Goal: Information Seeking & Learning: Check status

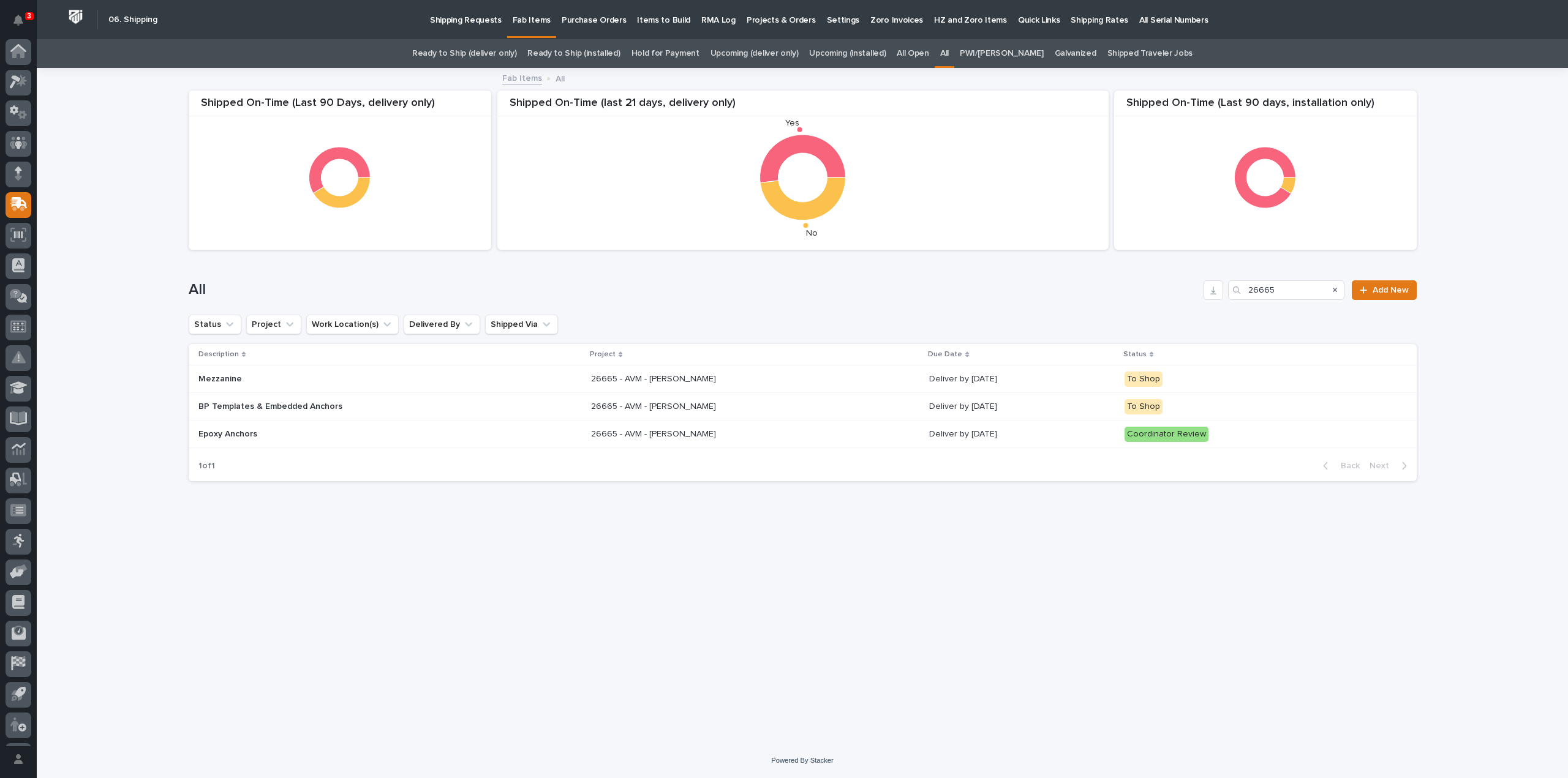
scroll to position [27, 0]
drag, startPoint x: 1277, startPoint y: 292, endPoint x: 1233, endPoint y: 308, distance: 46.8
click at [1233, 308] on div "All 26665 Add New" at bounding box center [803, 286] width 1228 height 59
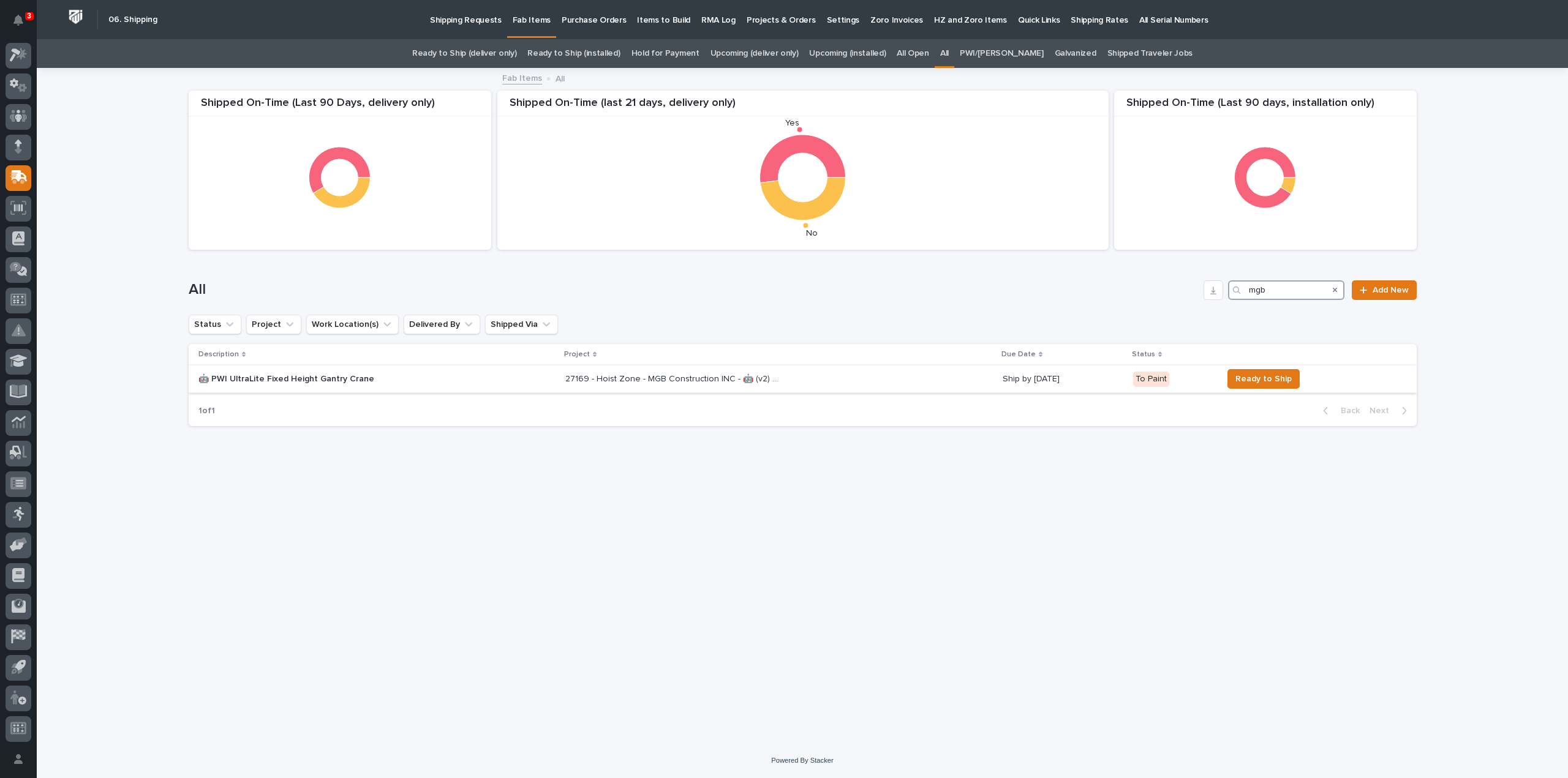
type input "mgb"
click at [654, 382] on p "27169 - Hoist Zone - MGB Construction INC - 🤖 (v2) E-Commerce Order with Fab It…" at bounding box center [674, 378] width 217 height 13
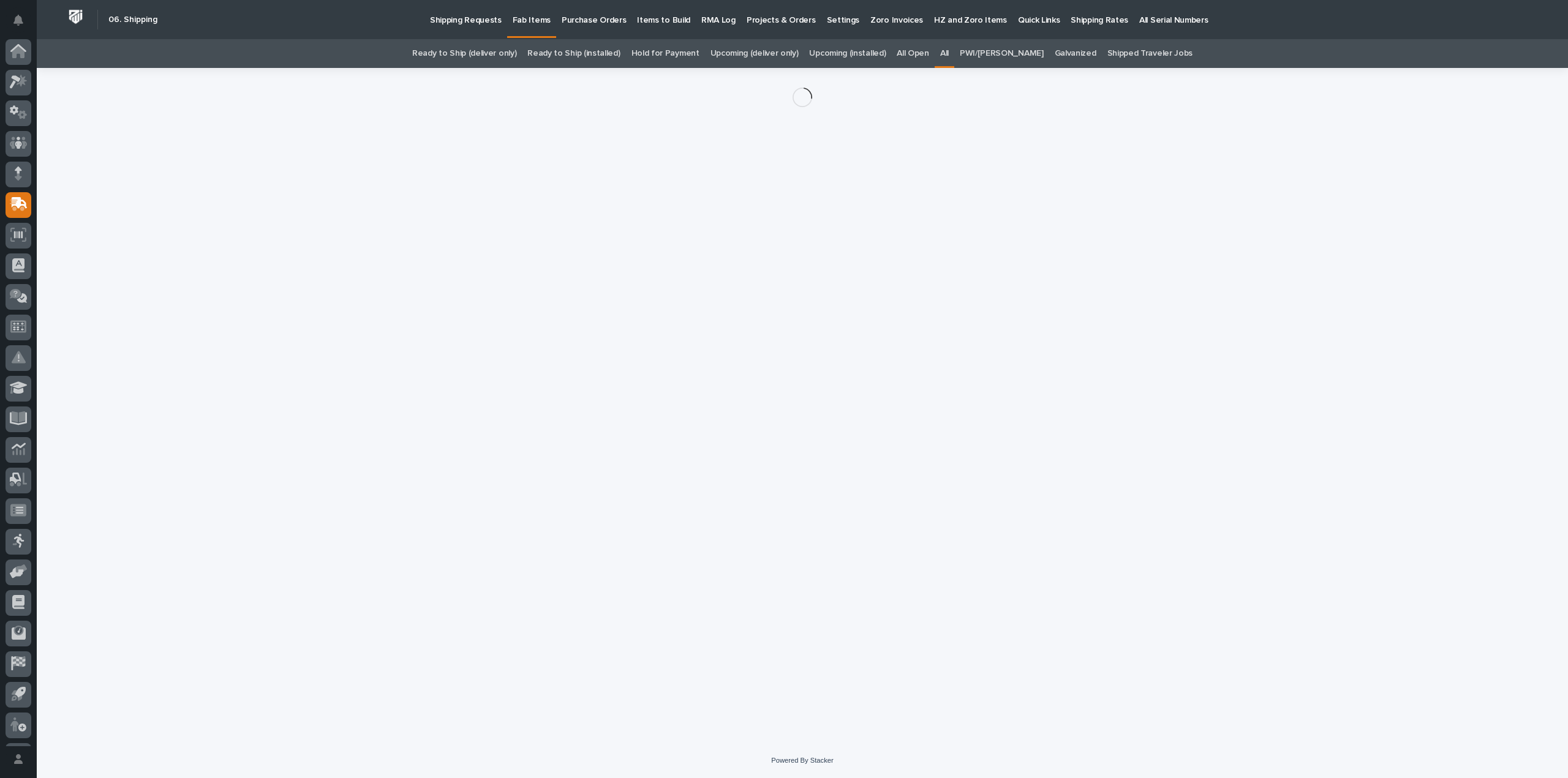
scroll to position [27, 0]
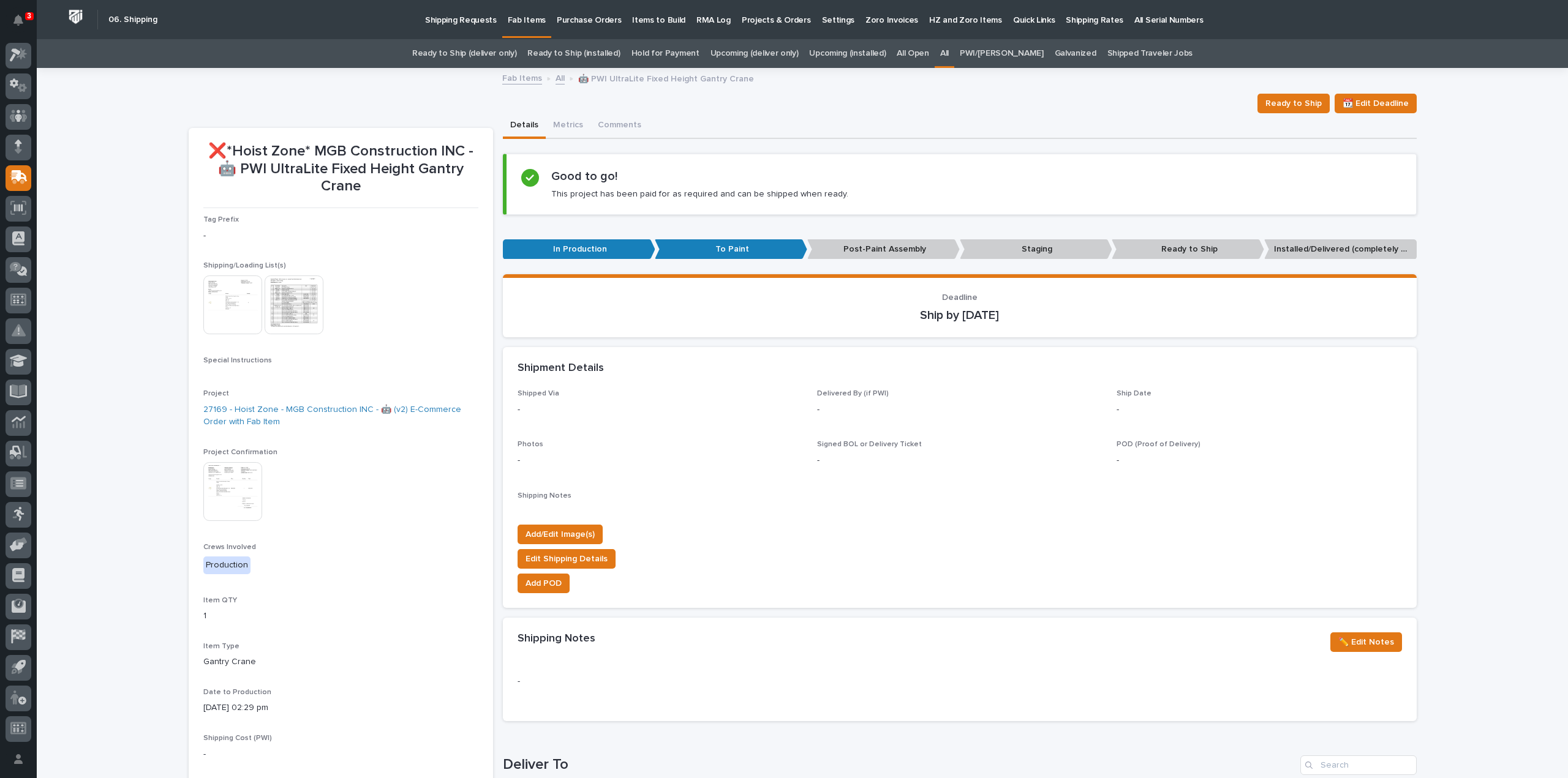
click at [286, 313] on img at bounding box center [294, 305] width 59 height 59
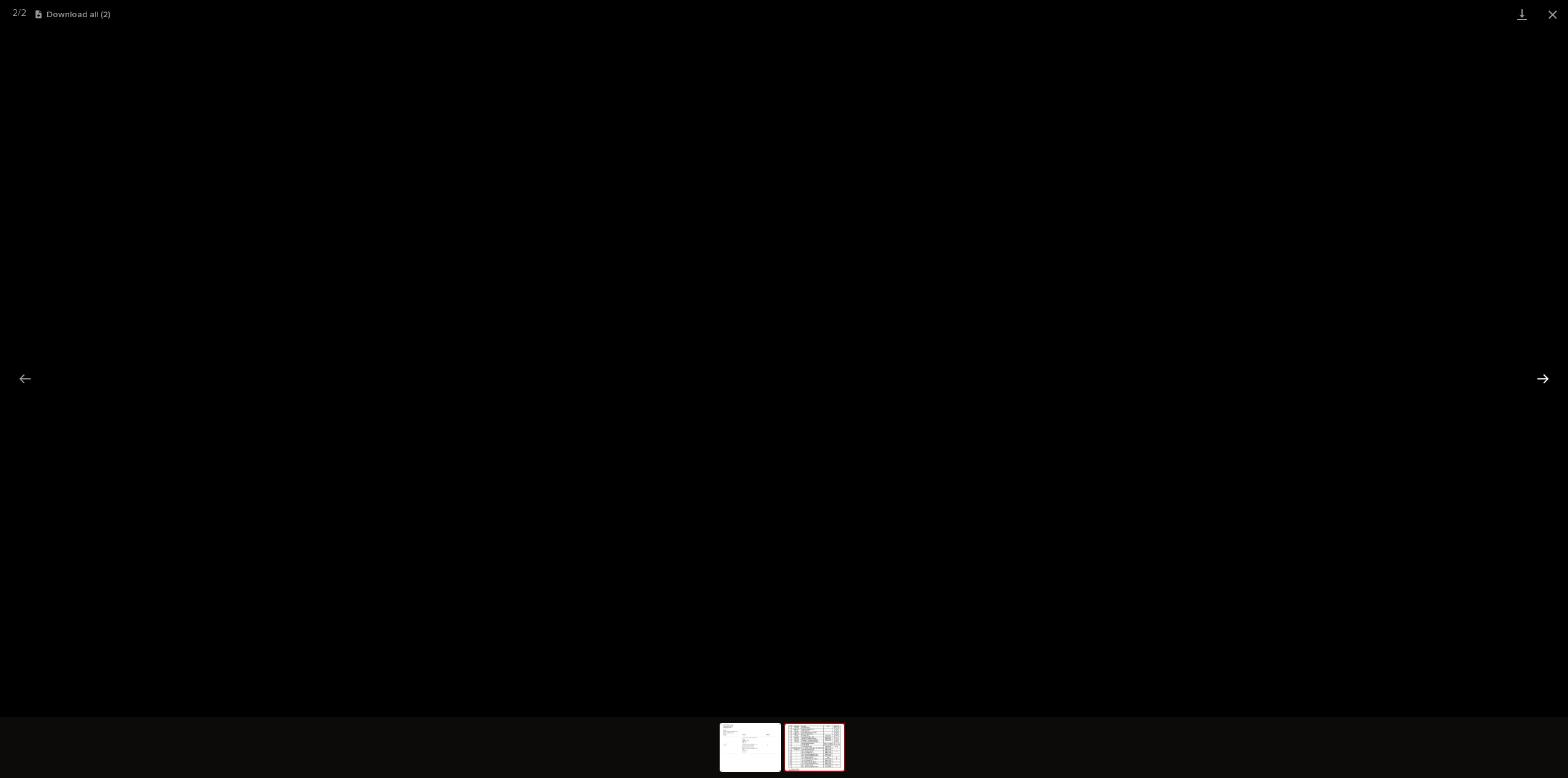
click at [1539, 382] on button "Next slide" at bounding box center [1543, 379] width 26 height 24
click at [1551, 14] on button "Close gallery" at bounding box center [1553, 14] width 30 height 29
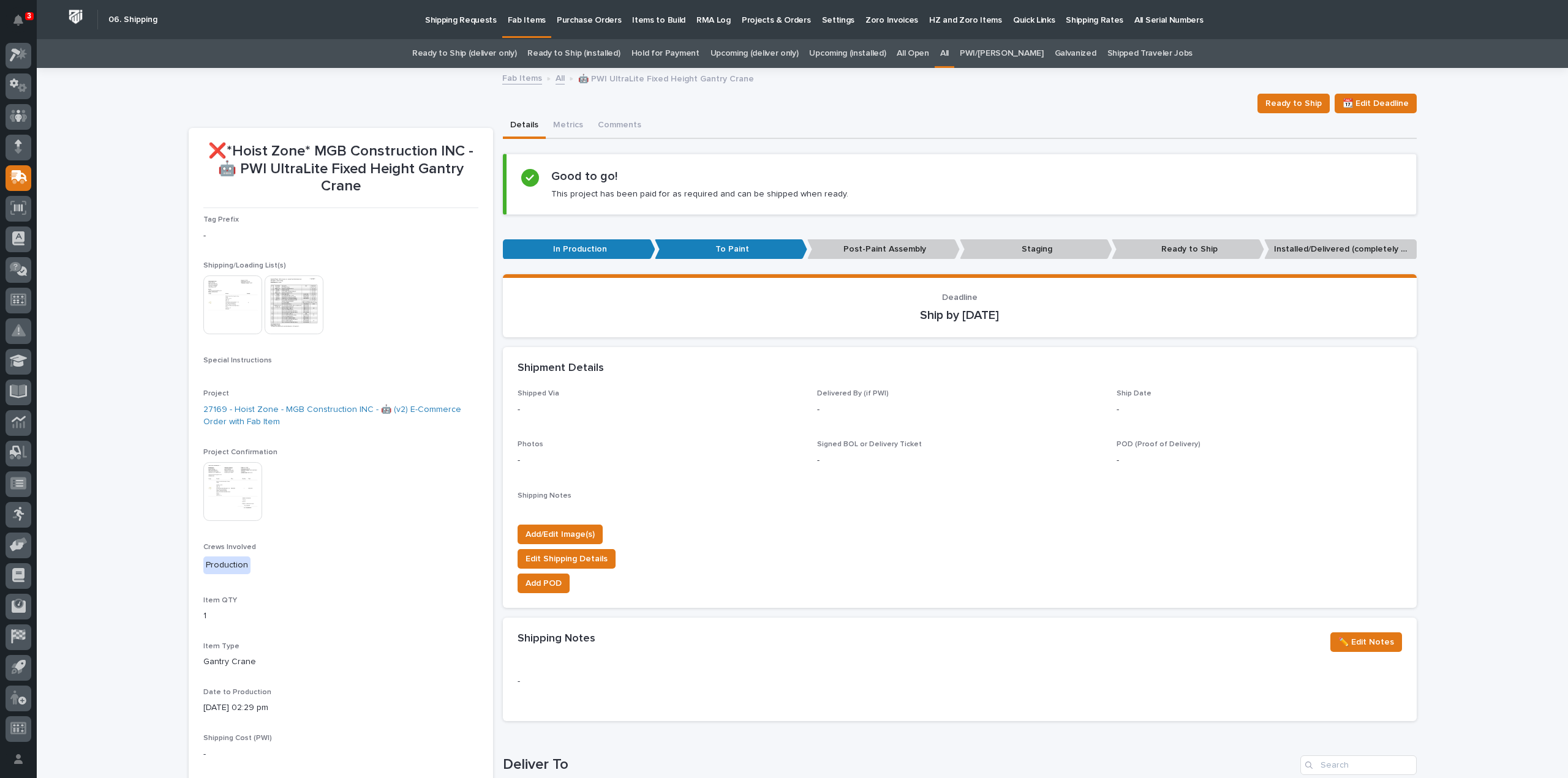
click at [949, 52] on link "All" at bounding box center [944, 54] width 8 height 29
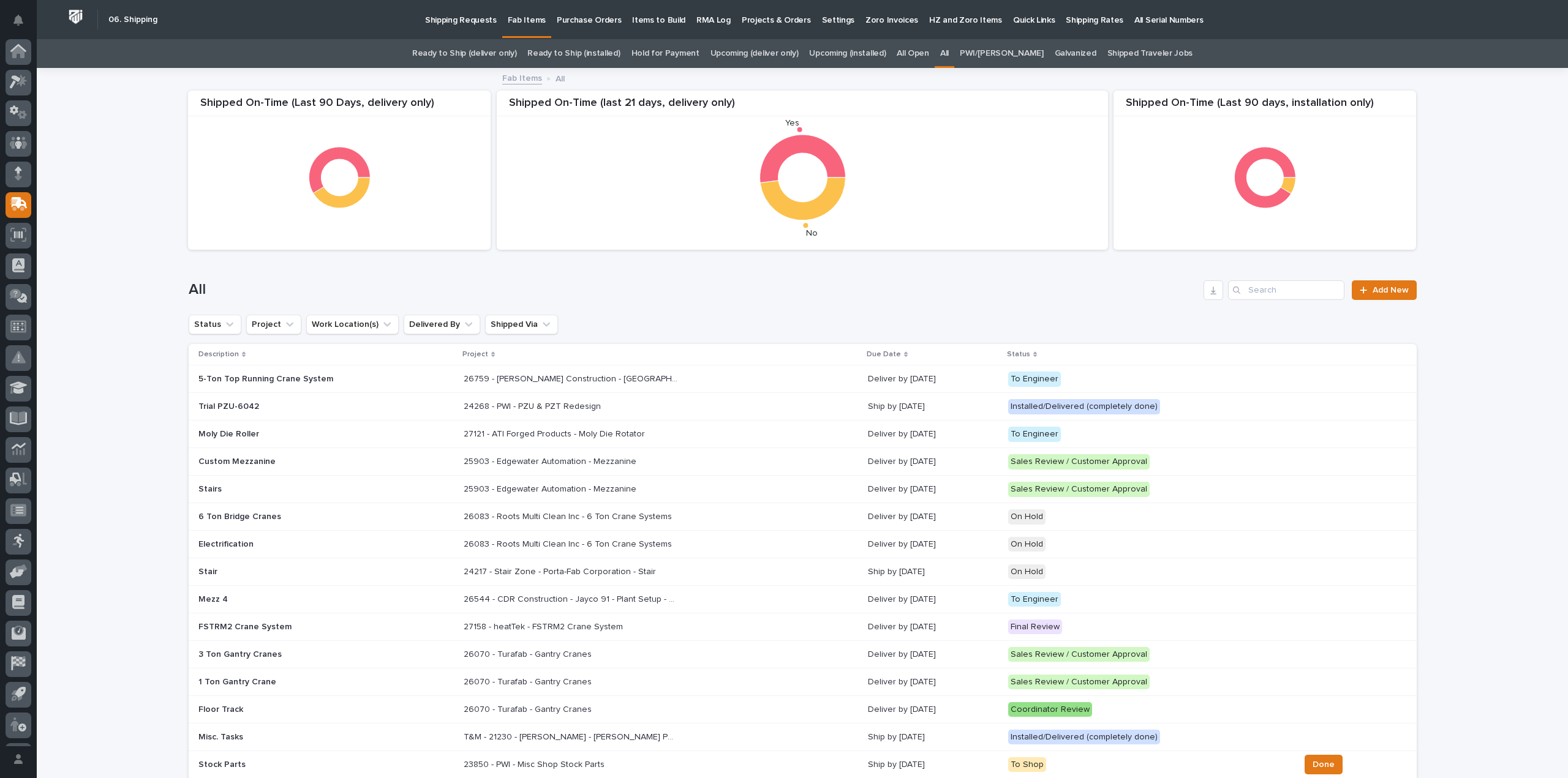
scroll to position [27, 0]
click at [1274, 291] on input "Search" at bounding box center [1287, 290] width 117 height 20
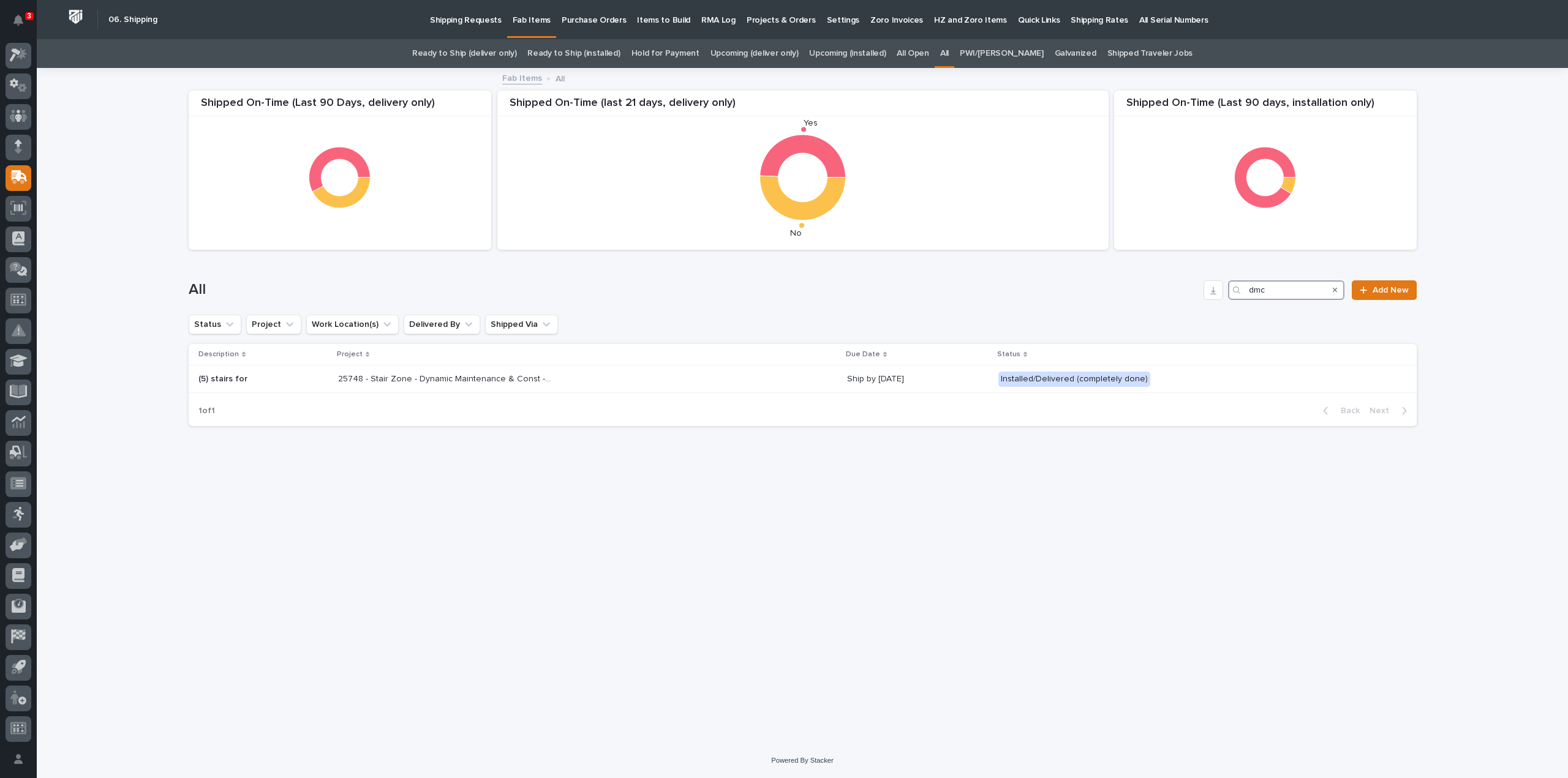
drag, startPoint x: 1286, startPoint y: 293, endPoint x: 1234, endPoint y: 298, distance: 52.2
click at [1234, 298] on div "dmc" at bounding box center [1287, 290] width 117 height 20
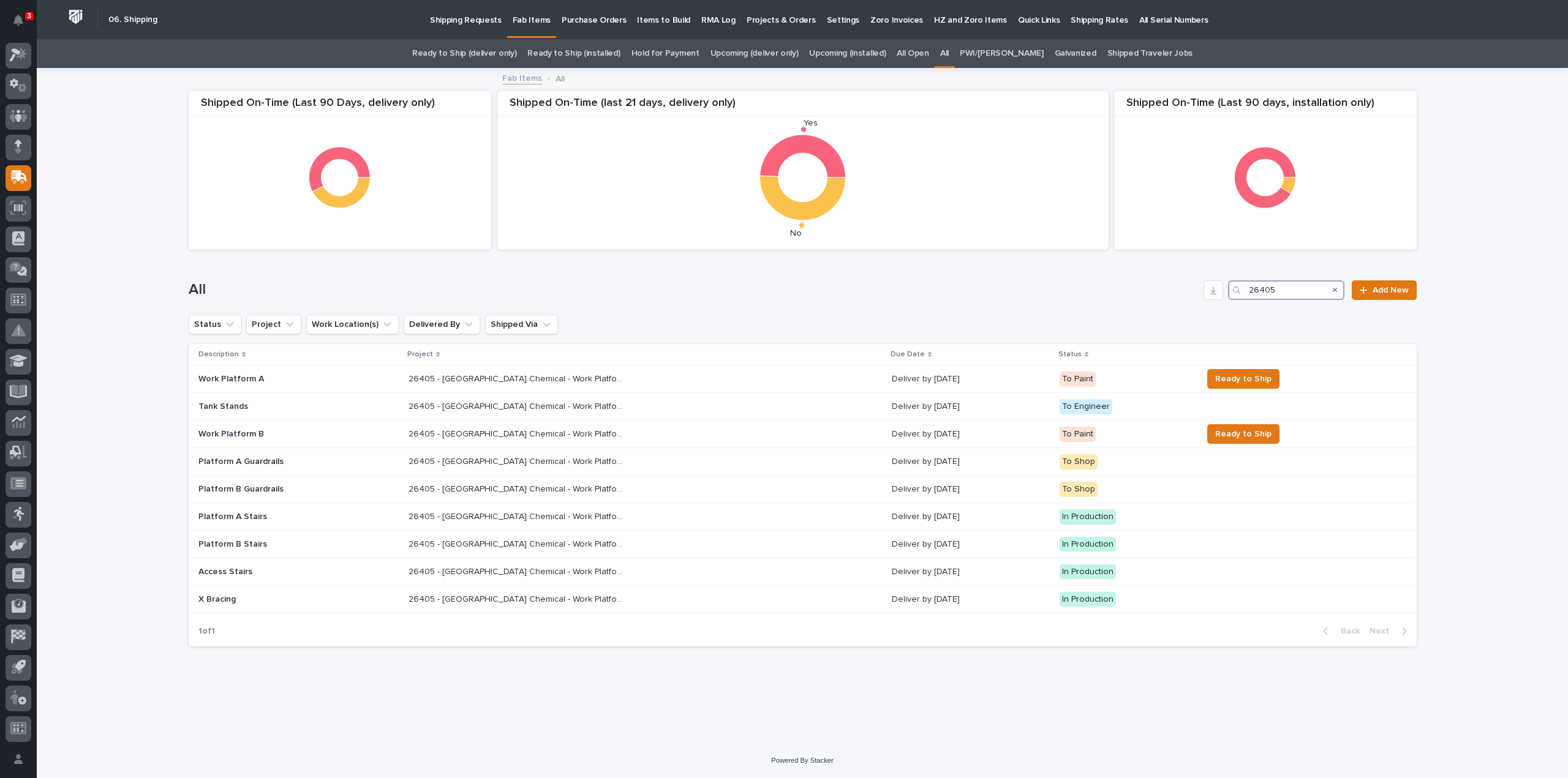
type input "26405"
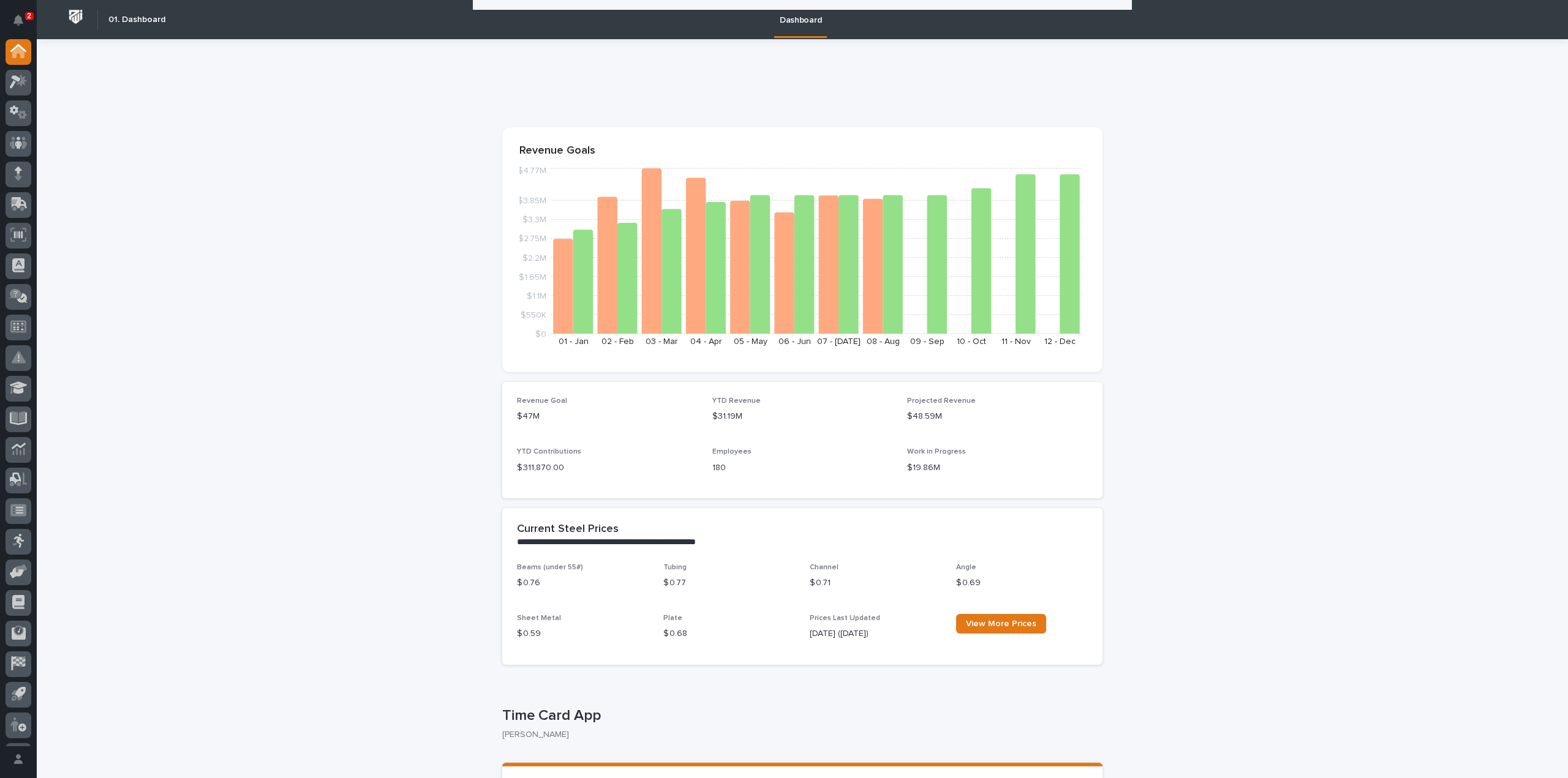
scroll to position [886, 0]
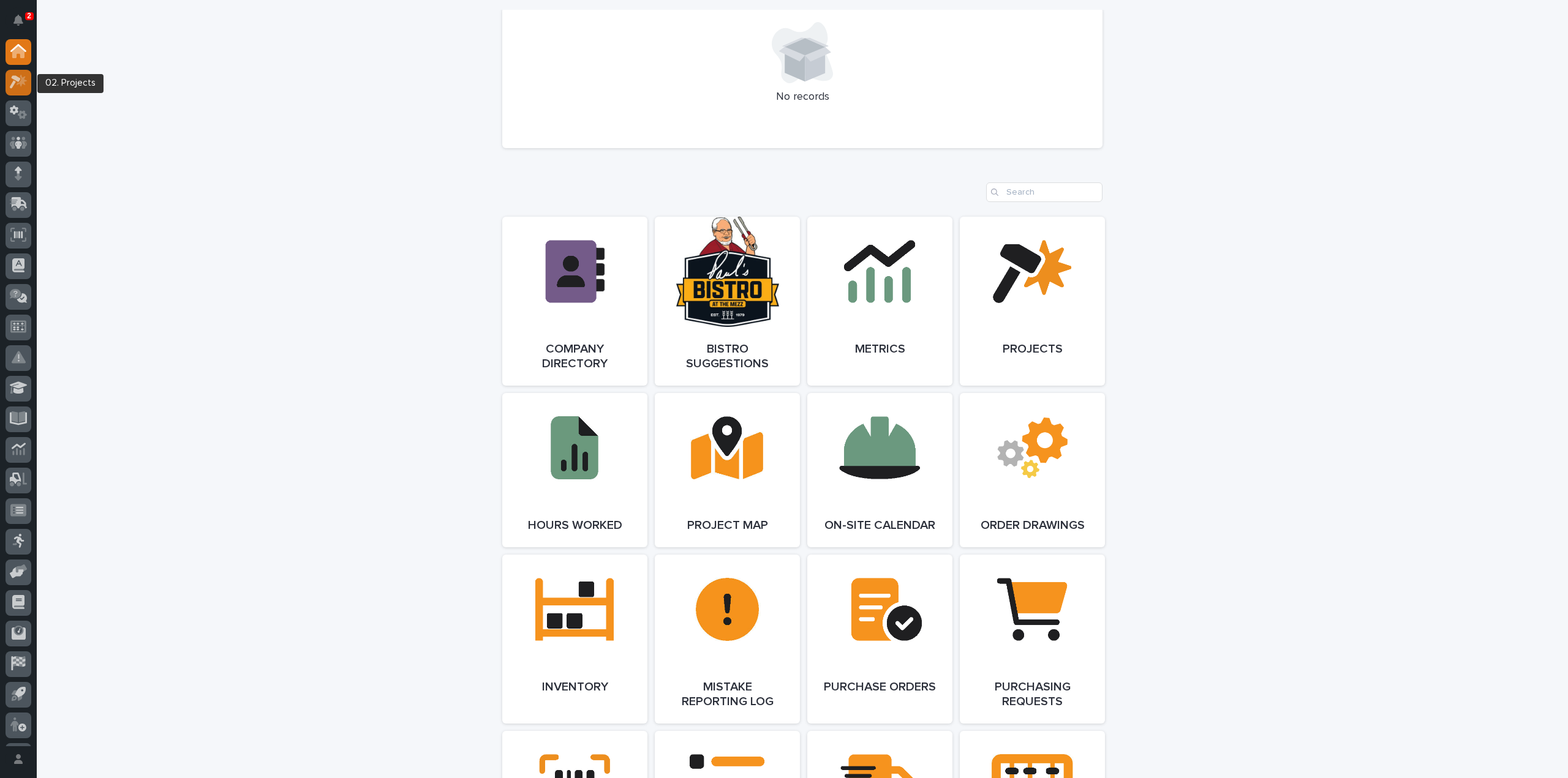
click at [27, 80] on icon at bounding box center [18, 82] width 17 height 14
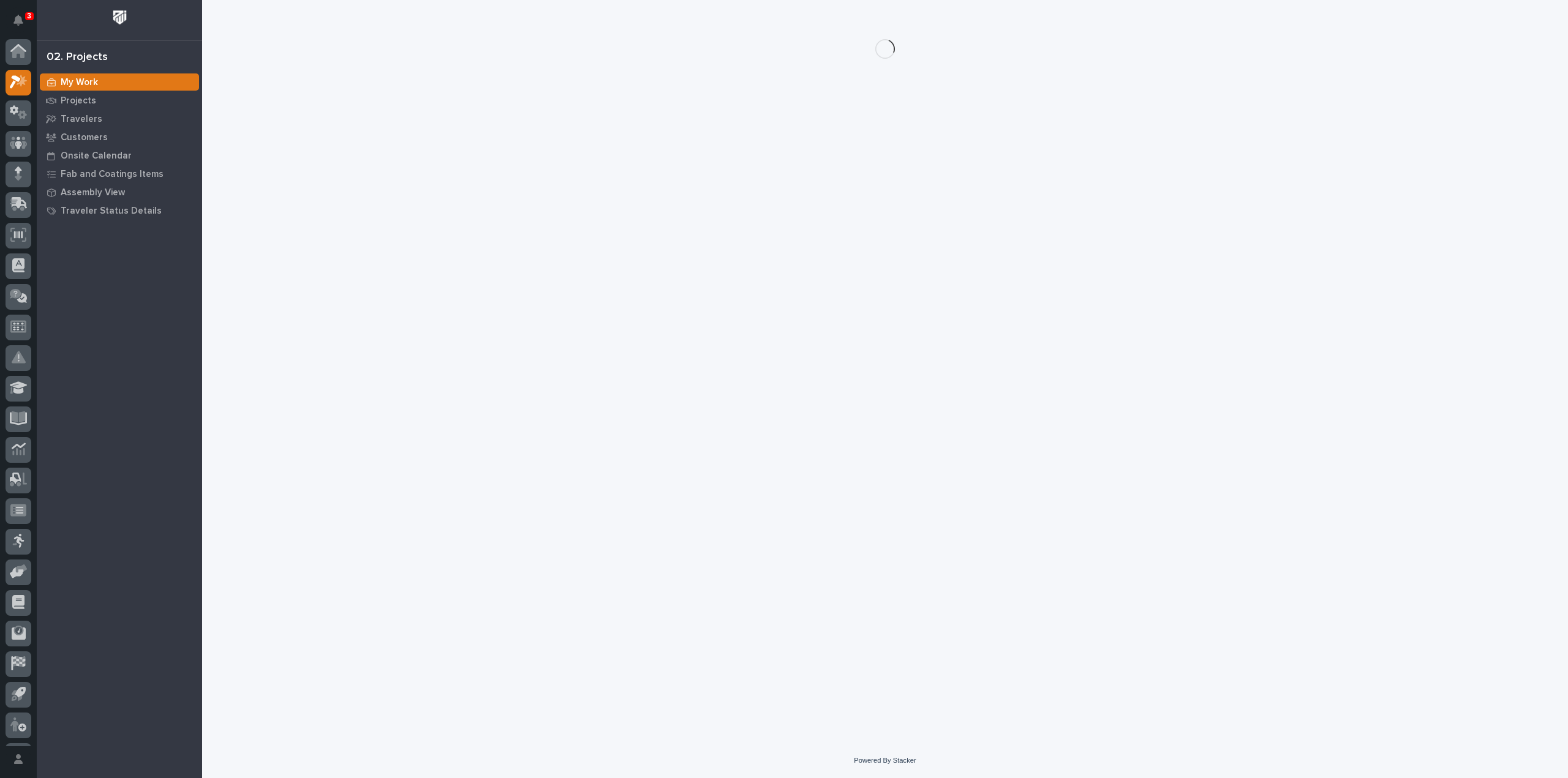
scroll to position [27, 0]
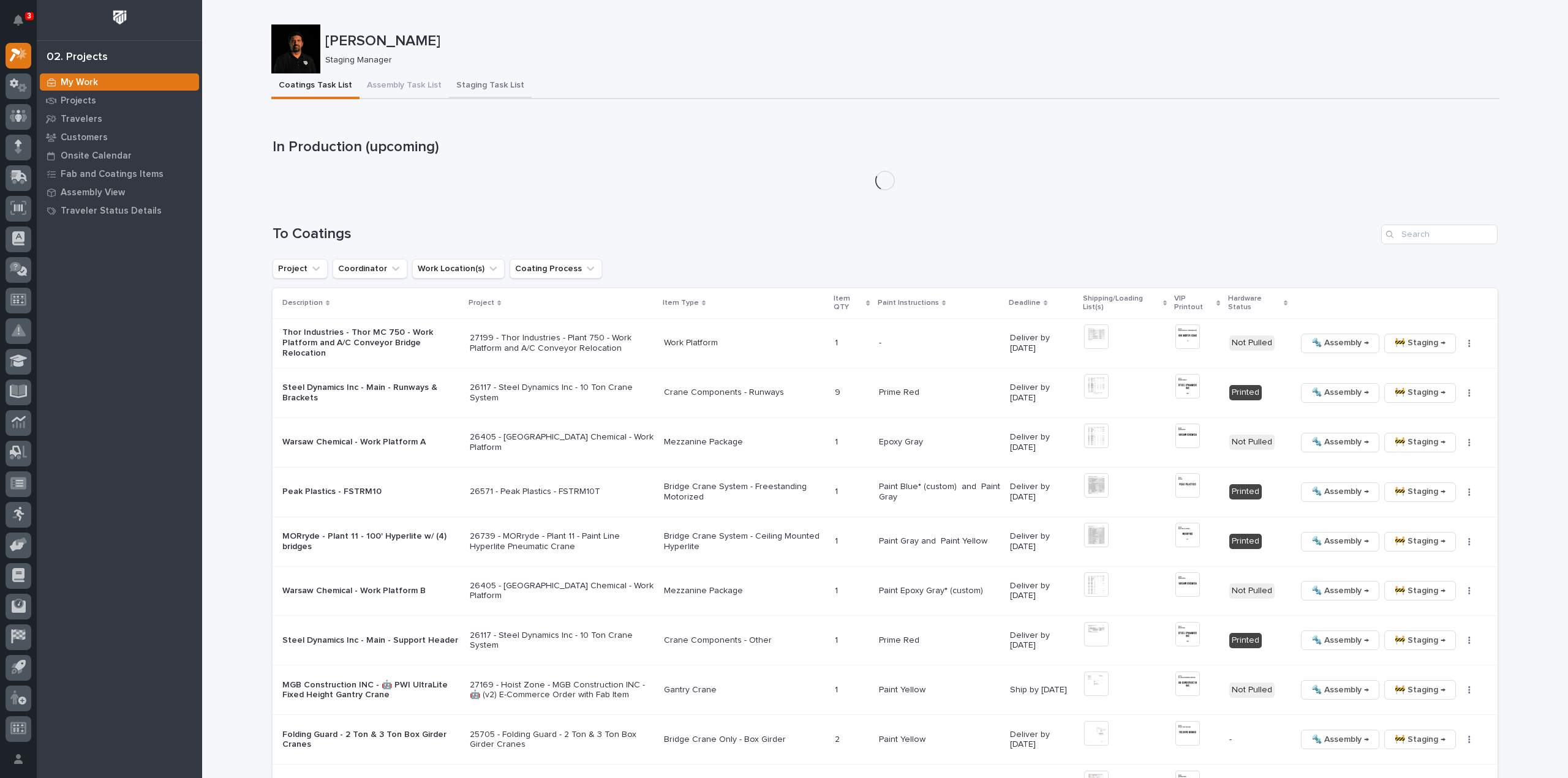
click at [489, 85] on button "Staging Task List" at bounding box center [490, 86] width 83 height 26
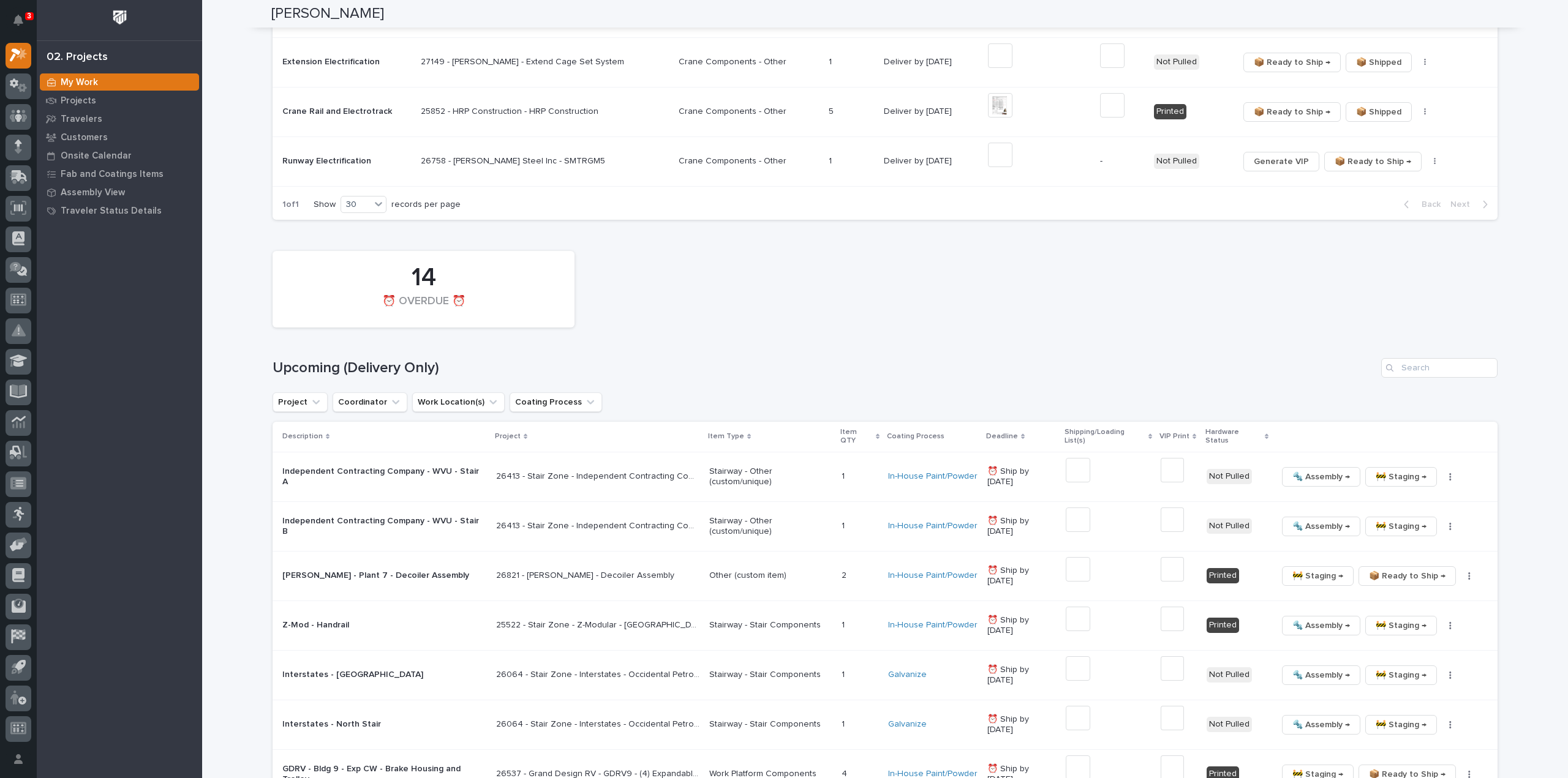
scroll to position [980, 0]
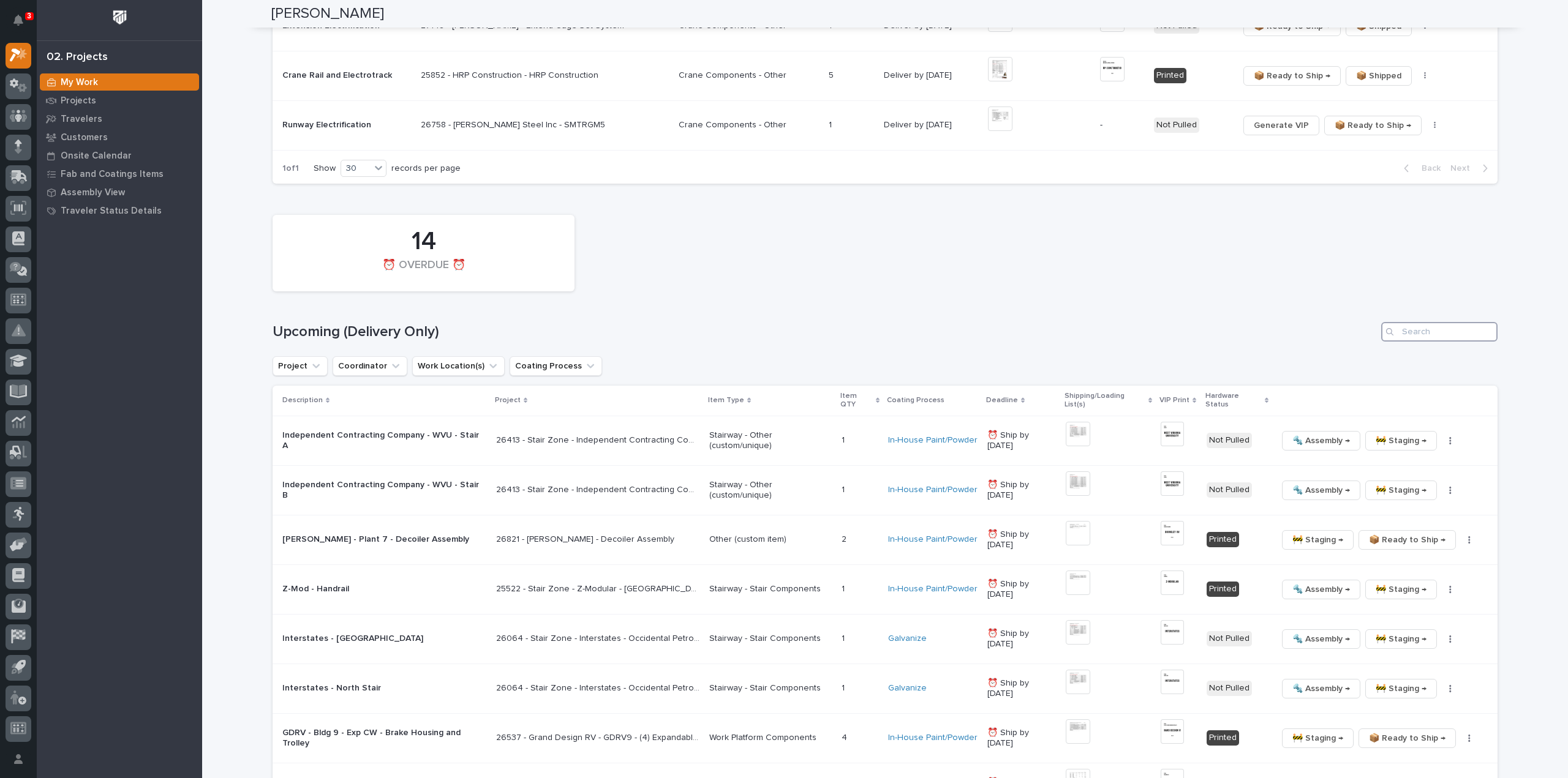
click at [1454, 330] on input "Search" at bounding box center [1440, 332] width 117 height 20
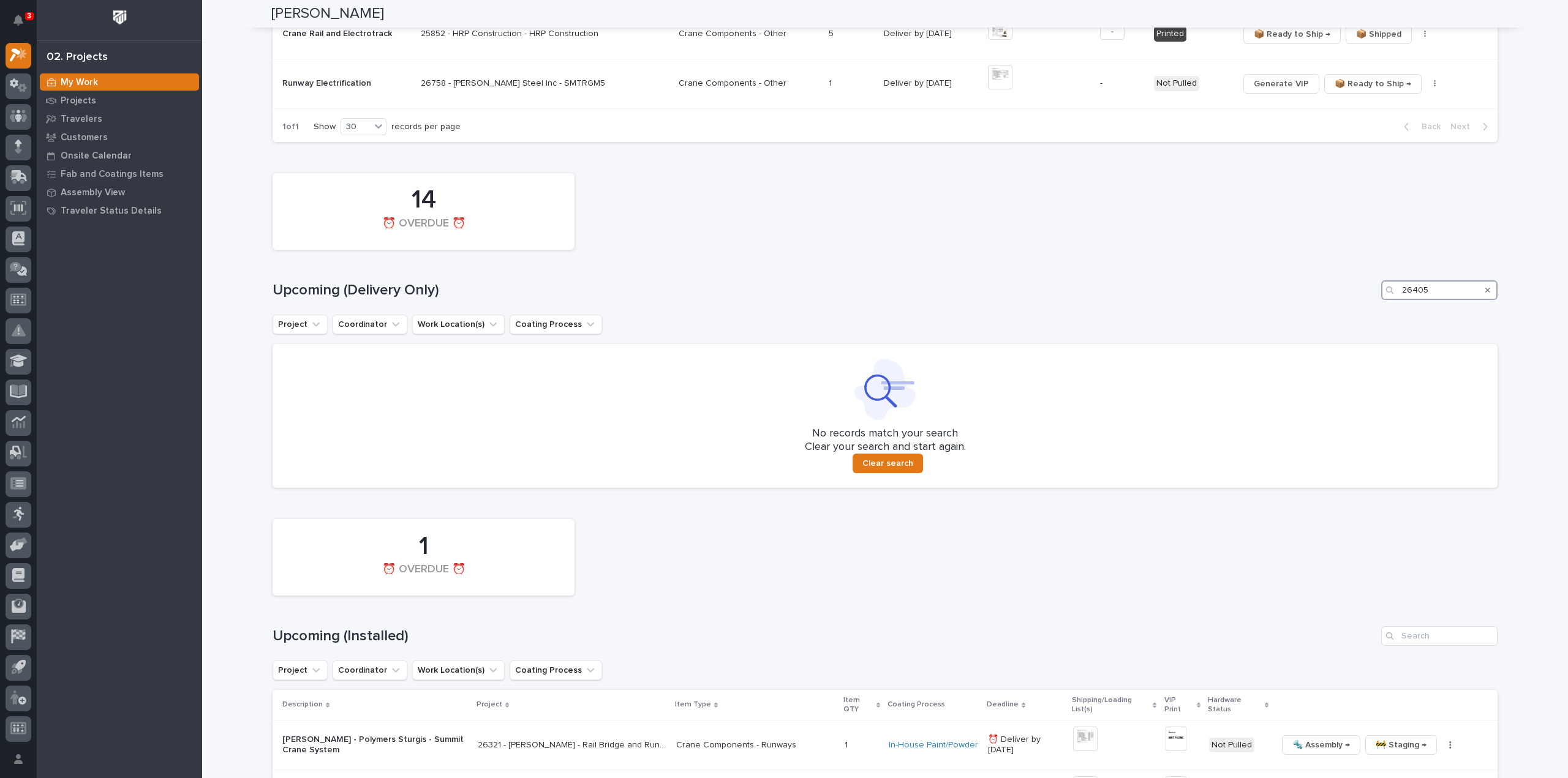
scroll to position [1263, 0]
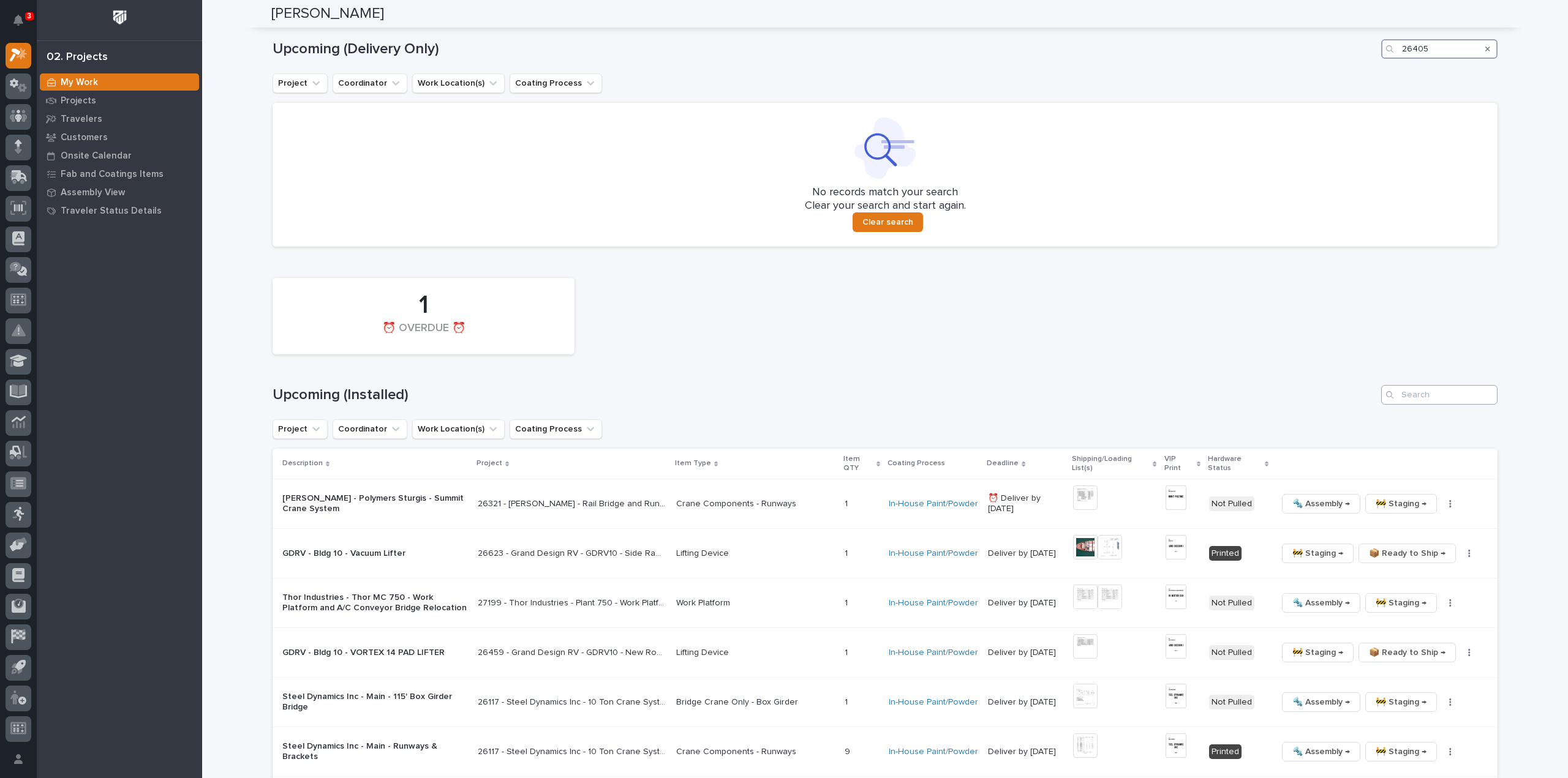
type input "26405"
click at [1410, 400] on input "Search" at bounding box center [1440, 395] width 117 height 20
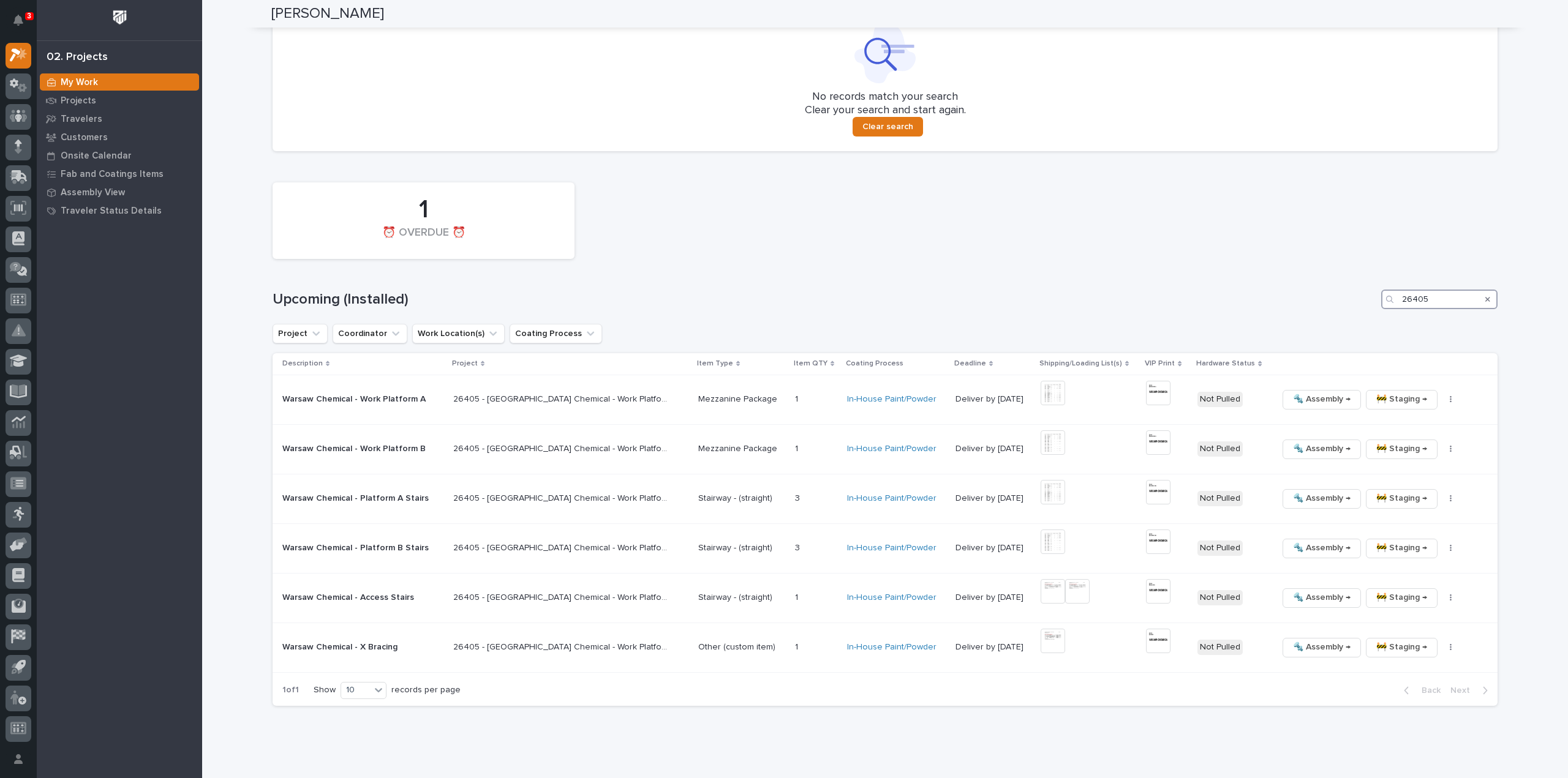
scroll to position [1385, 0]
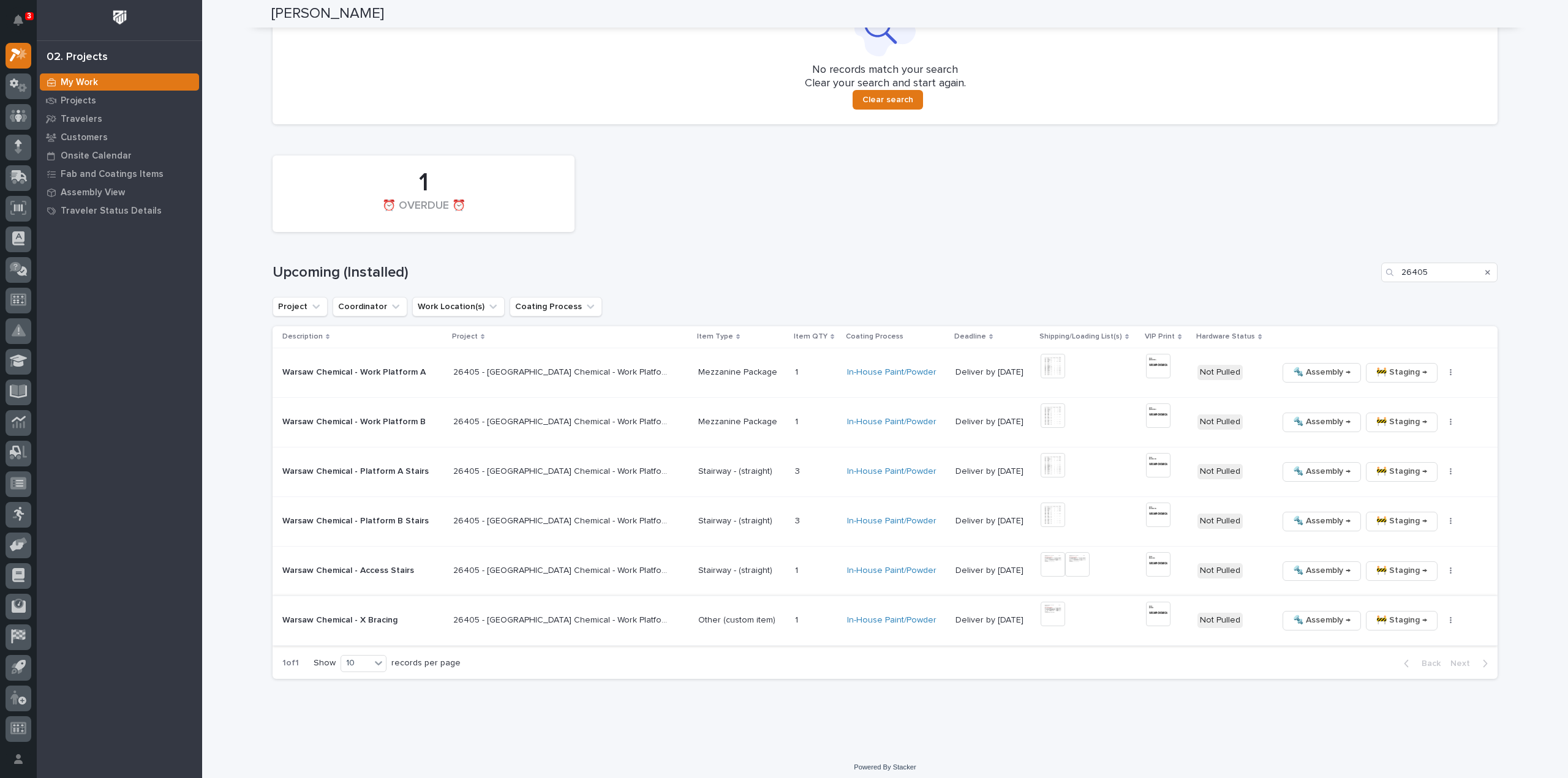
click at [1146, 610] on img at bounding box center [1158, 614] width 24 height 24
click at [1041, 368] on img at bounding box center [1053, 366] width 24 height 24
click at [1041, 367] on img at bounding box center [1053, 366] width 24 height 24
click at [1041, 372] on img at bounding box center [1053, 366] width 24 height 24
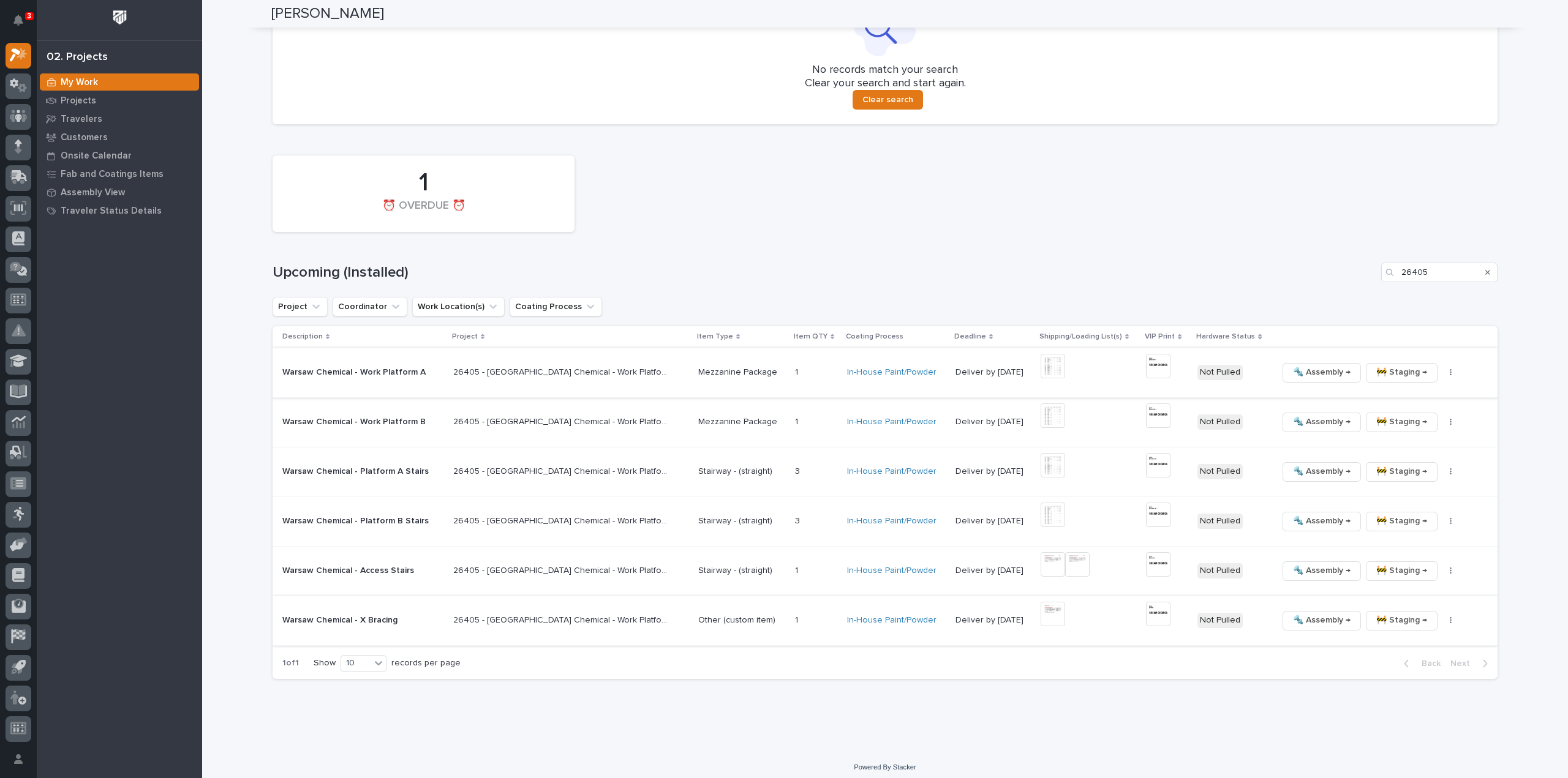
click at [1146, 366] on img at bounding box center [1158, 366] width 24 height 24
click at [1041, 417] on img at bounding box center [1053, 416] width 24 height 24
click at [1041, 419] on img at bounding box center [1053, 416] width 24 height 24
click at [1323, 229] on div "1 ⏰ OVERDUE ⏰" at bounding box center [885, 193] width 1238 height 89
drag, startPoint x: 1429, startPoint y: 270, endPoint x: 1376, endPoint y: 292, distance: 57.4
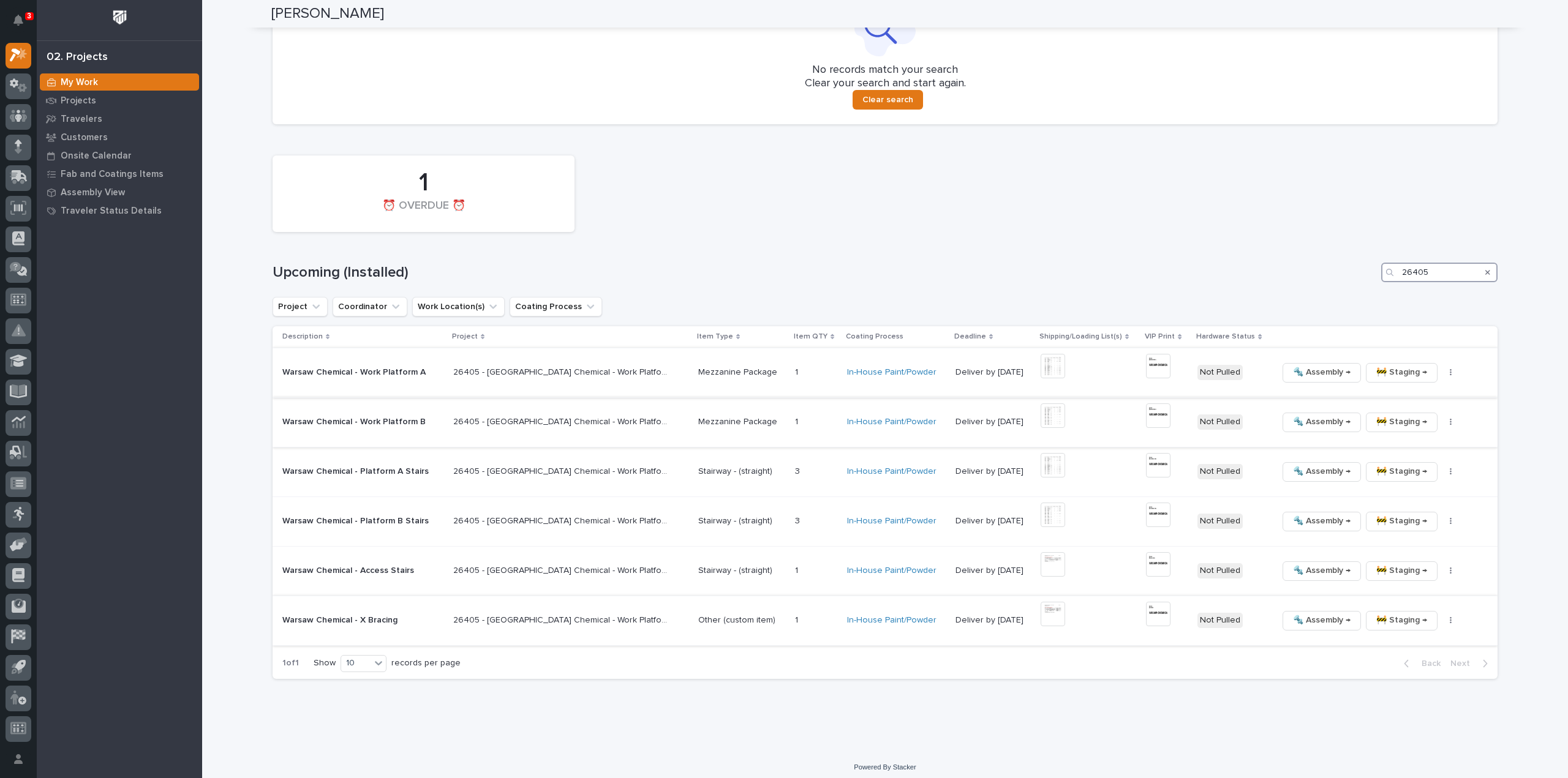
click at [1376, 292] on div "1 ⏰ OVERDUE ⏰ Upcoming (Installed) 26405 Project Coordinator Work Location(s) C…" at bounding box center [885, 414] width 1225 height 530
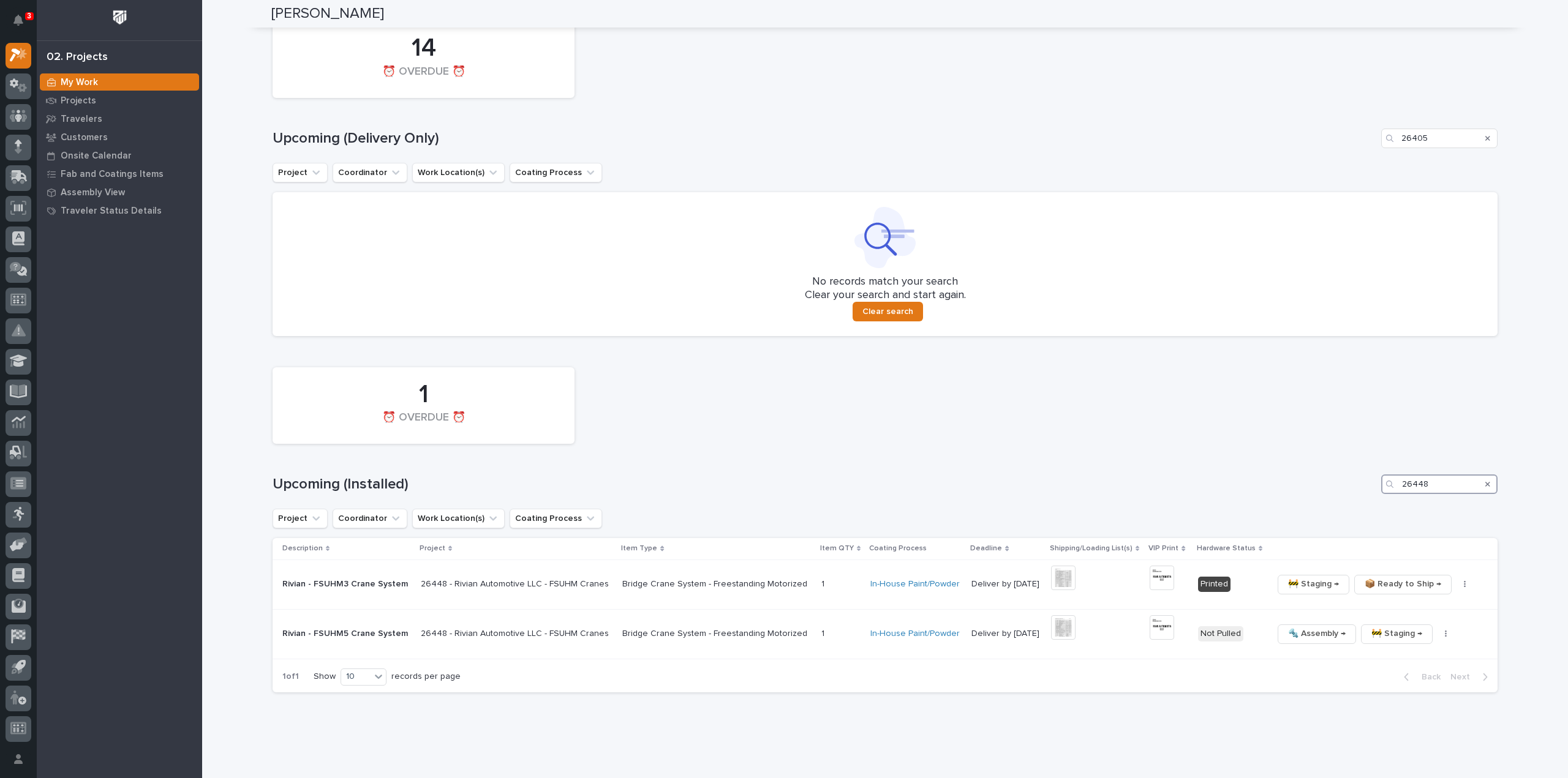
scroll to position [1191, 0]
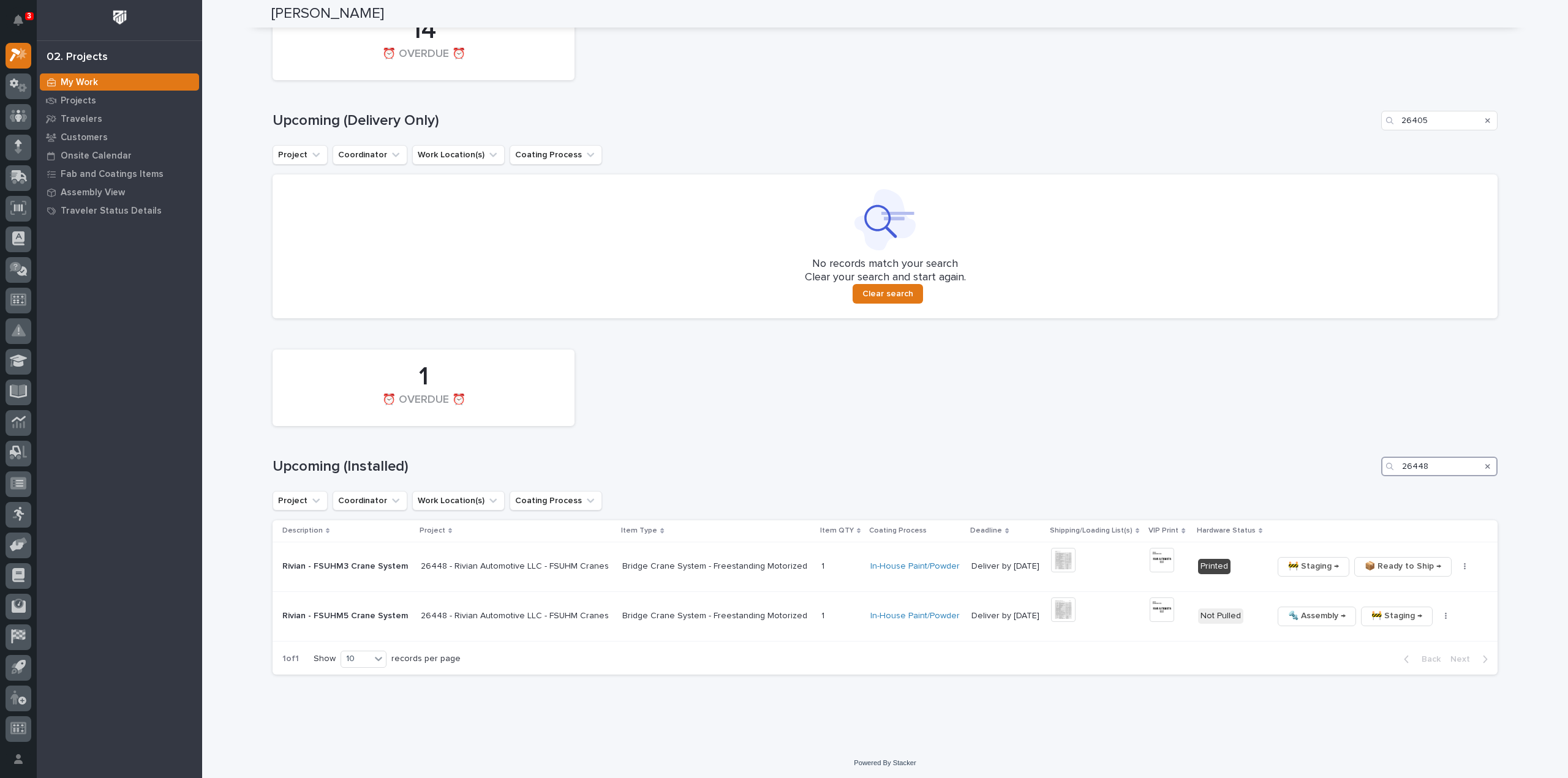
type input "26448"
click at [1485, 463] on icon "Search" at bounding box center [1488, 467] width 5 height 8
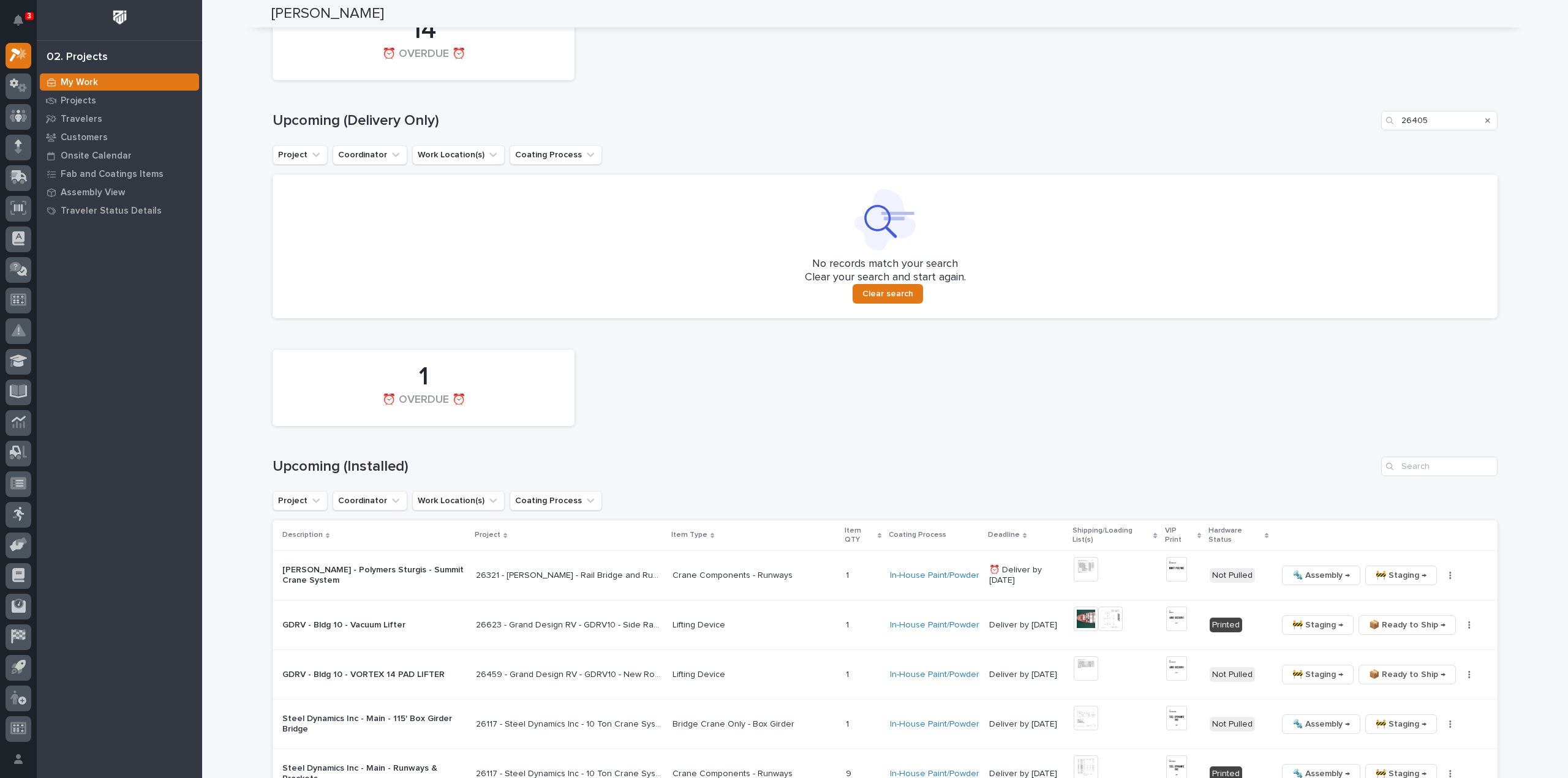
click at [1325, 408] on div "1 ⏰ OVERDUE ⏰" at bounding box center [885, 387] width 1238 height 89
click at [1480, 120] on div "Search" at bounding box center [1488, 120] width 20 height 20
click at [1485, 118] on icon "Search" at bounding box center [1488, 120] width 5 height 5
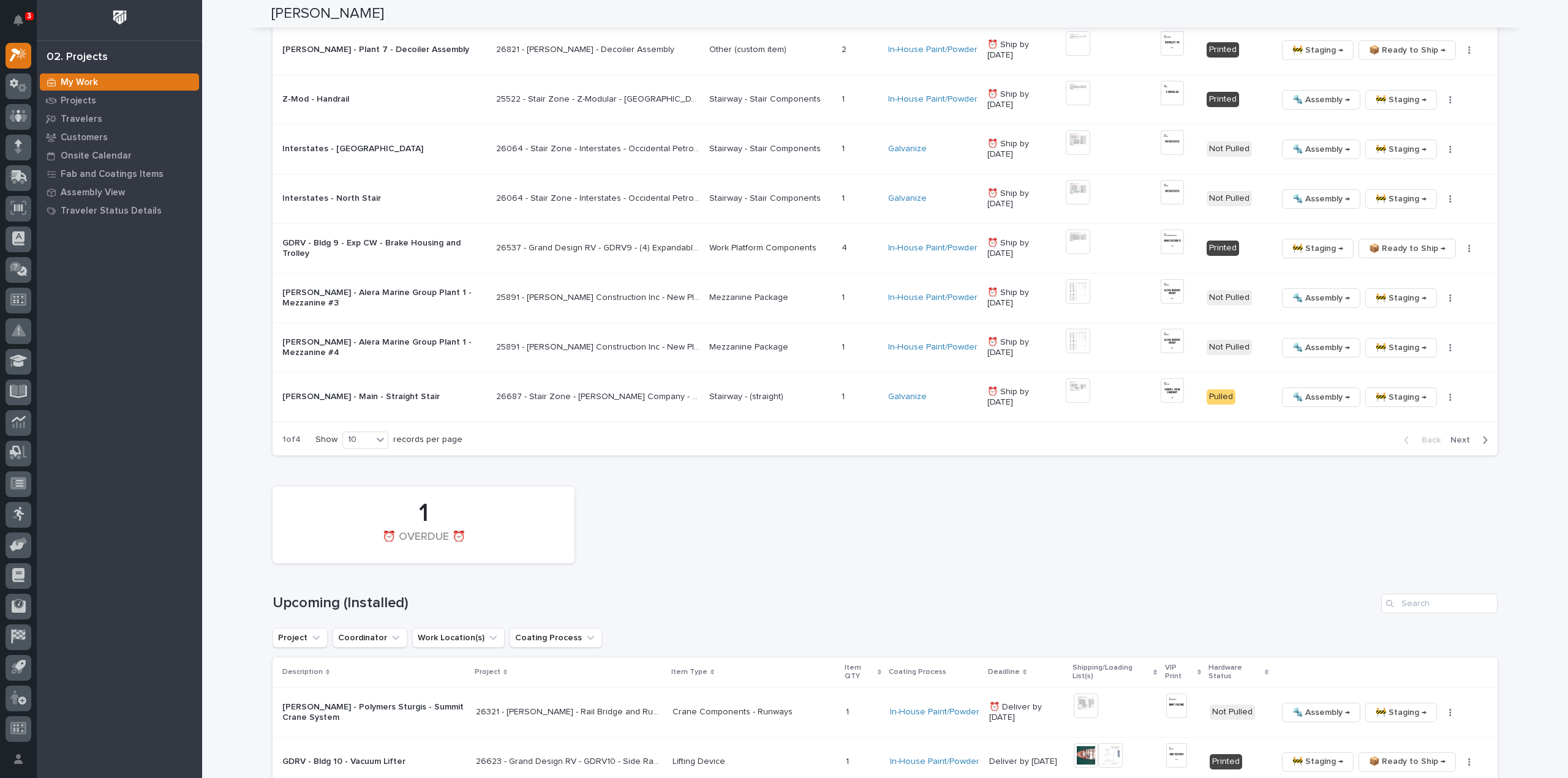
scroll to position [2008, 0]
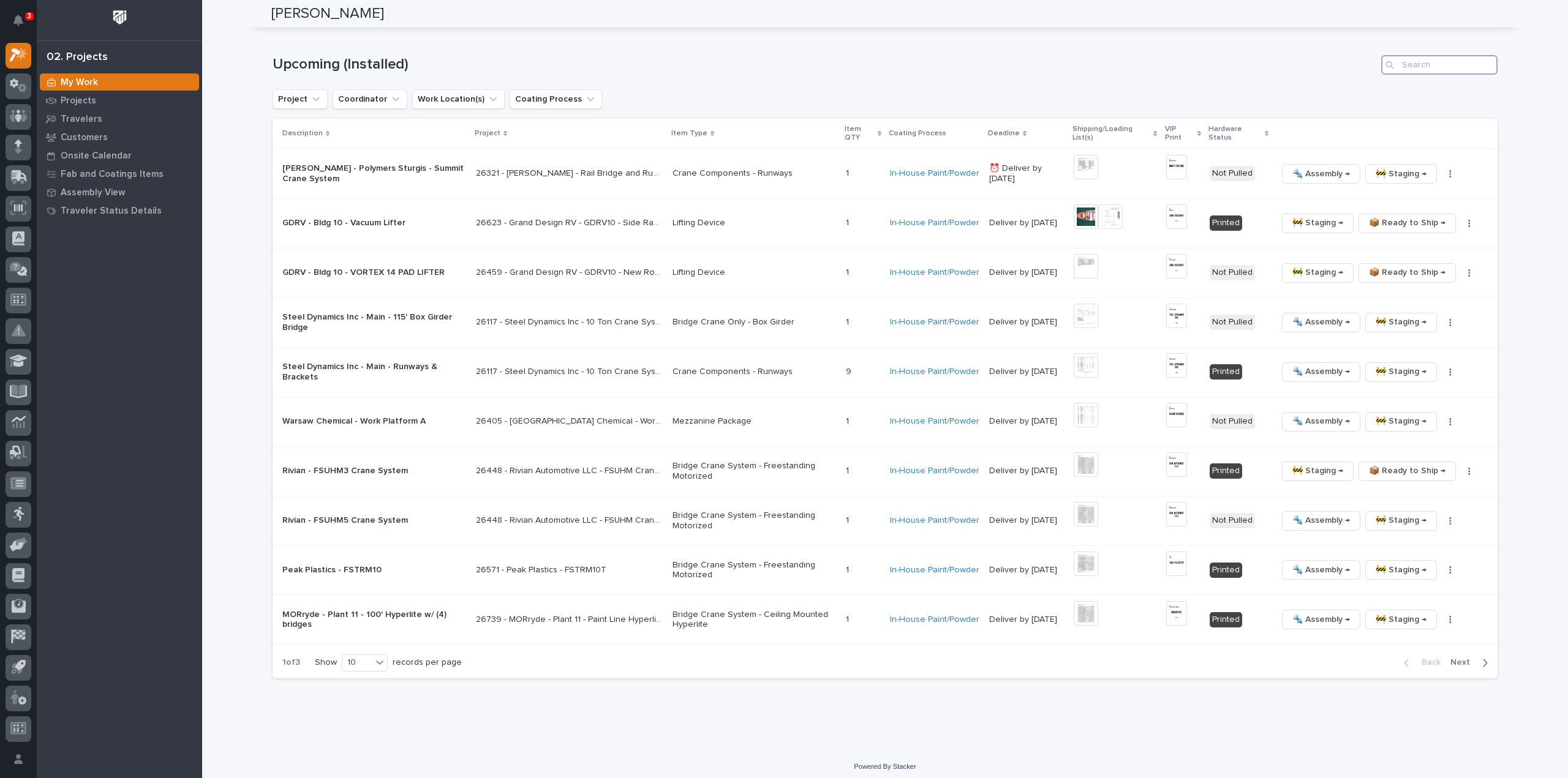
click at [1444, 59] on input "Search" at bounding box center [1440, 65] width 117 height 20
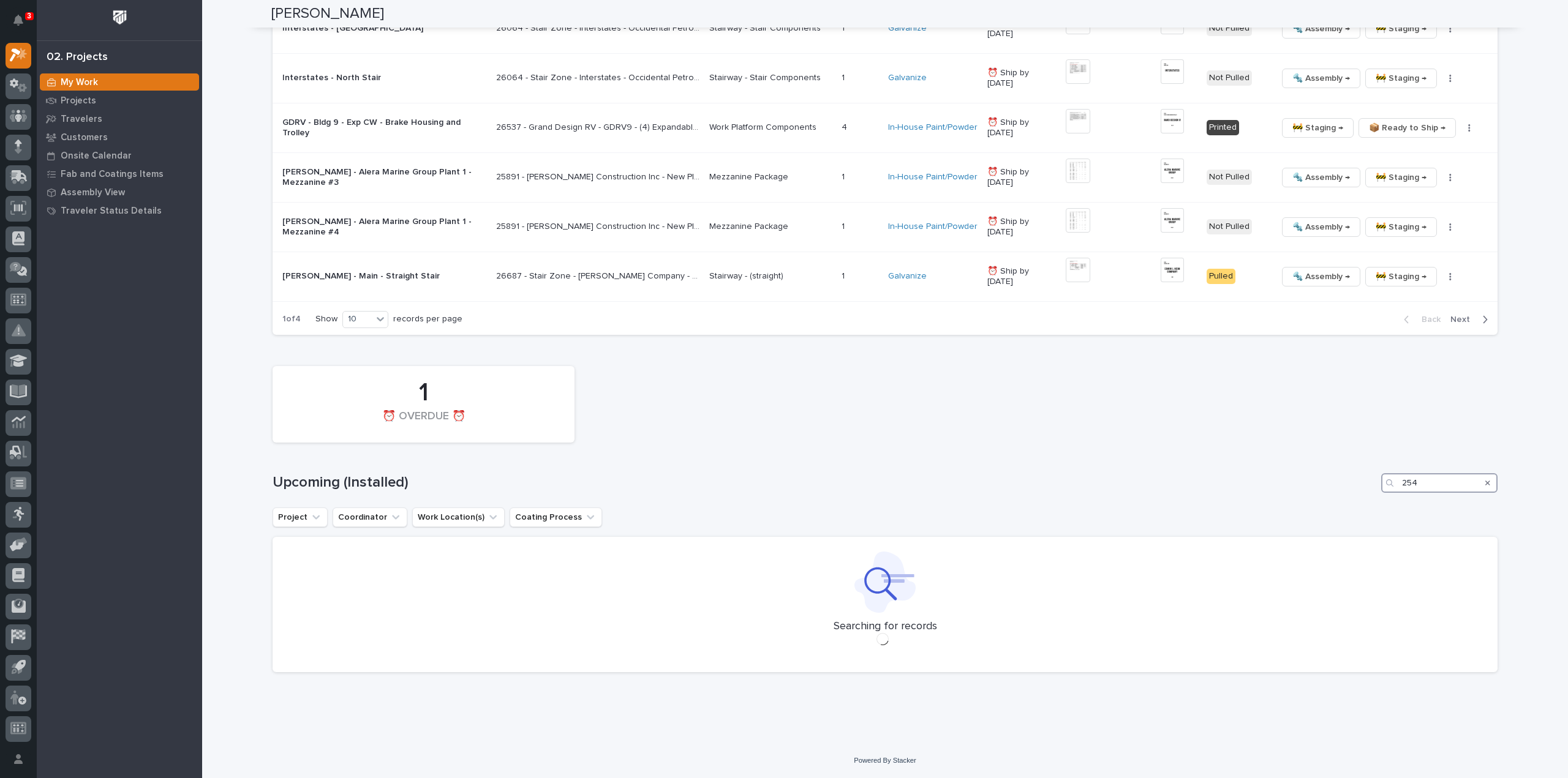
scroll to position [1586, 0]
type input "2"
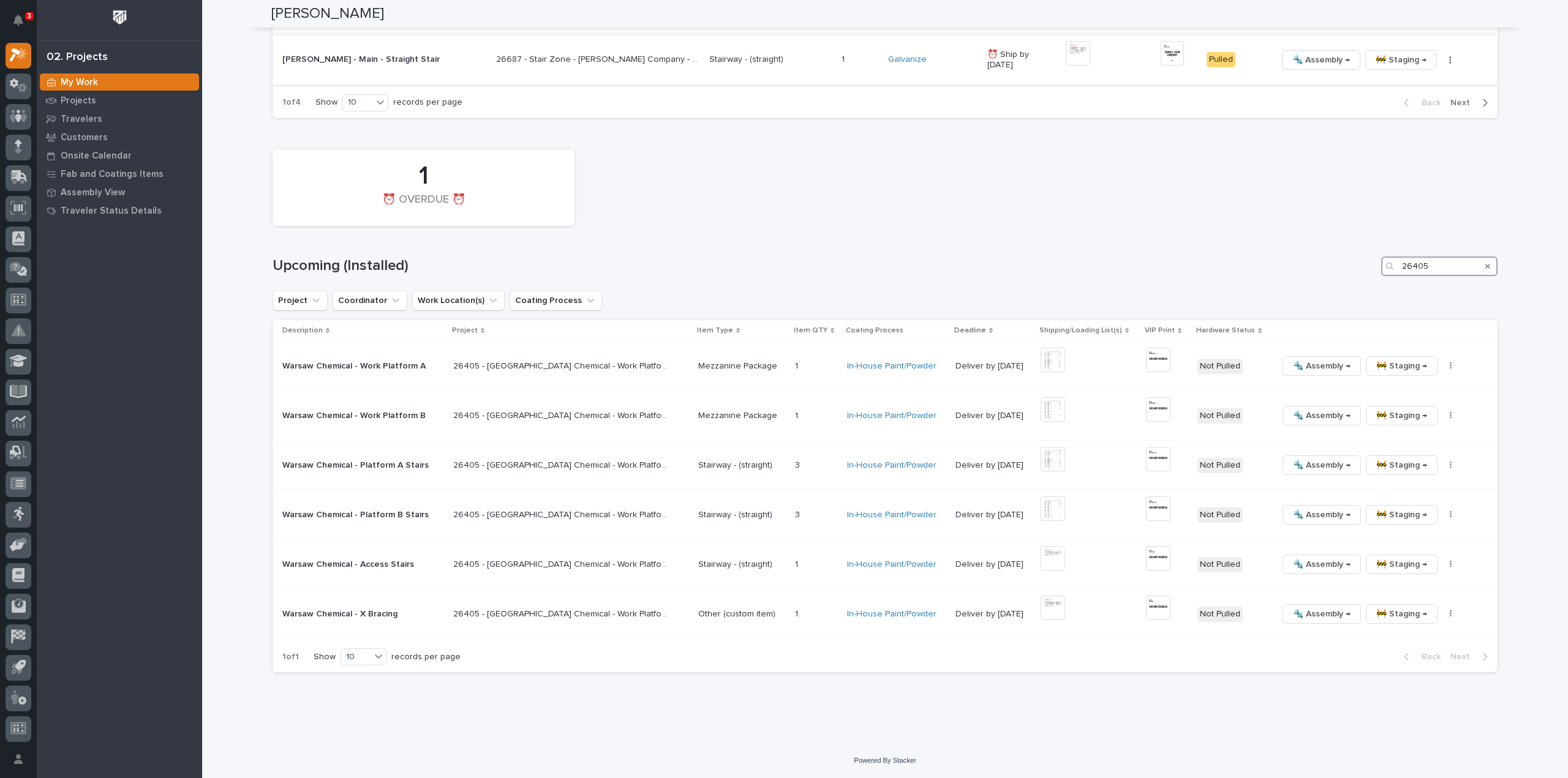
scroll to position [1802, 0]
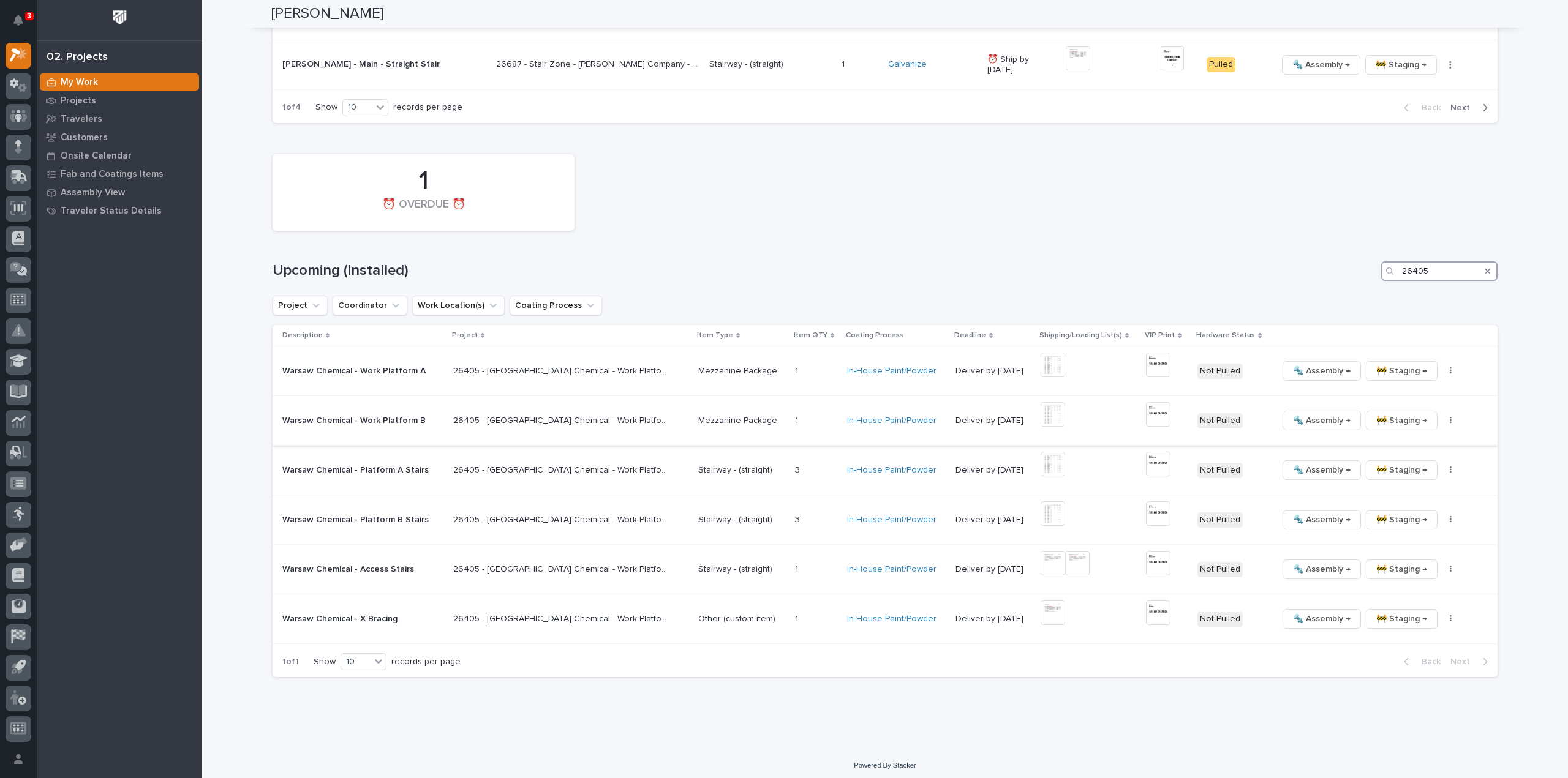
type input "26405"
click at [1041, 416] on img at bounding box center [1053, 414] width 24 height 24
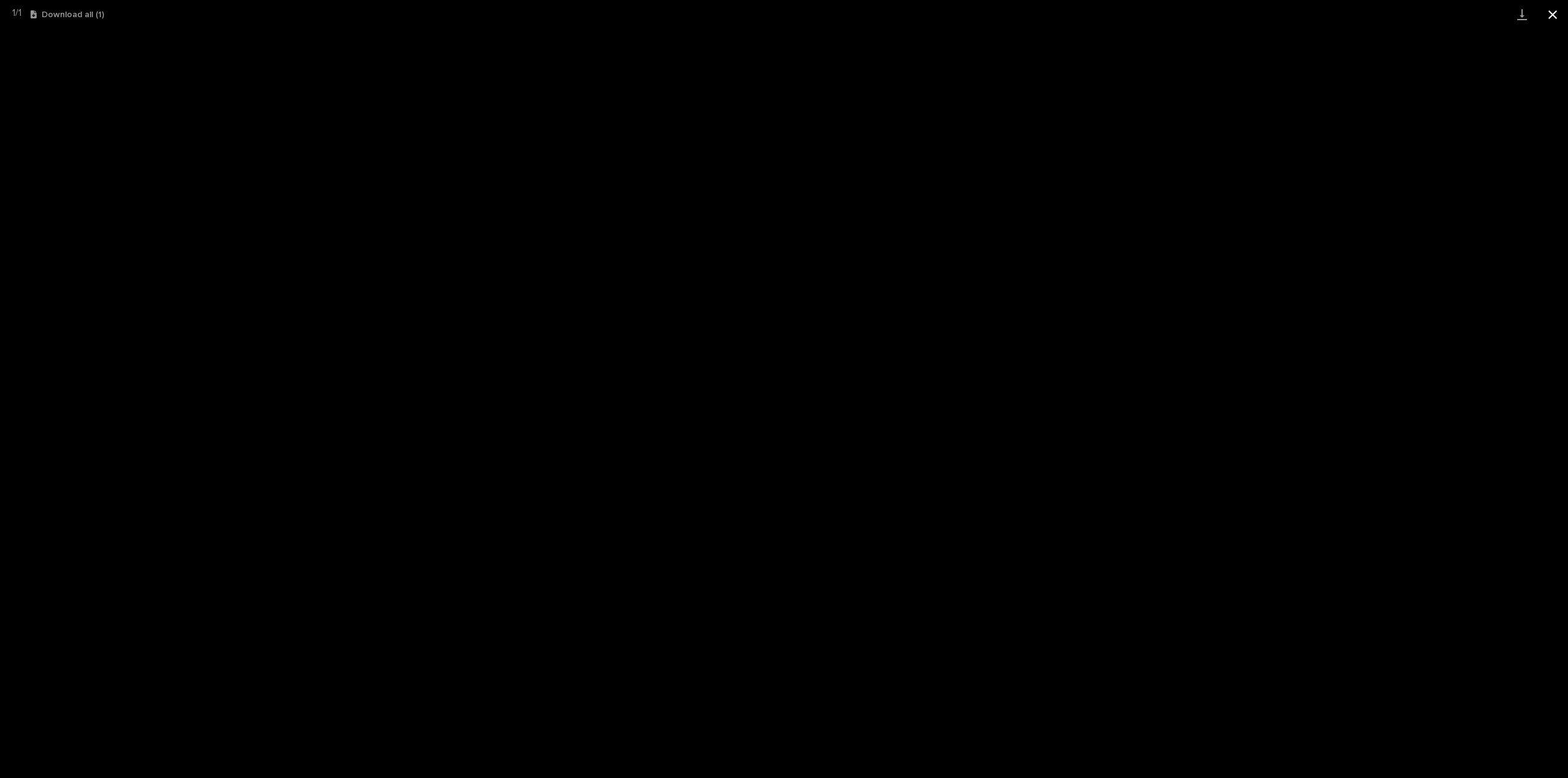
click at [1556, 9] on button "Close gallery" at bounding box center [1553, 14] width 30 height 29
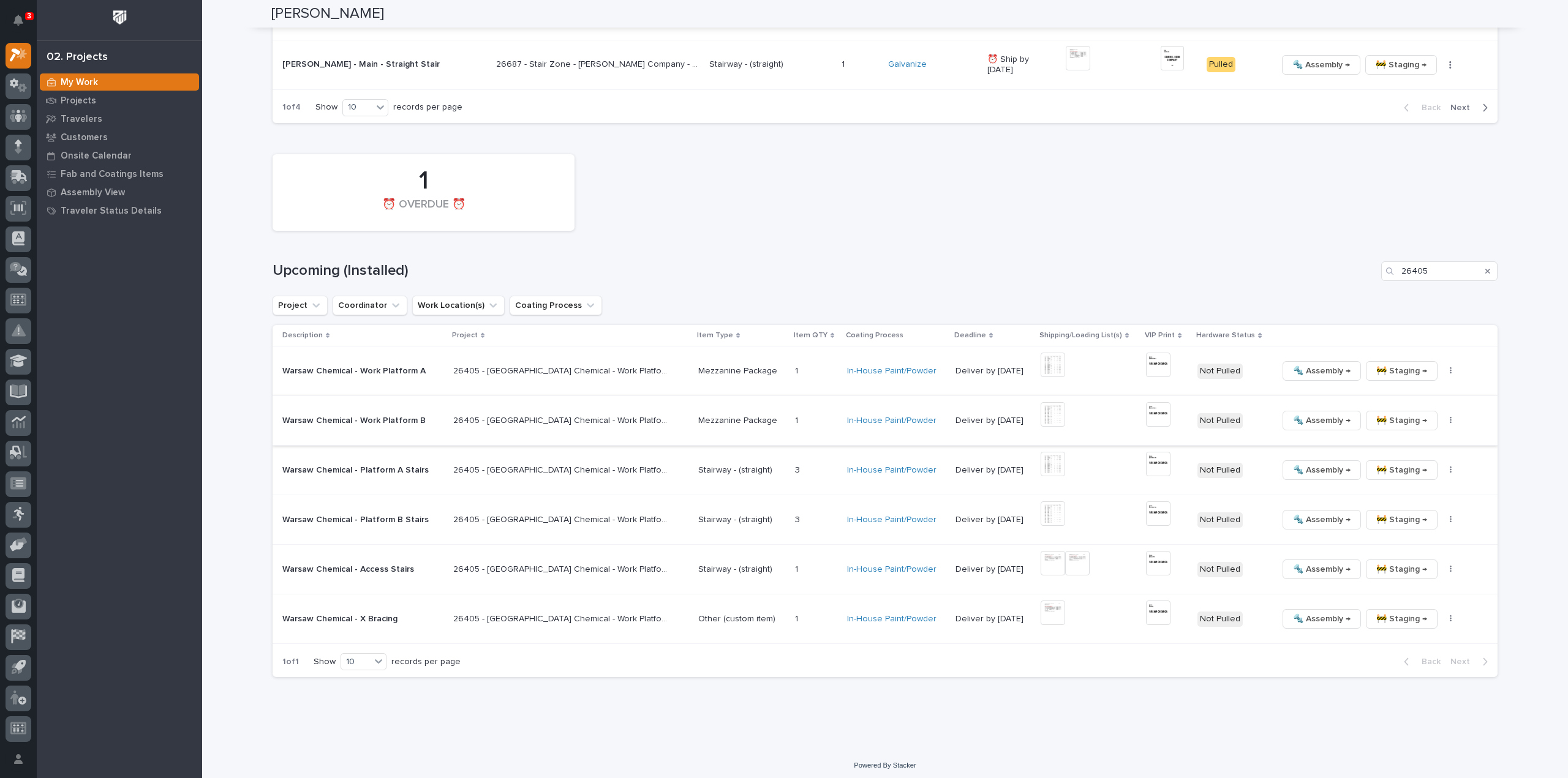
click at [1146, 411] on img at bounding box center [1158, 414] width 24 height 24
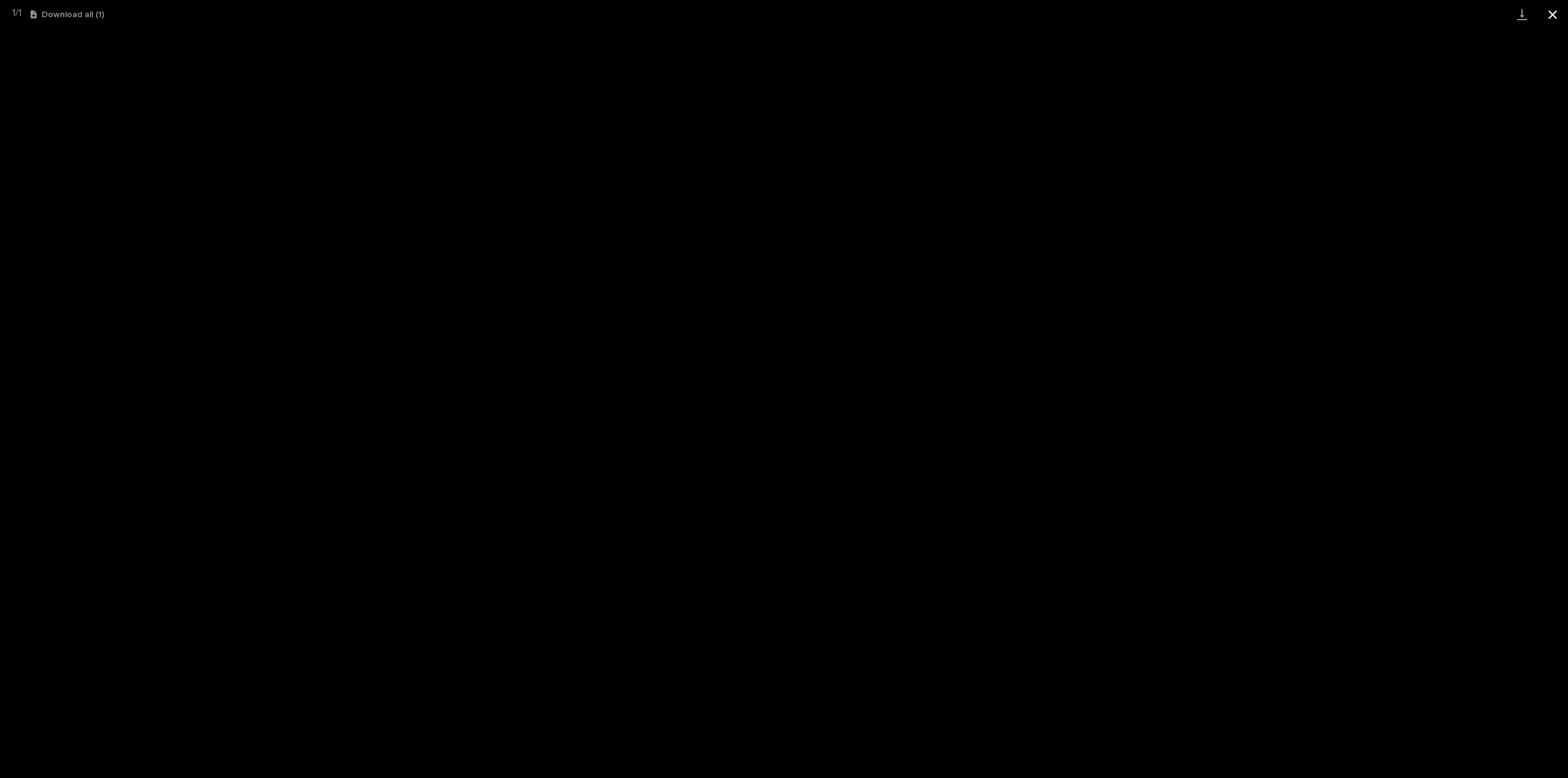
drag, startPoint x: 1555, startPoint y: 19, endPoint x: 1544, endPoint y: 25, distance: 12.5
click at [1555, 18] on button "Close gallery" at bounding box center [1553, 14] width 30 height 29
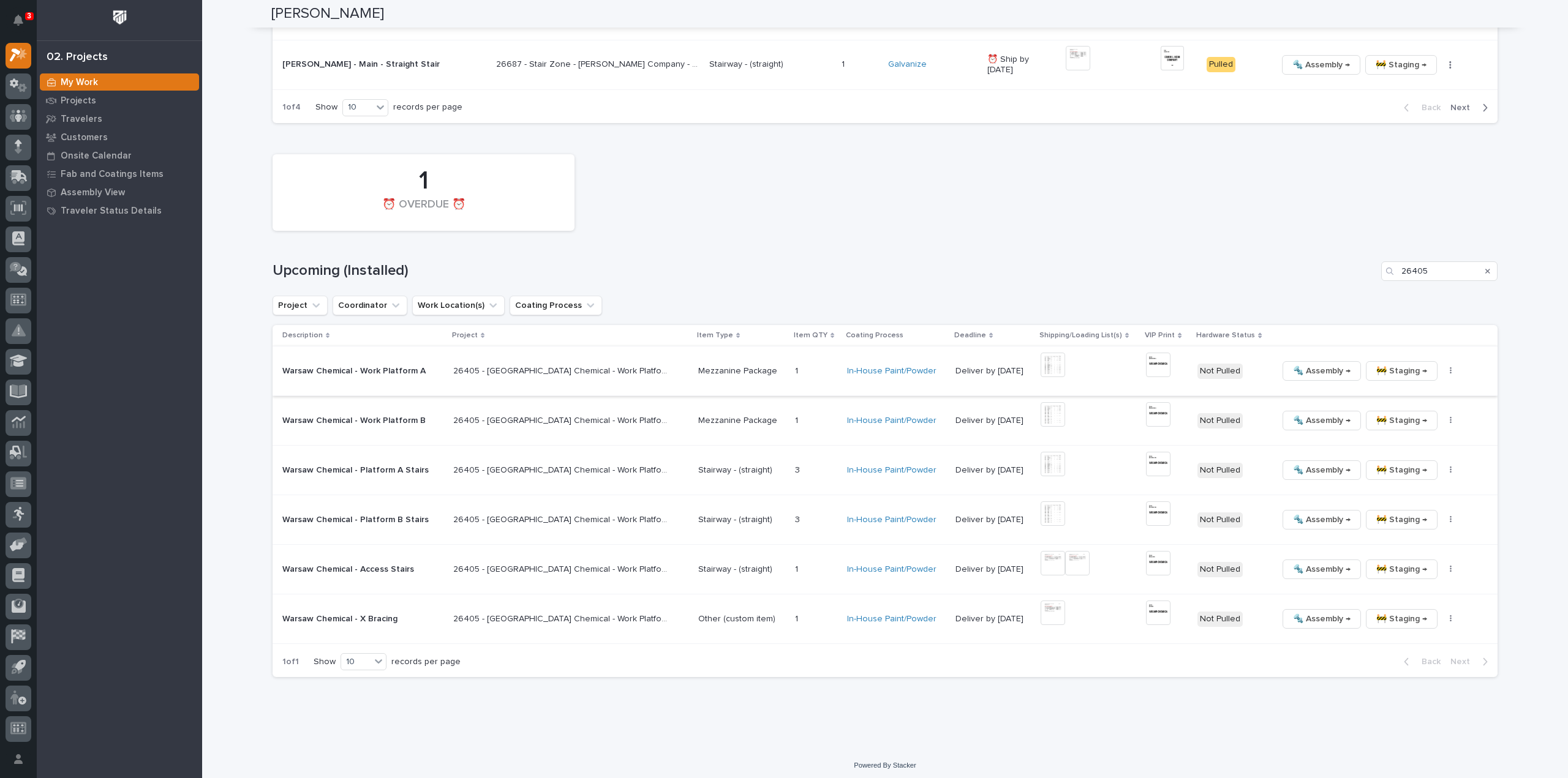
click at [1450, 367] on icon "button" at bounding box center [1451, 371] width 2 height 8
click at [1387, 451] on span "🔩 Hardware" at bounding box center [1379, 454] width 52 height 14
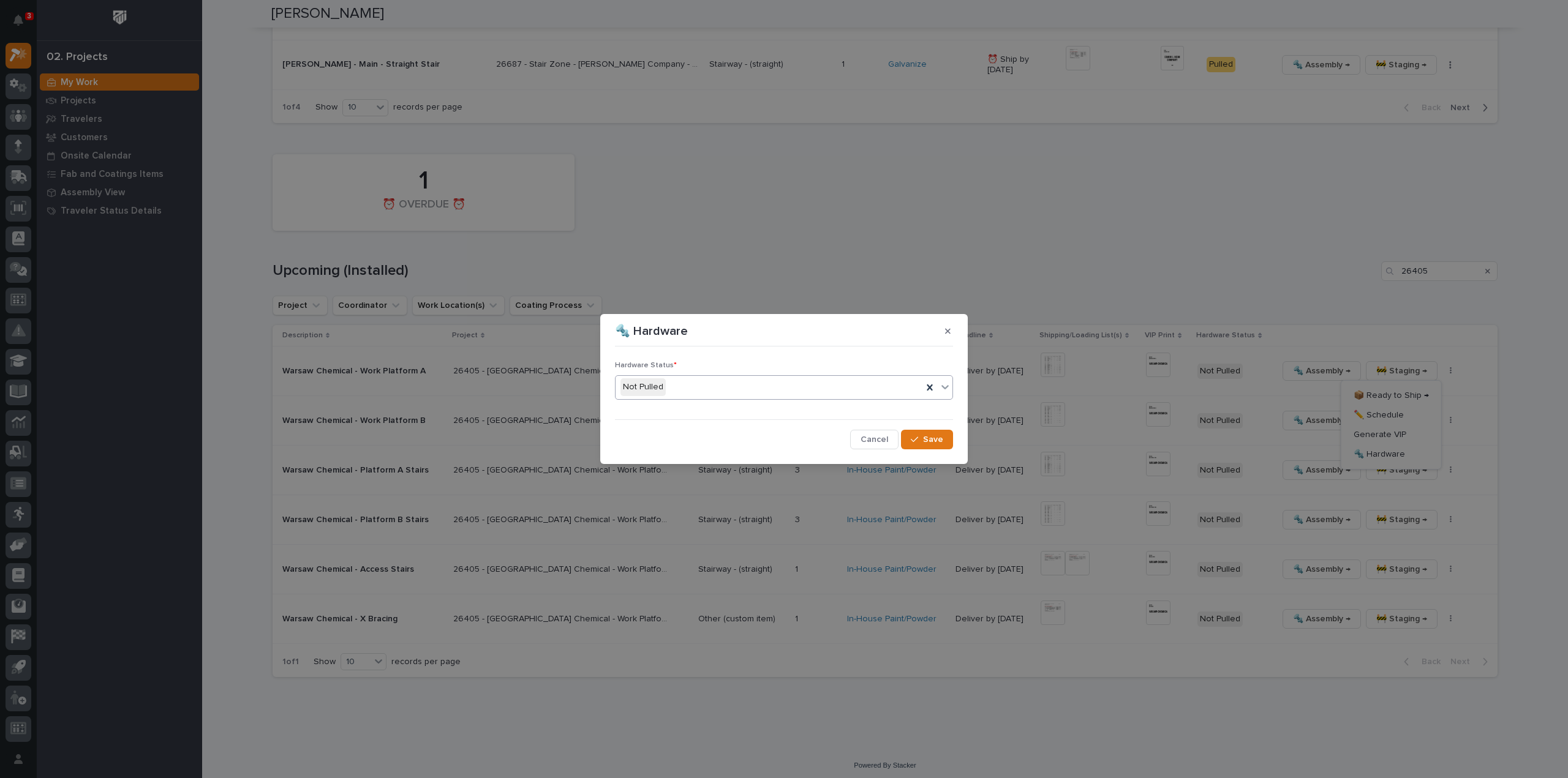
click at [686, 389] on div "Not Pulled" at bounding box center [768, 387] width 307 height 20
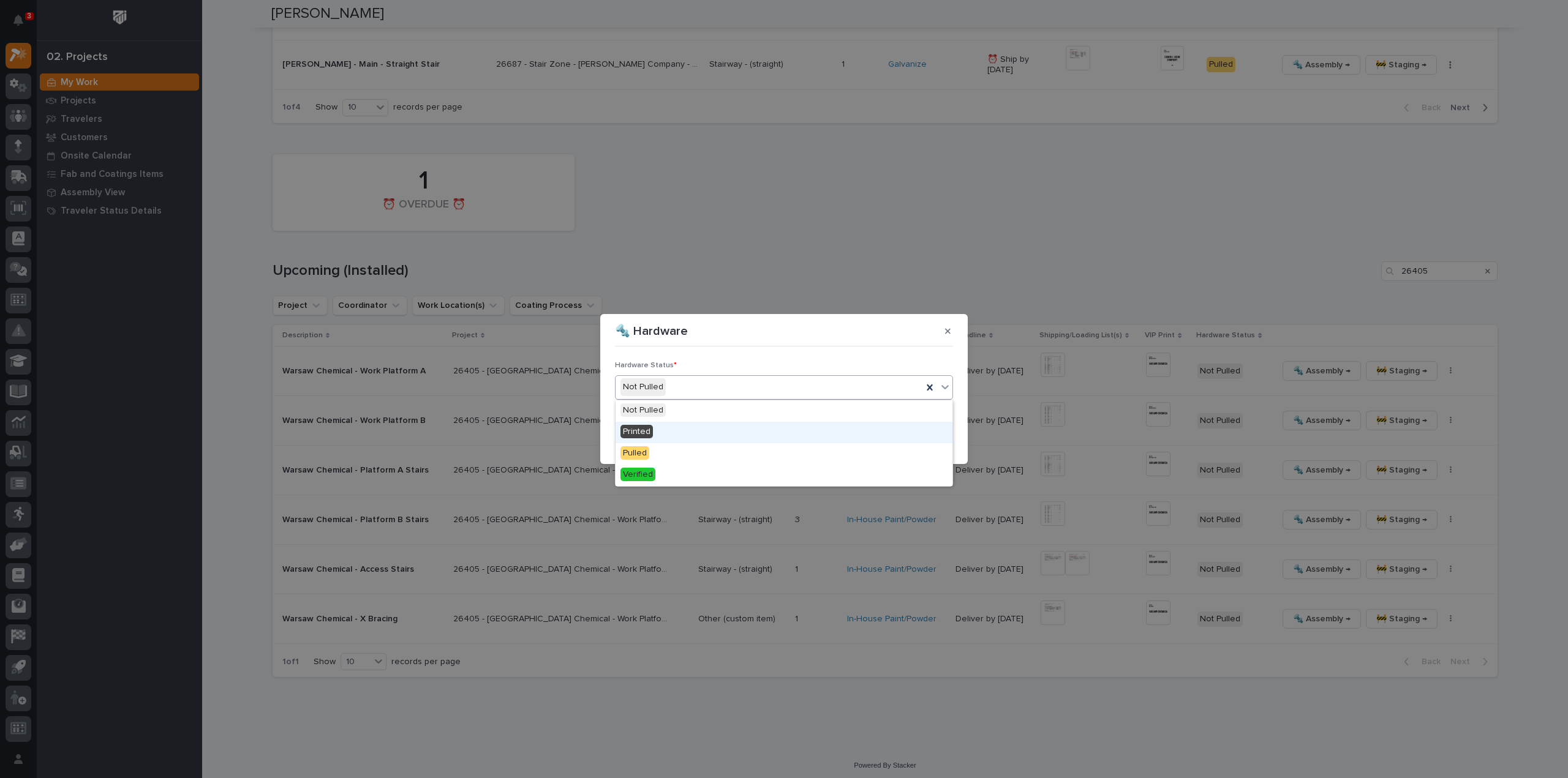
click at [666, 430] on div "Printed" at bounding box center [784, 433] width 337 height 21
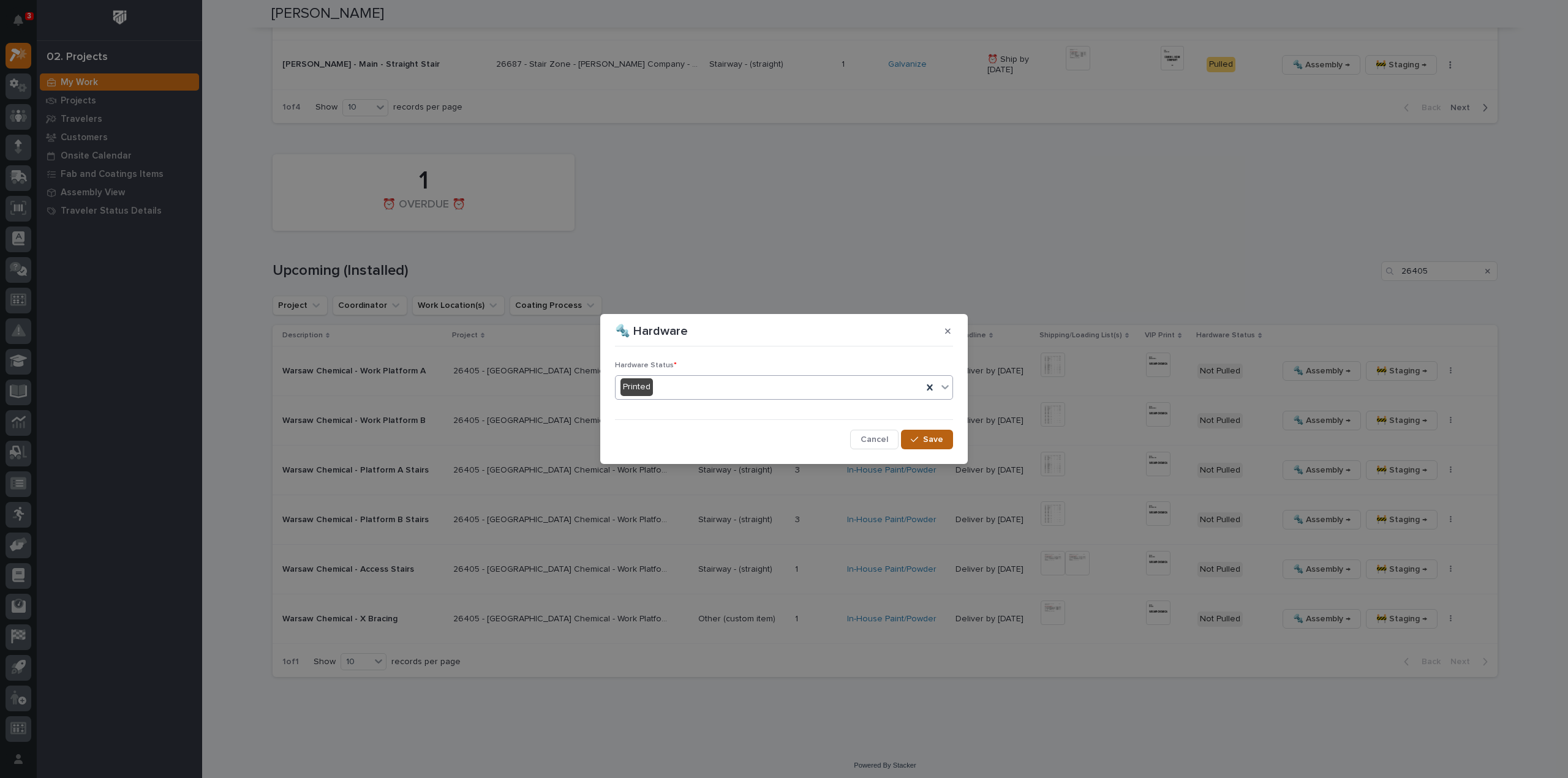
click at [927, 442] on span "Save" at bounding box center [933, 439] width 20 height 11
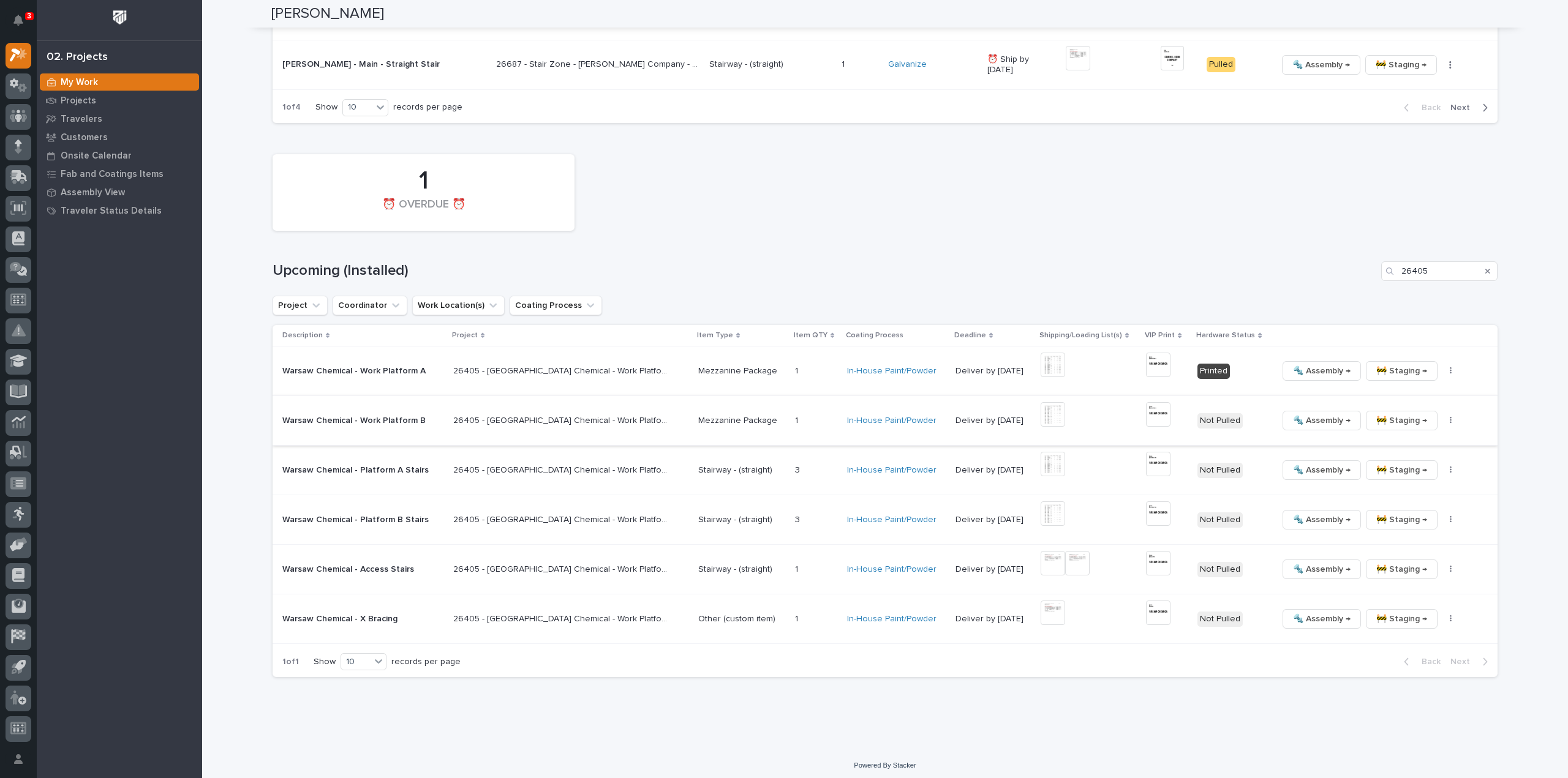
click at [1450, 420] on icon "button" at bounding box center [1451, 420] width 2 height 8
click at [1390, 504] on span "🔩 Hardware" at bounding box center [1379, 503] width 52 height 14
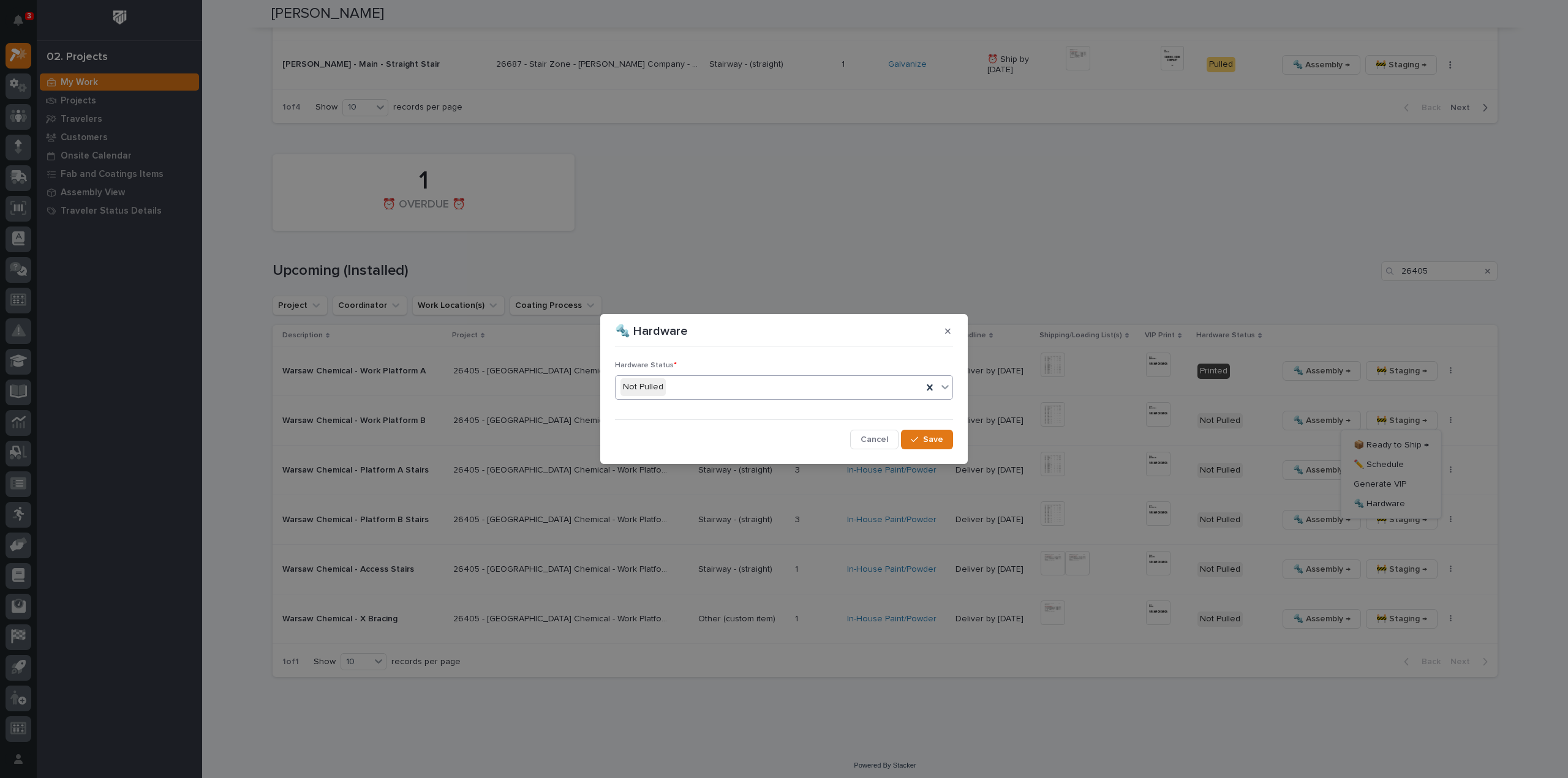
click at [671, 392] on div "Not Pulled" at bounding box center [768, 387] width 307 height 20
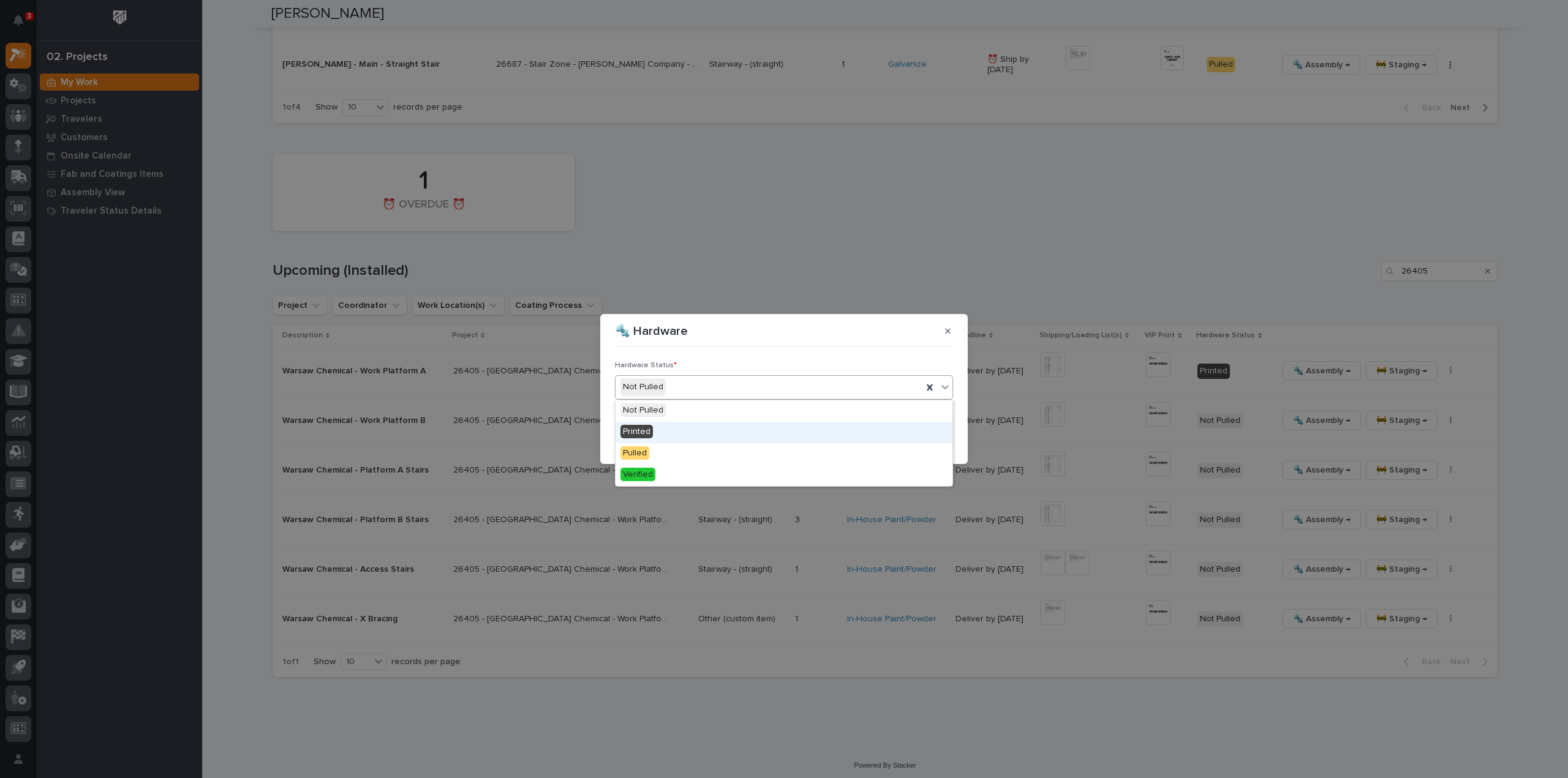
click at [656, 432] on div "Printed" at bounding box center [784, 433] width 337 height 21
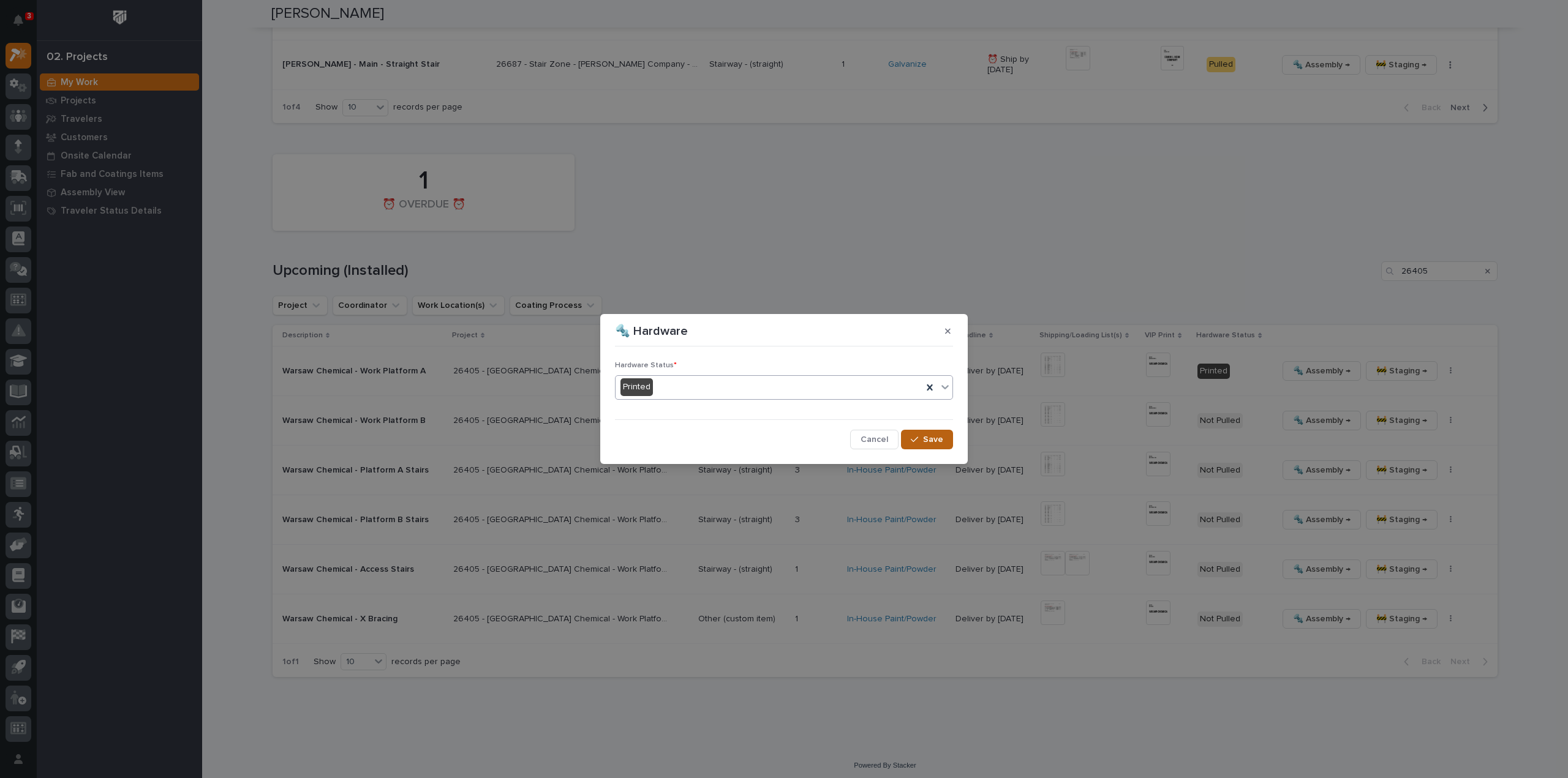
click at [927, 439] on span "Save" at bounding box center [933, 439] width 20 height 11
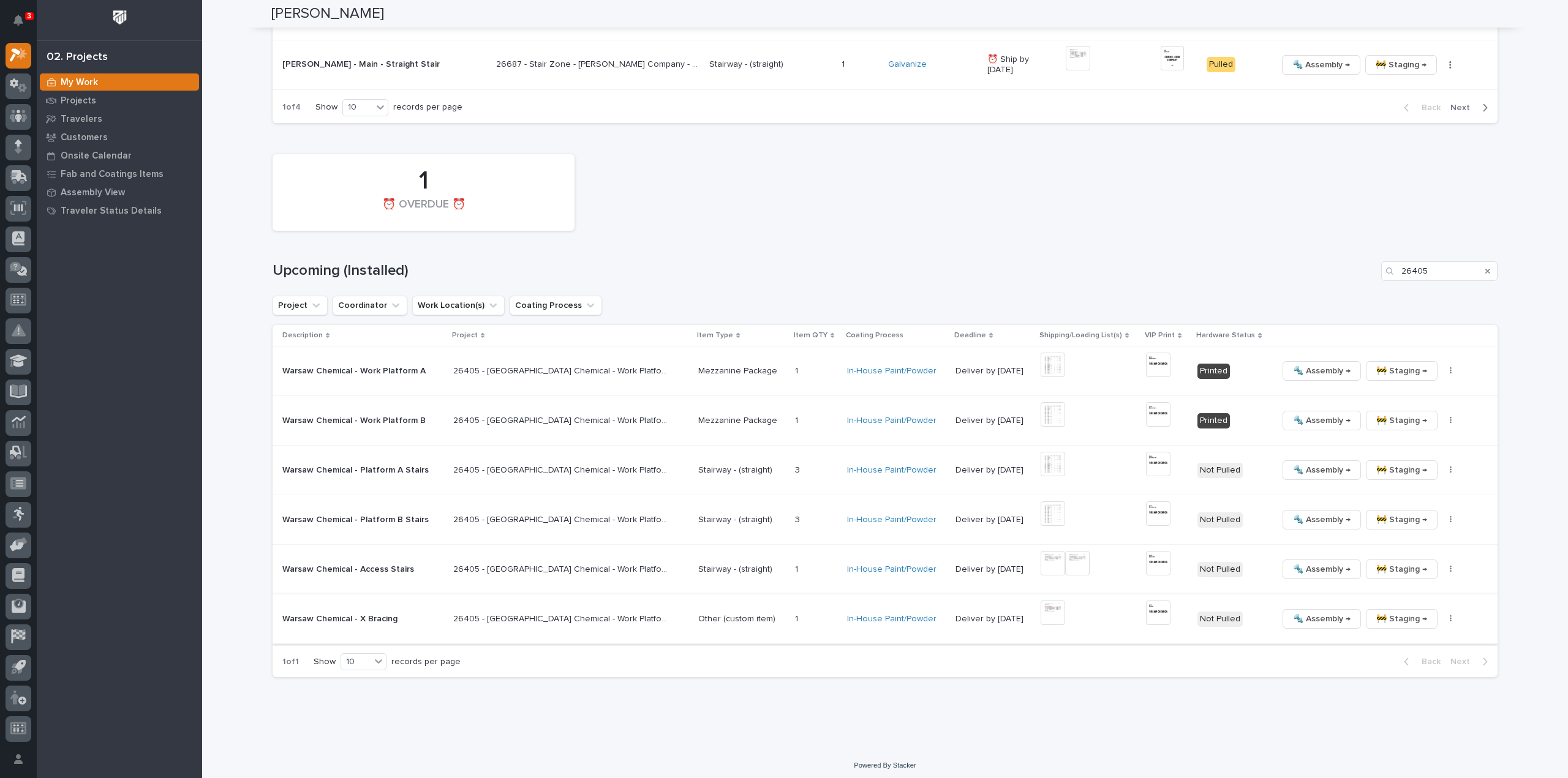
click at [1443, 615] on button "button" at bounding box center [1451, 619] width 17 height 8
click at [1397, 698] on span "🔩 Hardware" at bounding box center [1379, 701] width 52 height 14
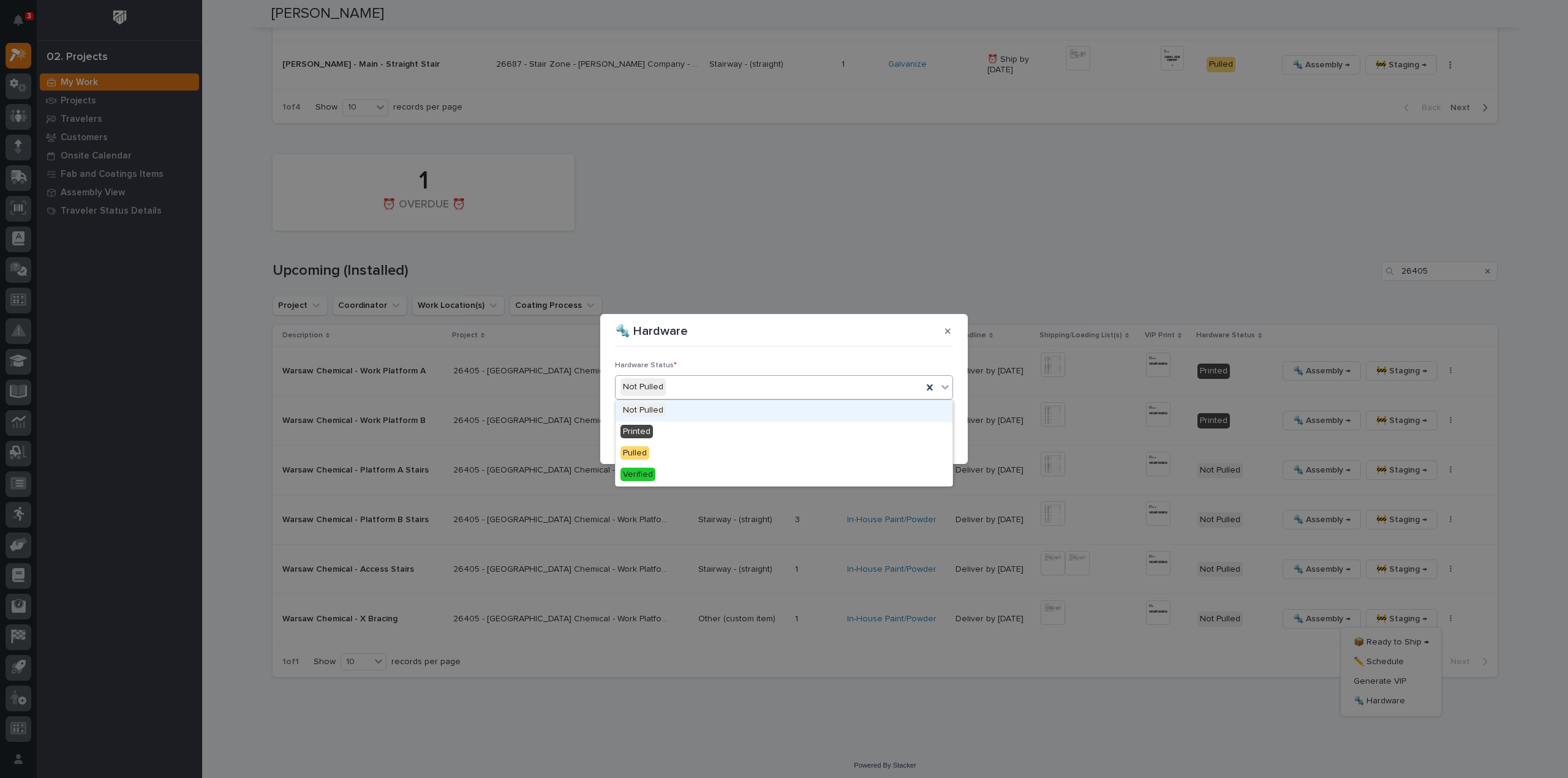
click at [779, 383] on div "Not Pulled" at bounding box center [768, 387] width 307 height 20
drag, startPoint x: 746, startPoint y: 430, endPoint x: 822, endPoint y: 410, distance: 78.6
click at [746, 430] on div "Printed" at bounding box center [784, 433] width 337 height 21
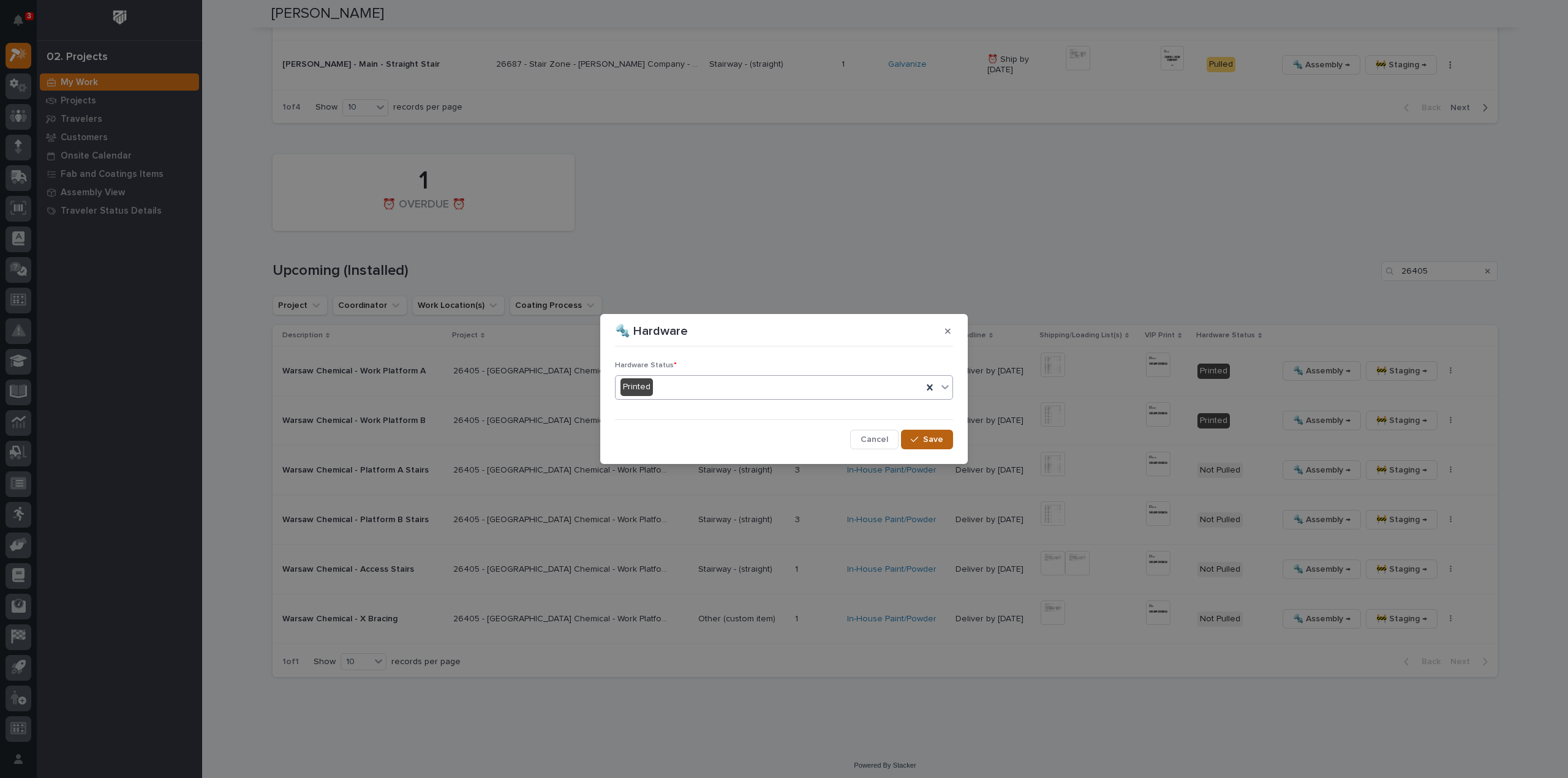
drag, startPoint x: 916, startPoint y: 437, endPoint x: 923, endPoint y: 437, distance: 7.0
click at [919, 437] on icon "button" at bounding box center [915, 439] width 8 height 8
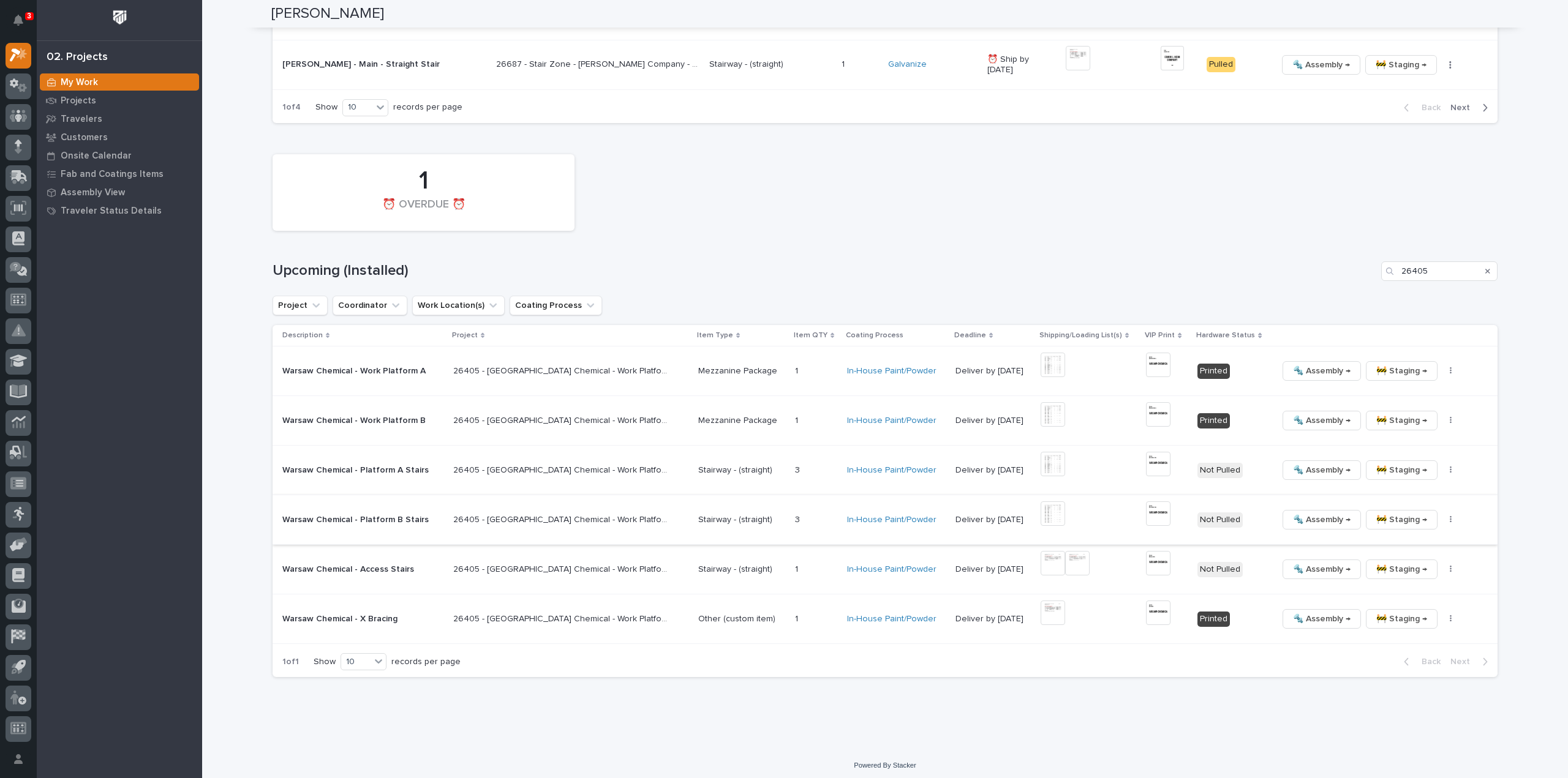
click at [1041, 514] on img at bounding box center [1053, 514] width 24 height 24
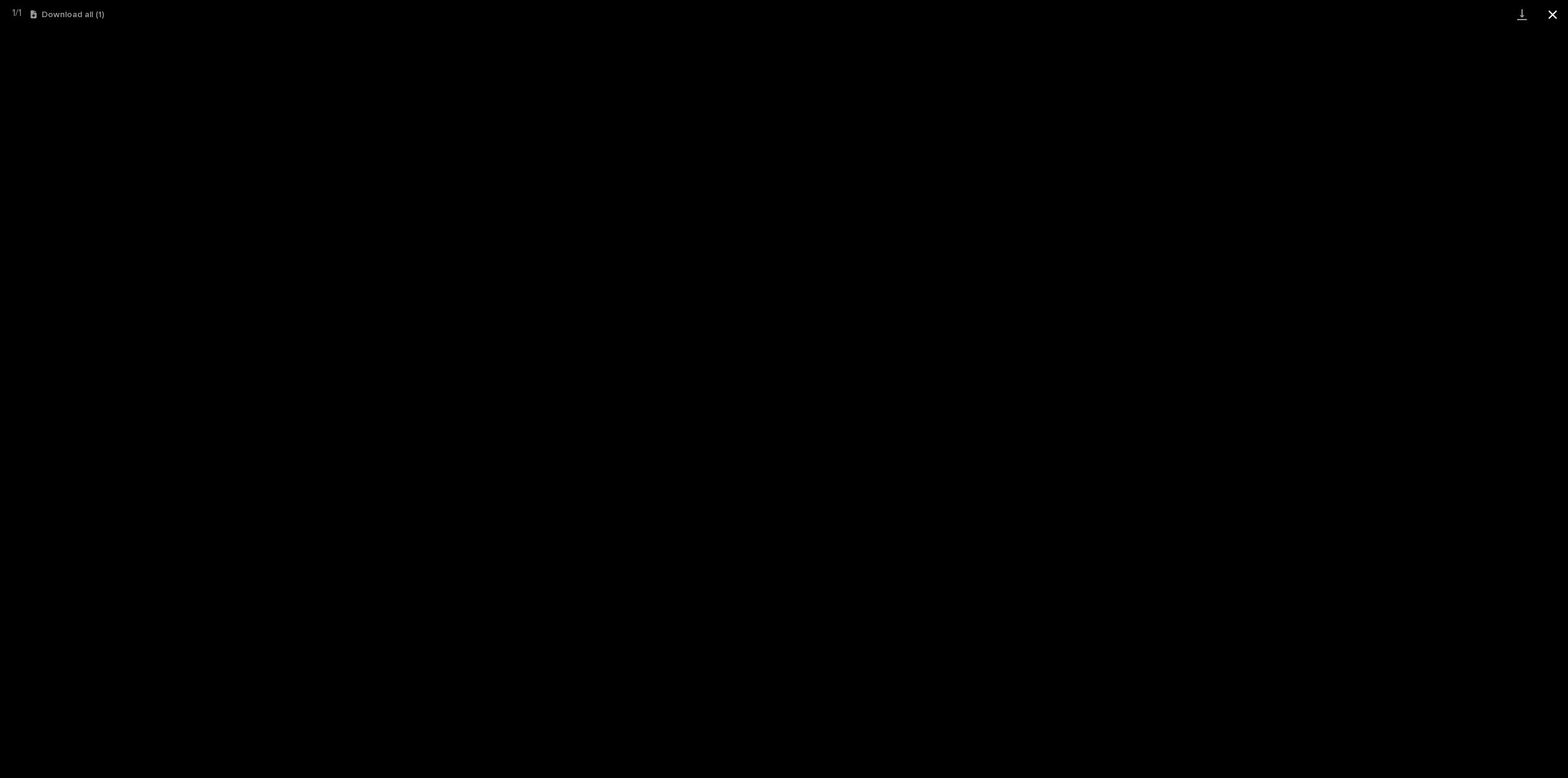
click at [1552, 17] on button "Close gallery" at bounding box center [1553, 14] width 30 height 29
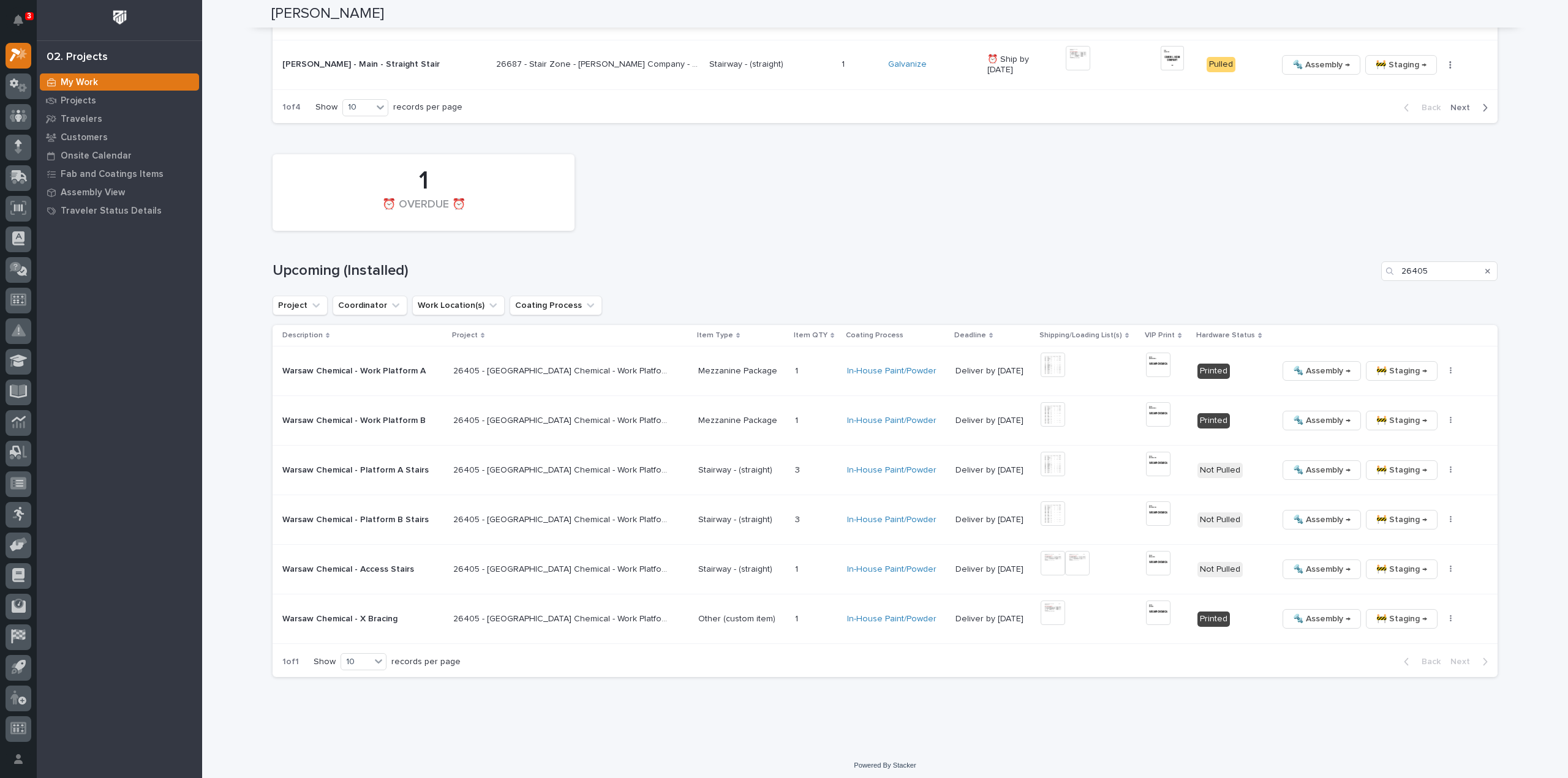
click at [1382, 244] on div "1 ⏰ OVERDUE ⏰ Upcoming (Installed) 26405 Project Coordinator Work Location(s) C…" at bounding box center [885, 413] width 1225 height 530
click at [1485, 269] on icon "Search" at bounding box center [1488, 271] width 5 height 5
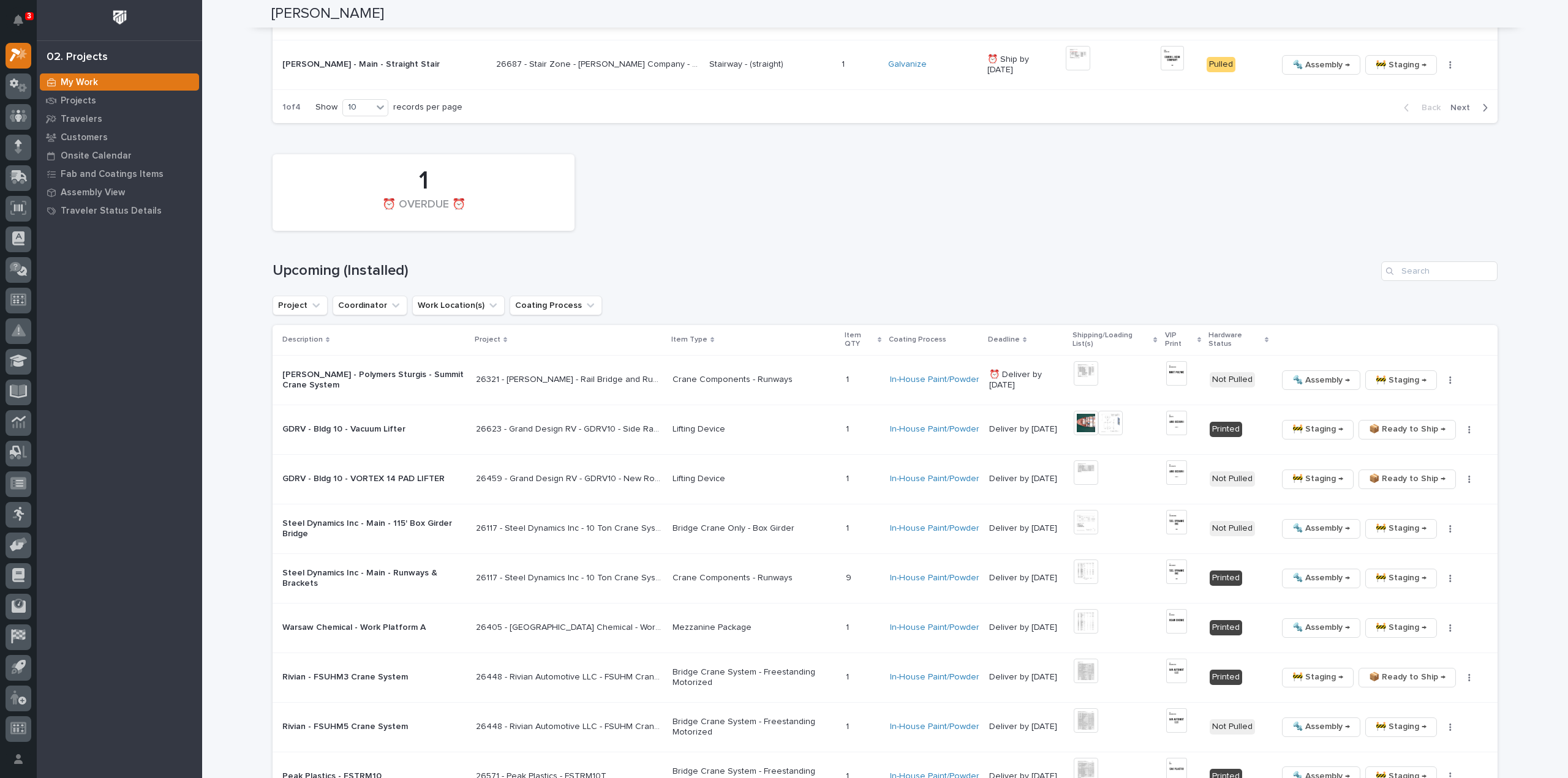
click at [1218, 205] on div "1 ⏰ OVERDUE ⏰" at bounding box center [885, 192] width 1238 height 89
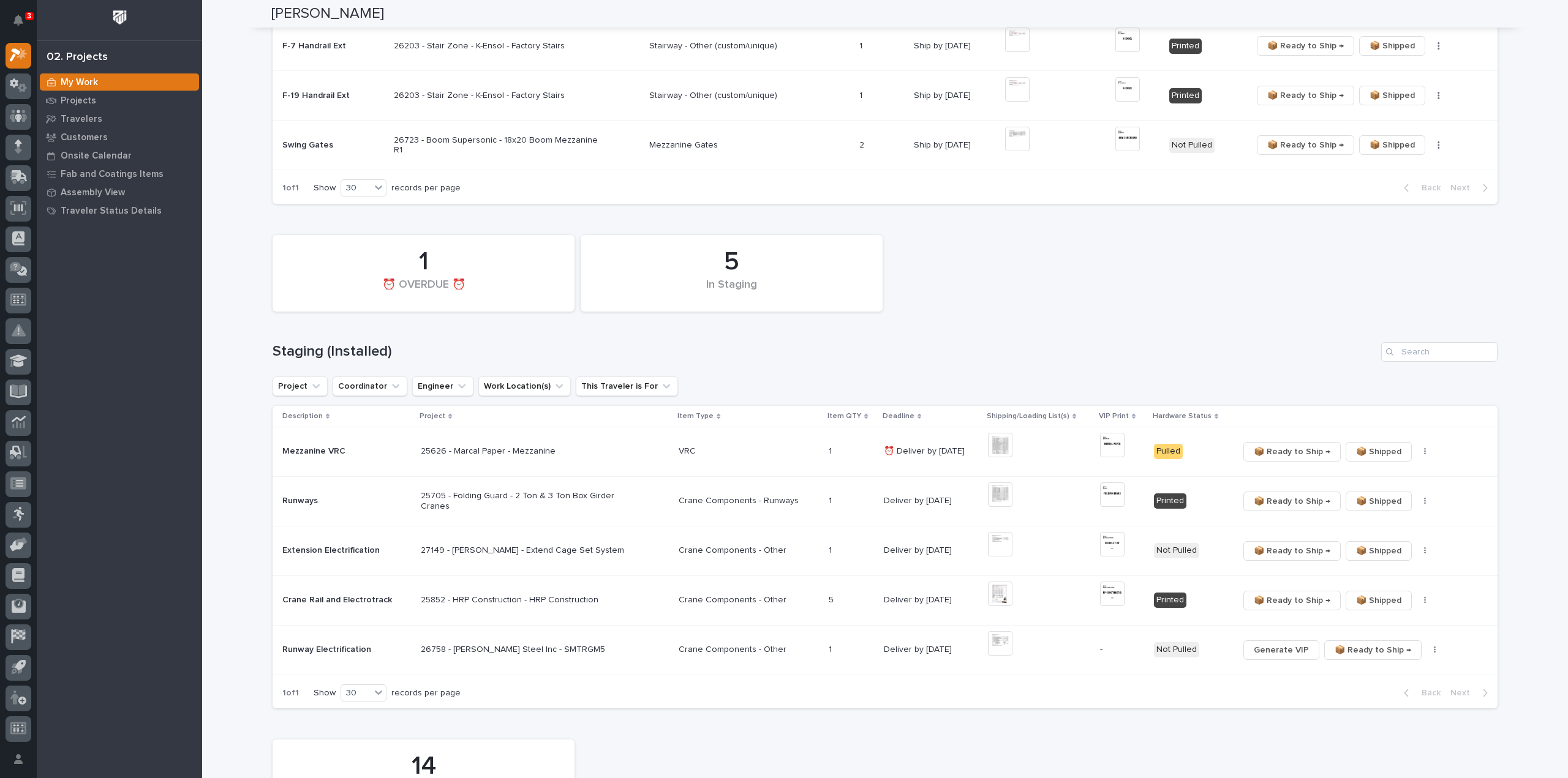
scroll to position [0, 0]
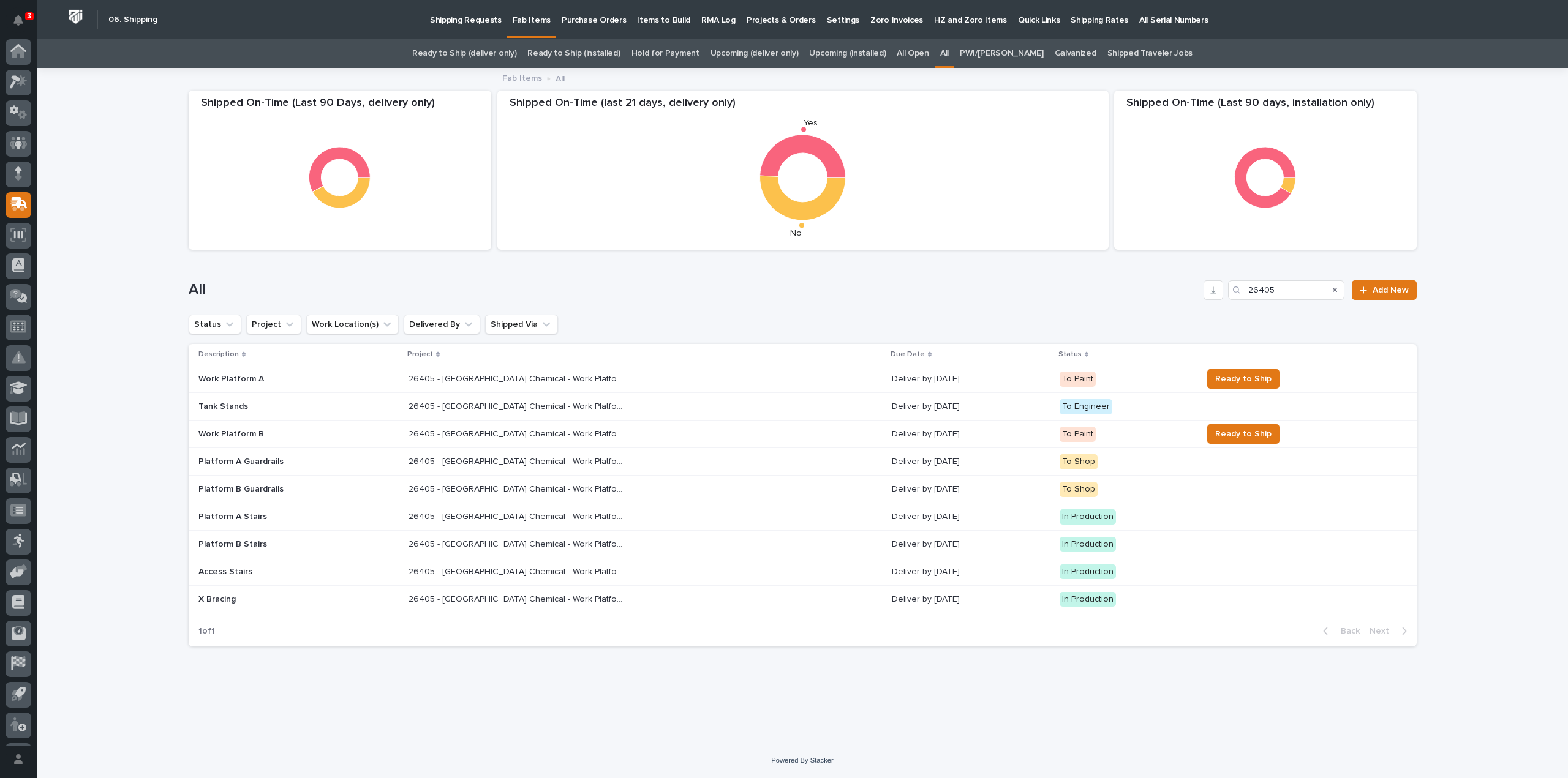
scroll to position [27, 0]
click at [1335, 289] on icon "Search" at bounding box center [1335, 290] width 5 height 5
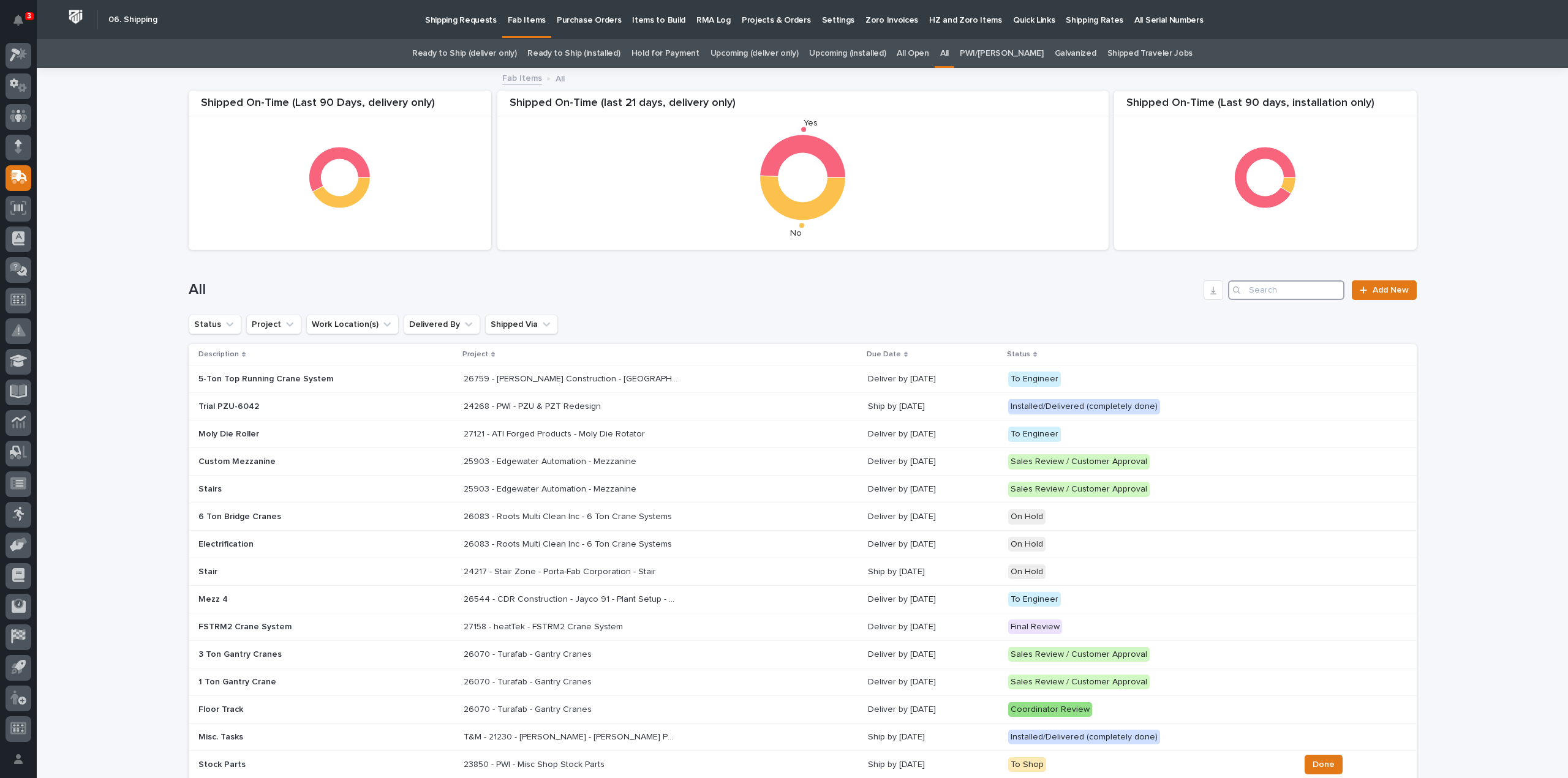
click at [1286, 295] on input "Search" at bounding box center [1287, 290] width 117 height 20
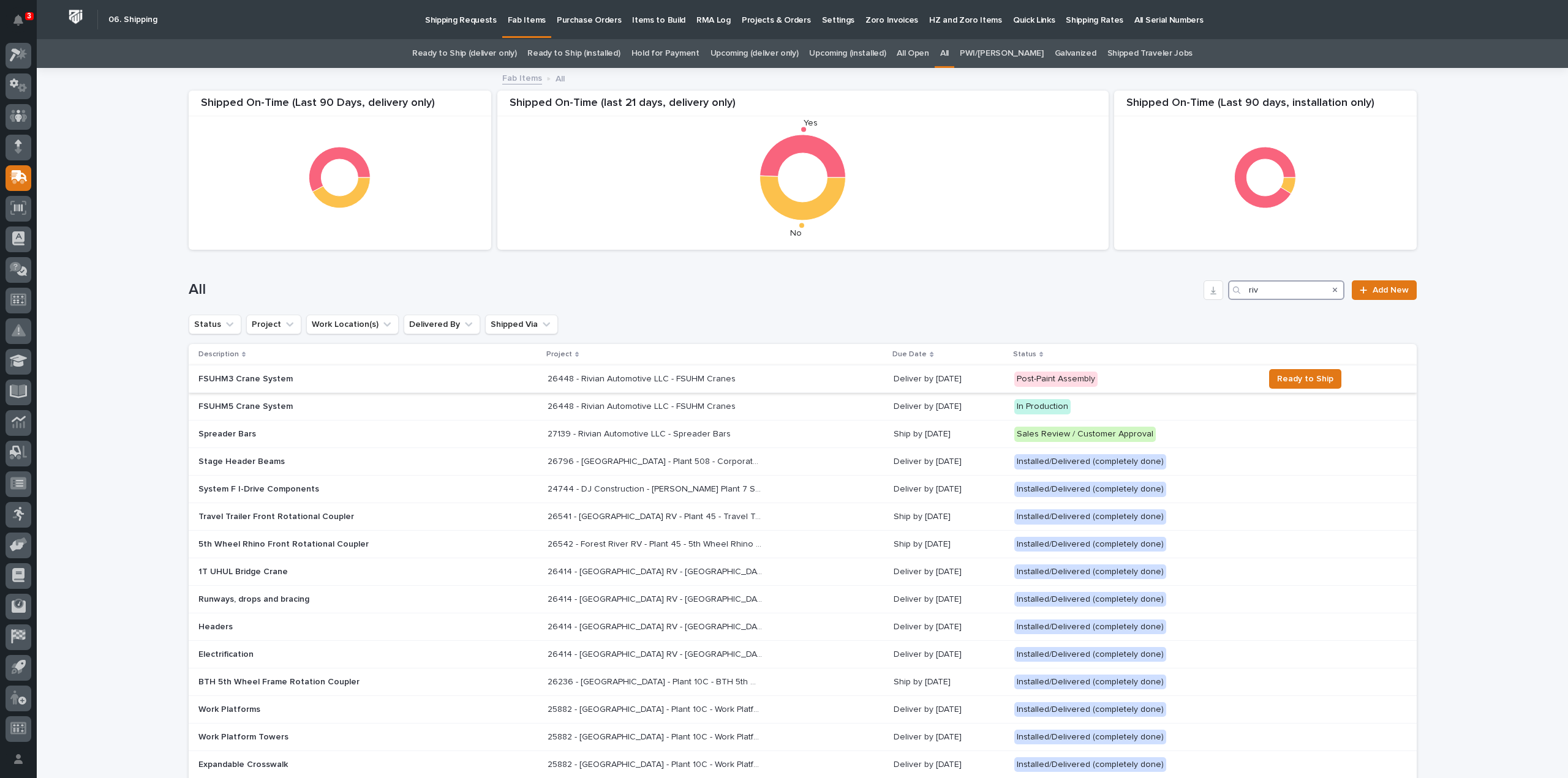
type input "riv"
click at [509, 382] on div "FSUHM3 Crane System" at bounding box center [368, 379] width 340 height 20
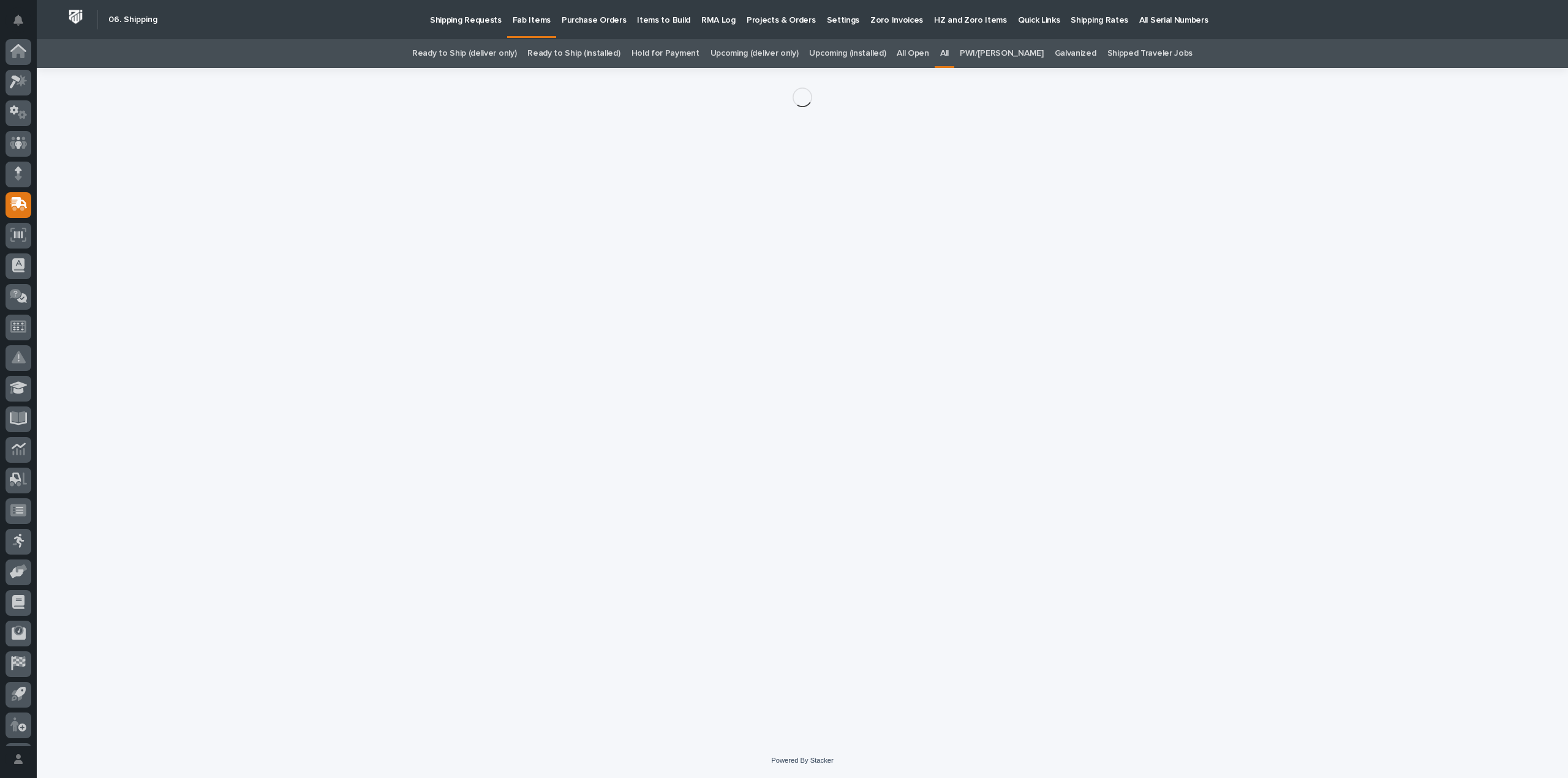
scroll to position [27, 0]
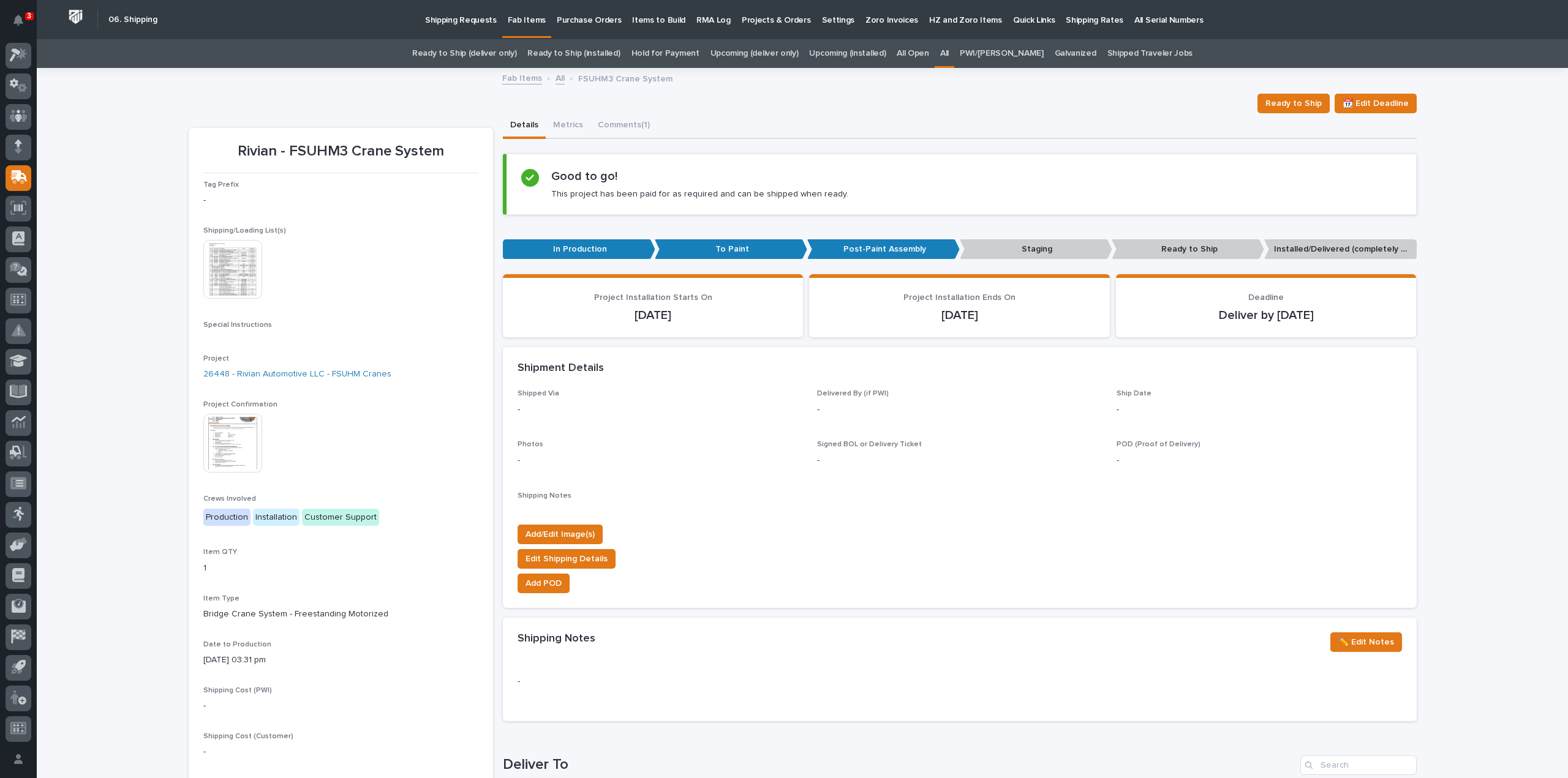
click at [240, 267] on img at bounding box center [233, 270] width 59 height 59
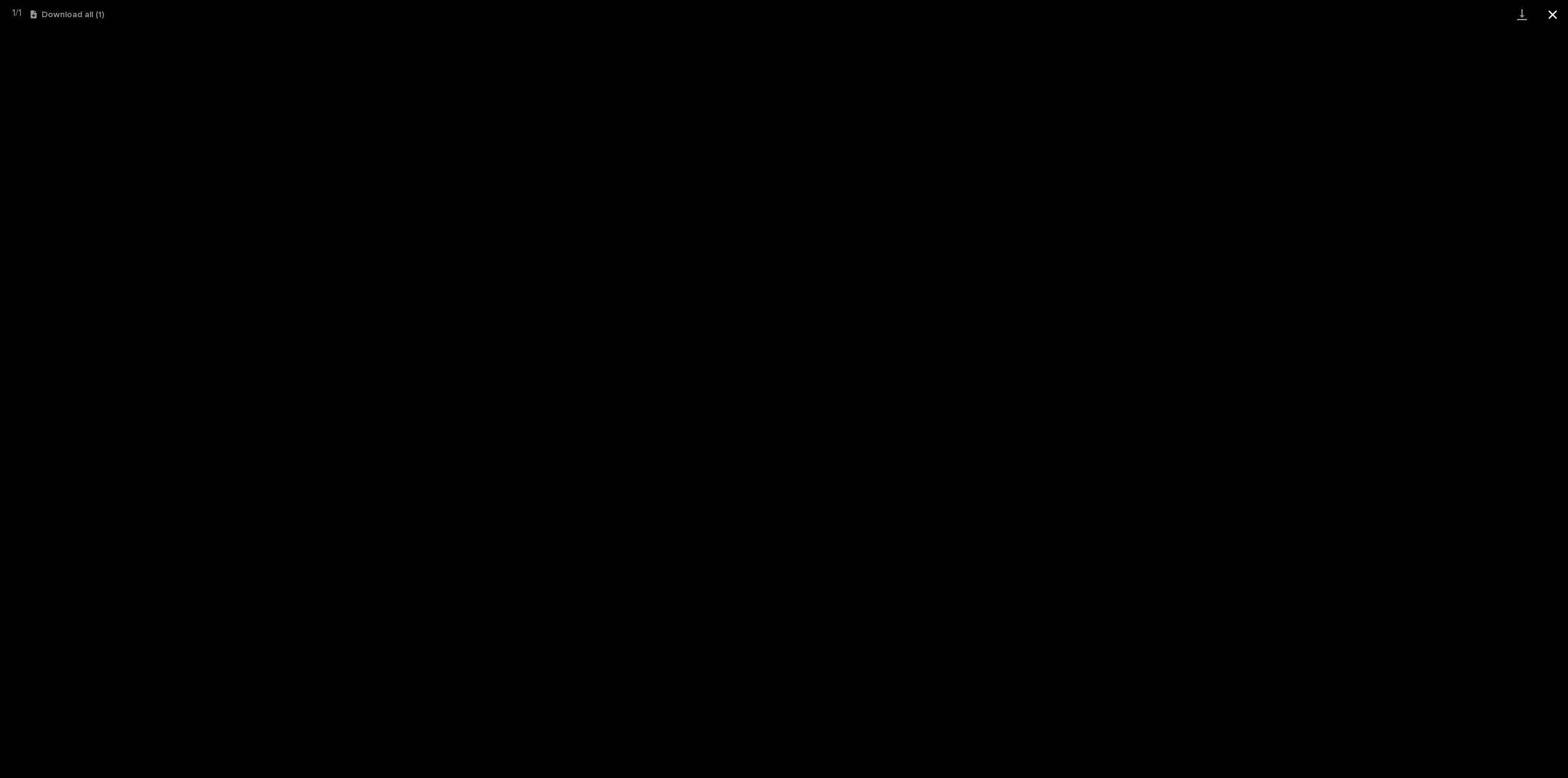
click at [1548, 15] on button "Close gallery" at bounding box center [1553, 14] width 30 height 29
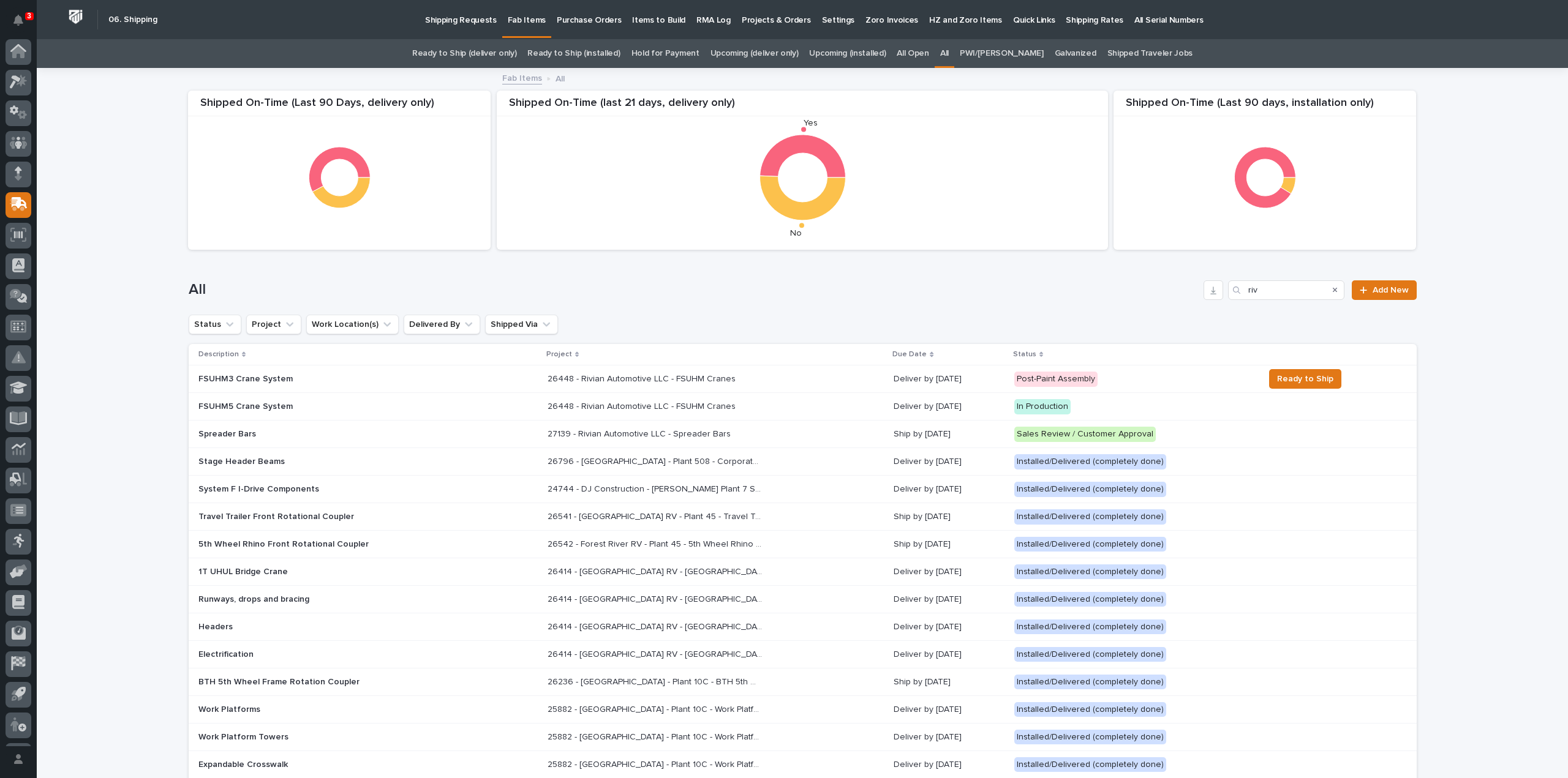
scroll to position [27, 0]
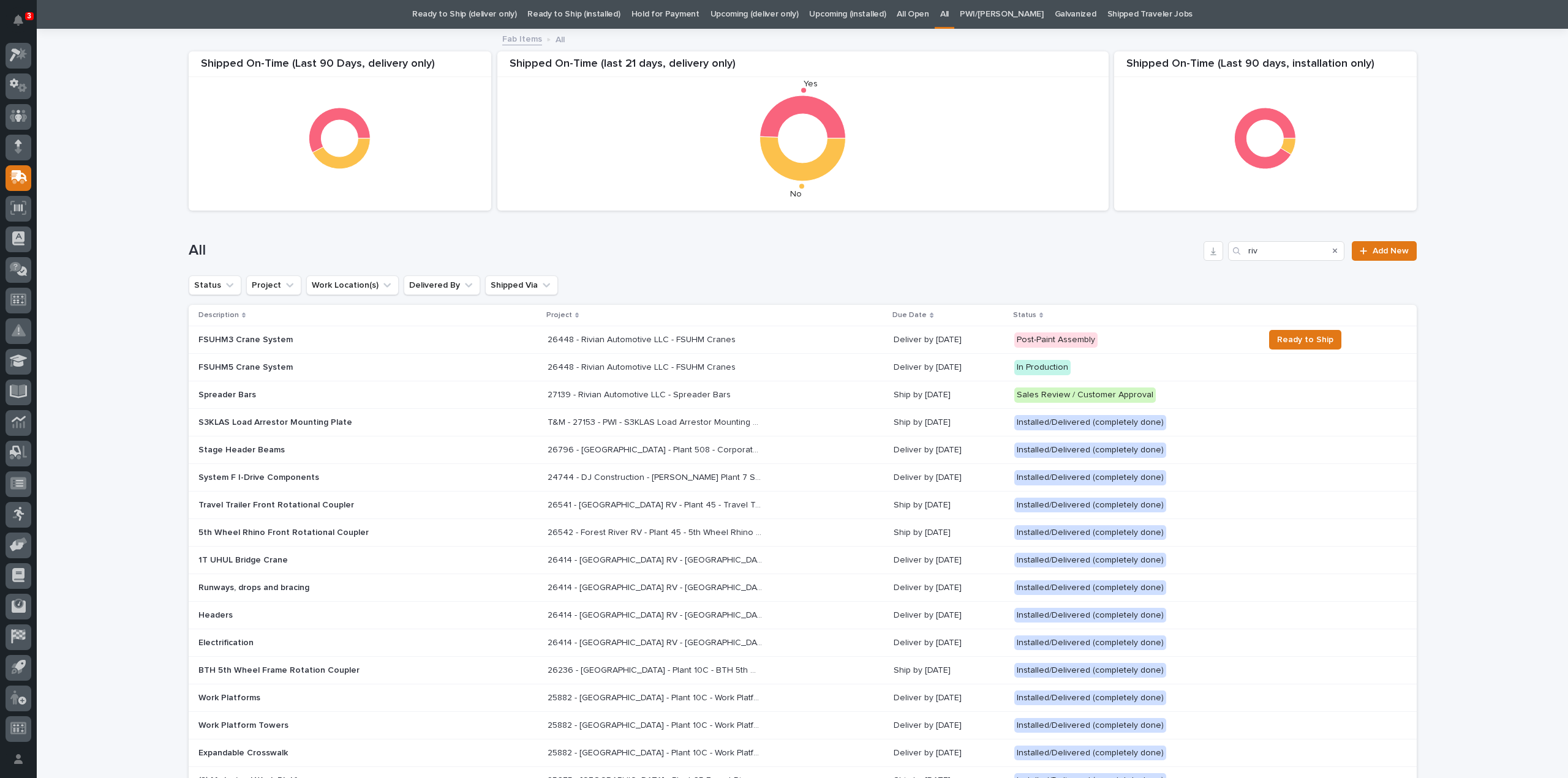
click at [255, 370] on p "FSUHM5 Crane System" at bounding box center [305, 368] width 214 height 11
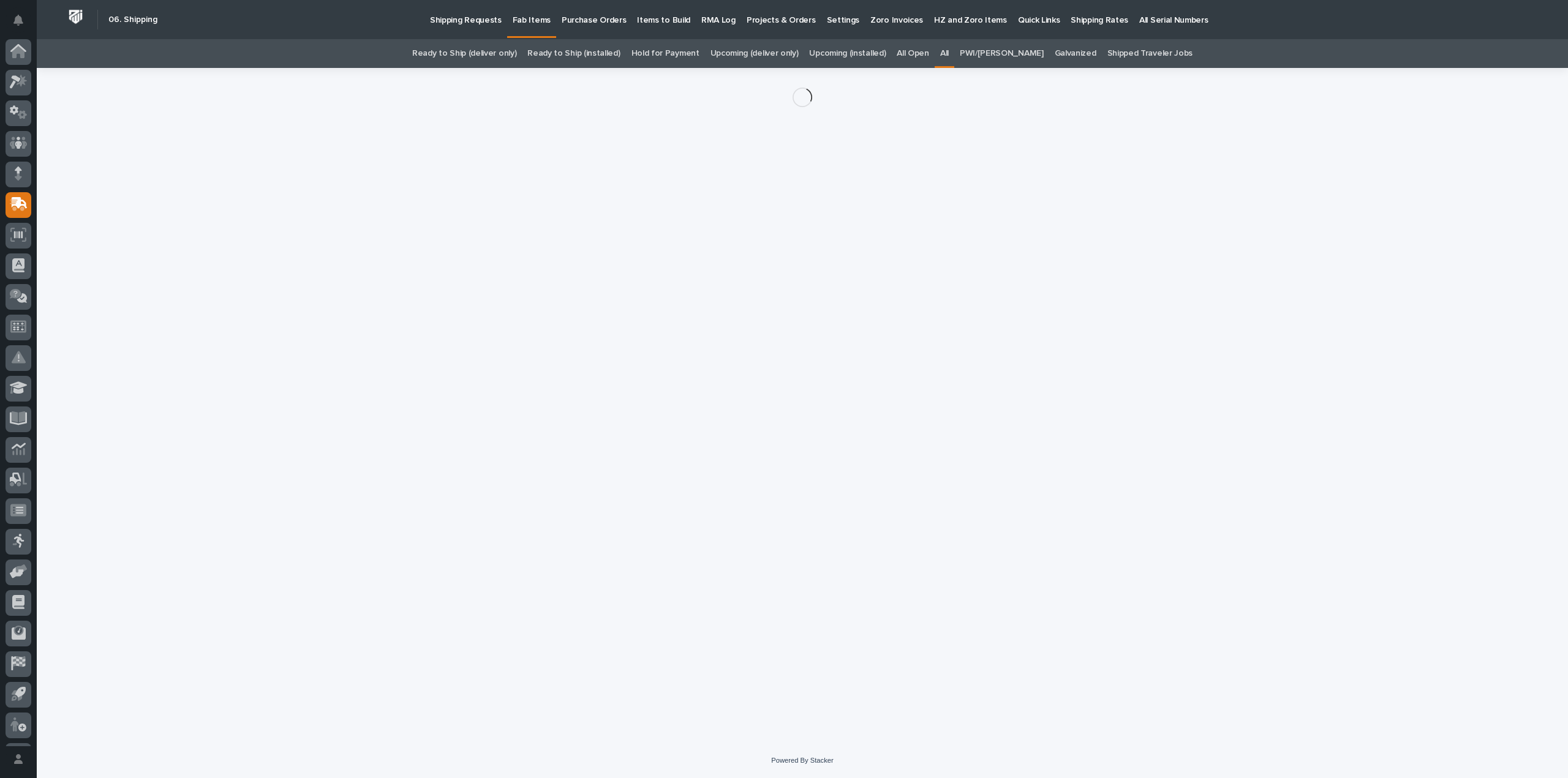
scroll to position [27, 0]
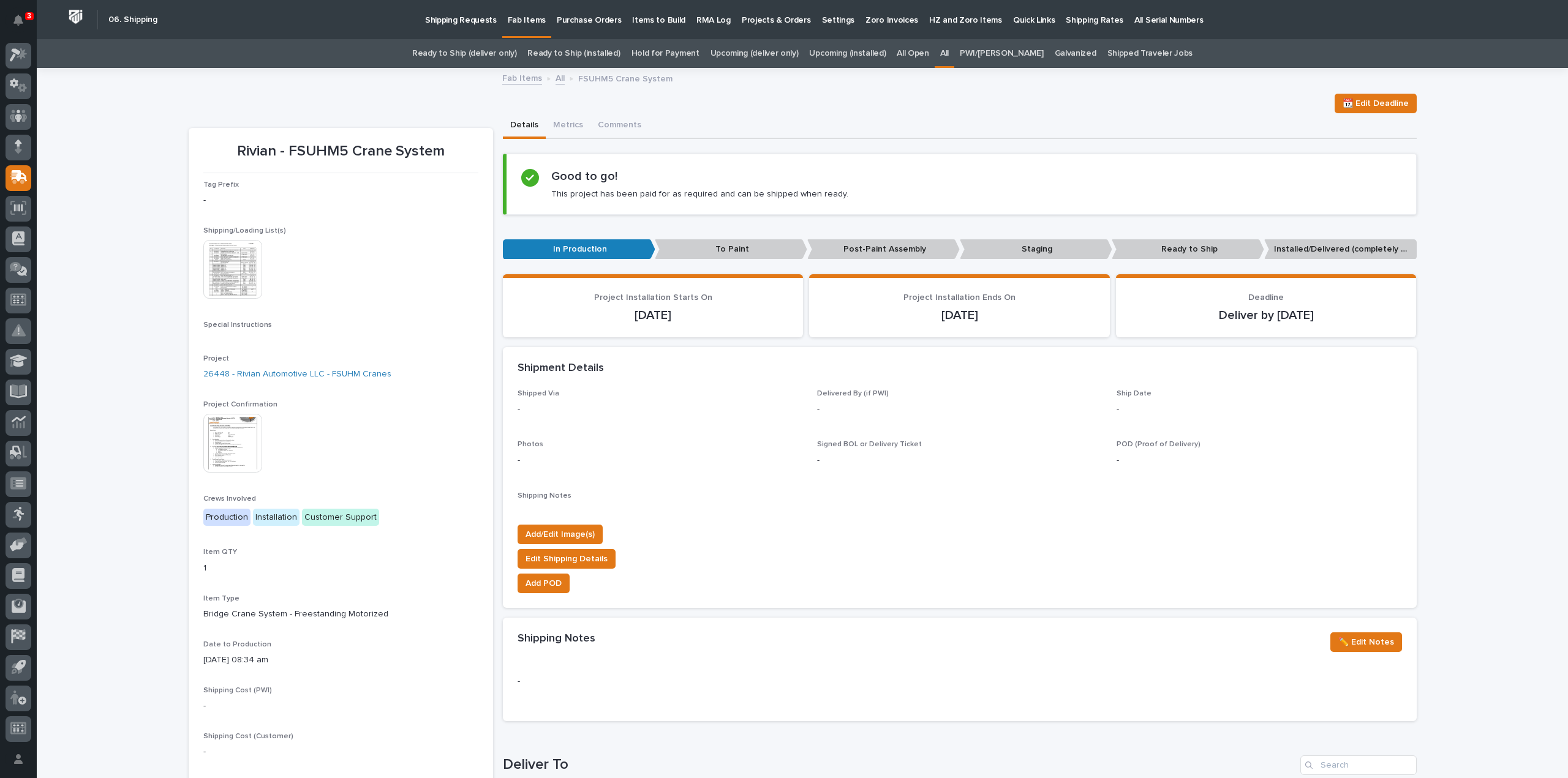
click at [246, 283] on img at bounding box center [233, 270] width 59 height 59
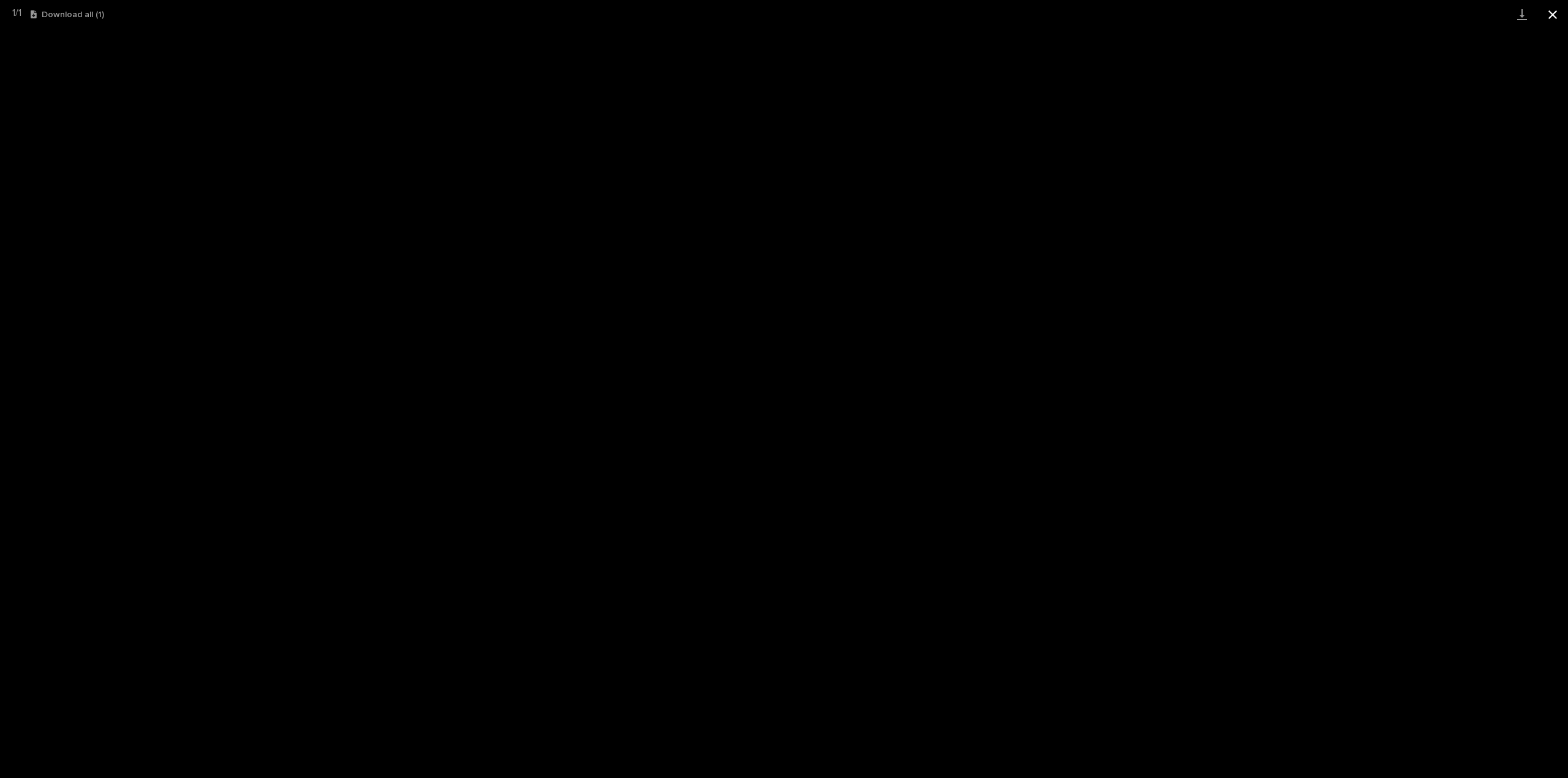
click at [1556, 14] on button "Close gallery" at bounding box center [1553, 14] width 30 height 29
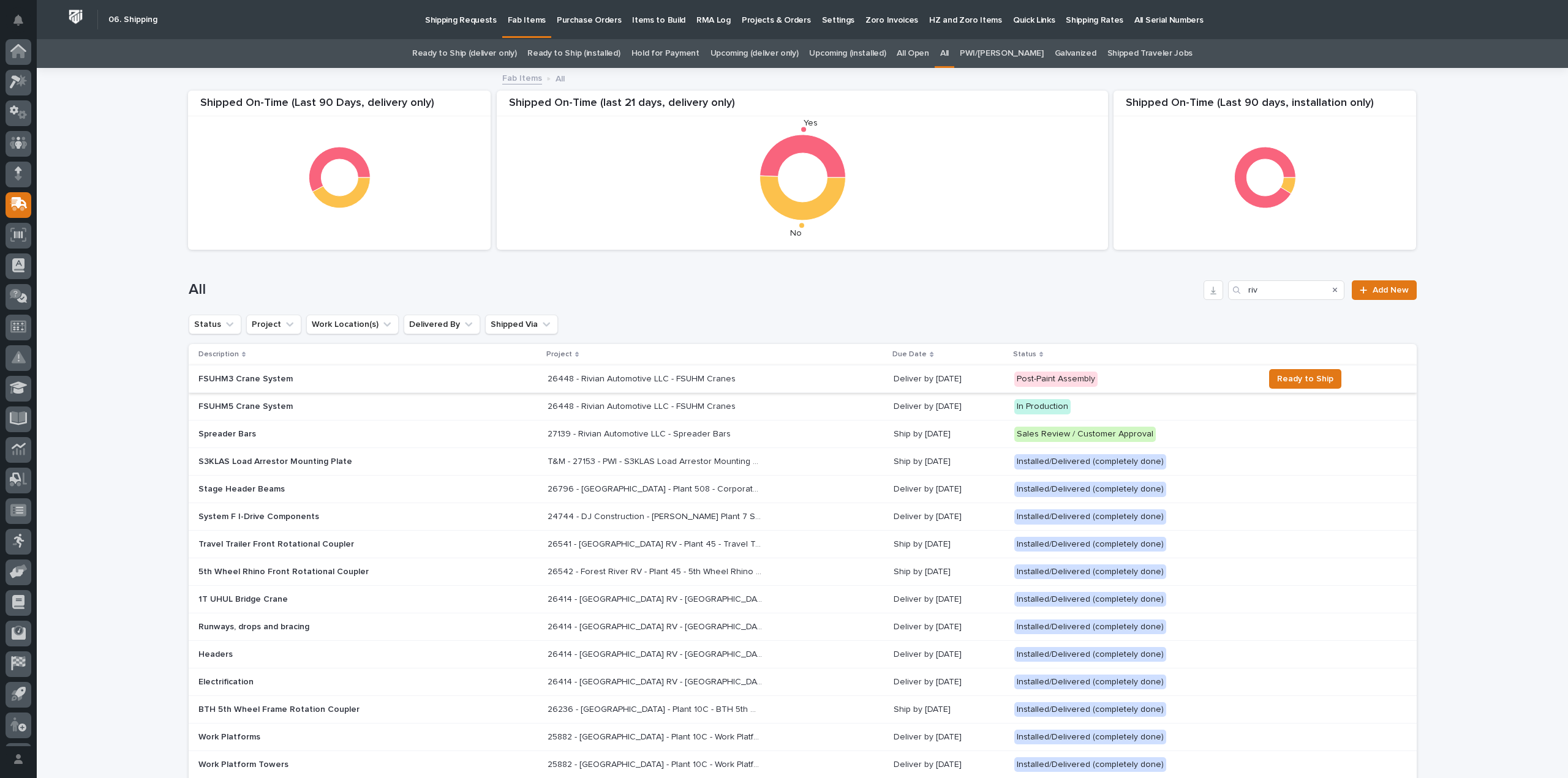
scroll to position [39, 0]
